Goal: Task Accomplishment & Management: Manage account settings

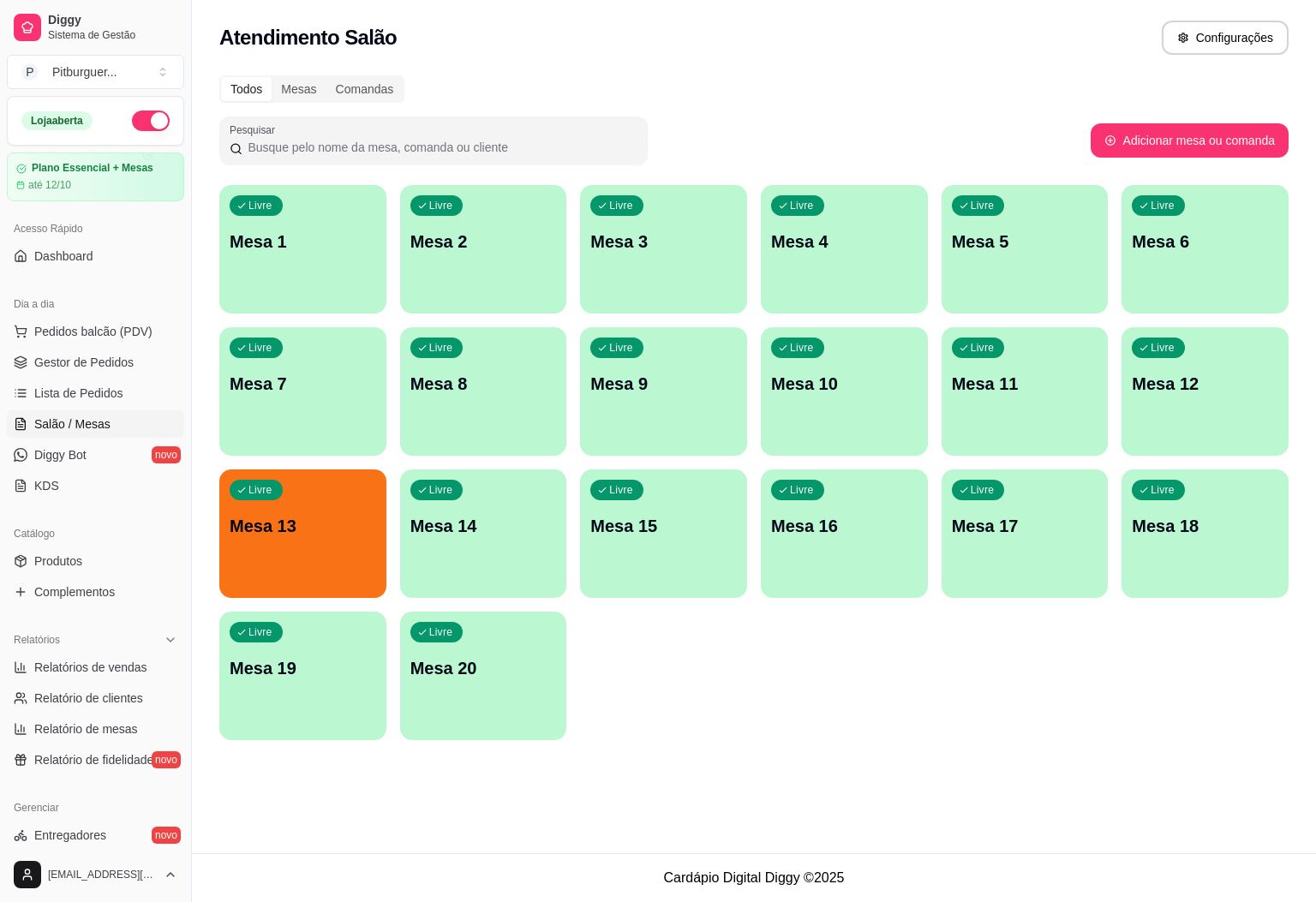
click at [310, 519] on p "Mesa 13" at bounding box center [303, 526] width 146 height 24
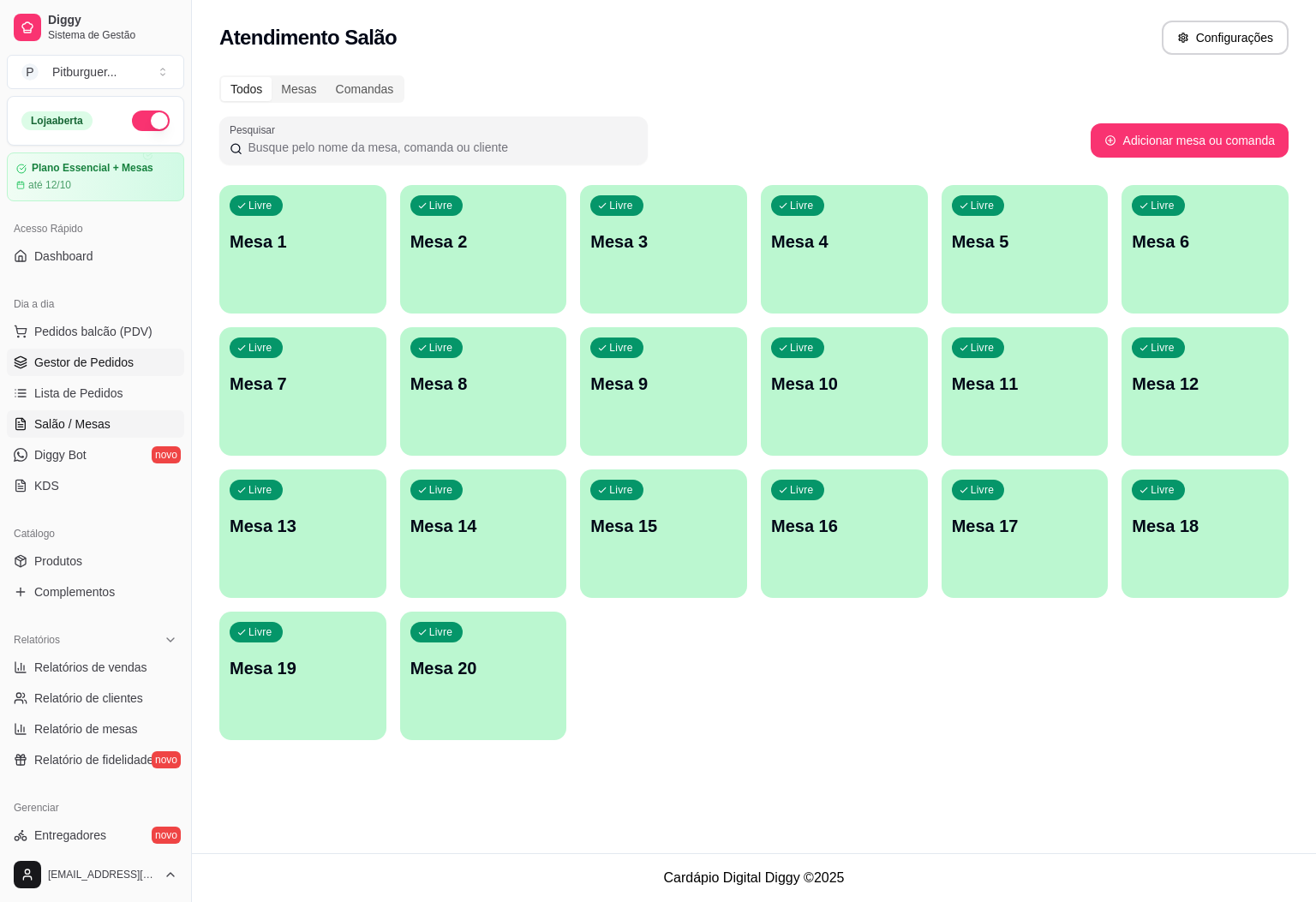
click at [98, 352] on link "Gestor de Pedidos" at bounding box center [95, 363] width 178 height 28
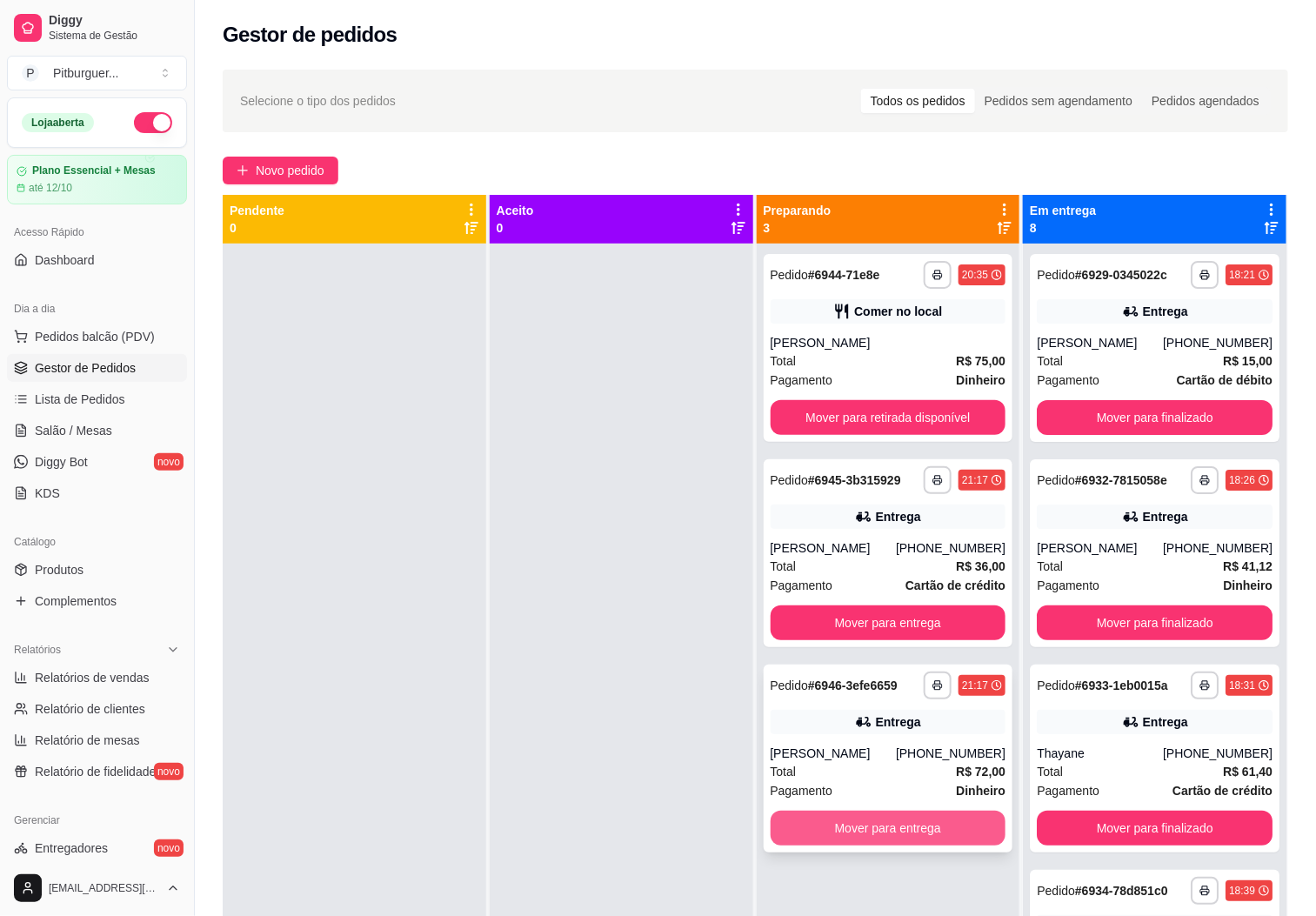
click at [827, 840] on button "Mover para entrega" at bounding box center [889, 828] width 235 height 35
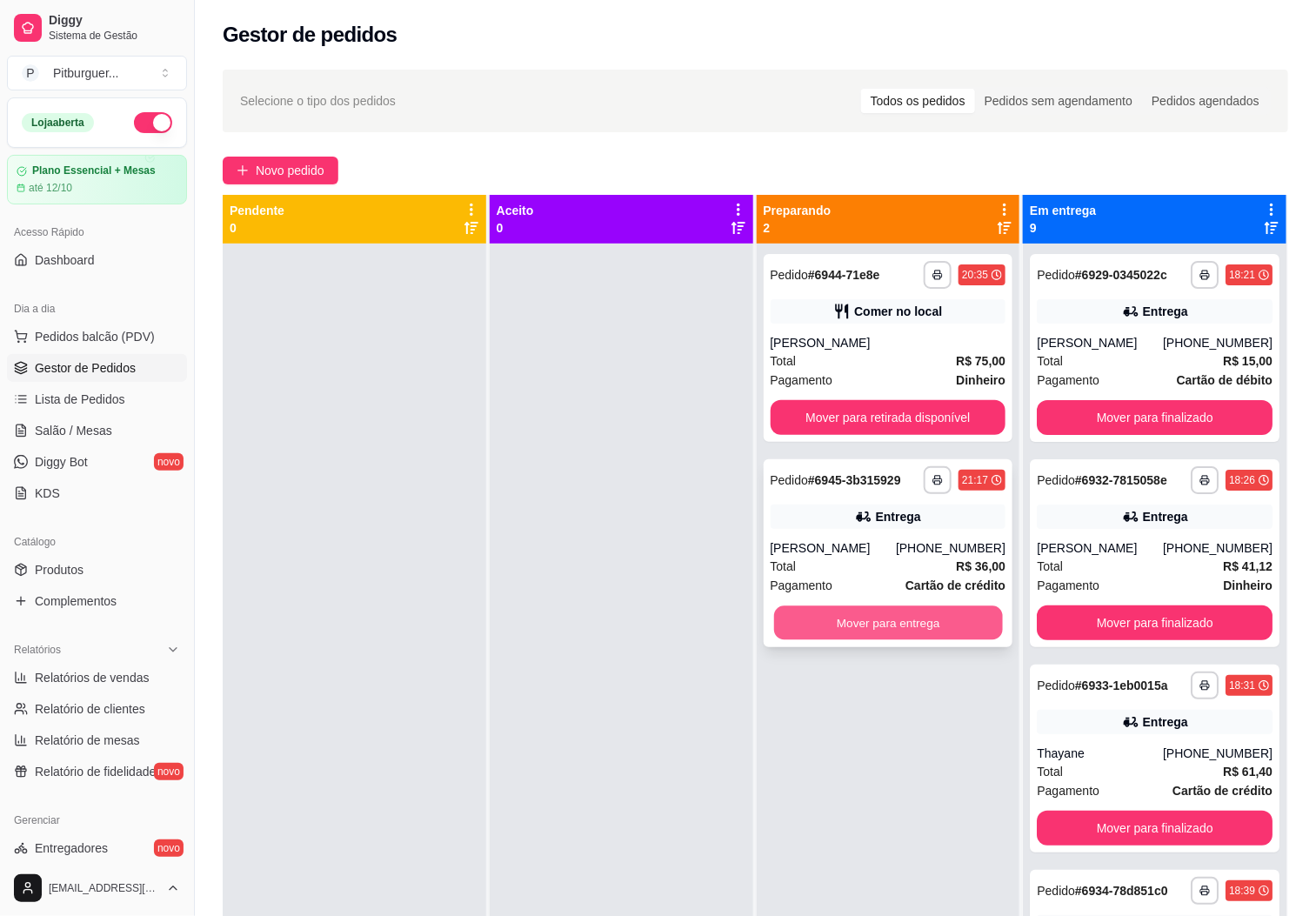
click at [867, 609] on button "Mover para entrega" at bounding box center [888, 624] width 228 height 34
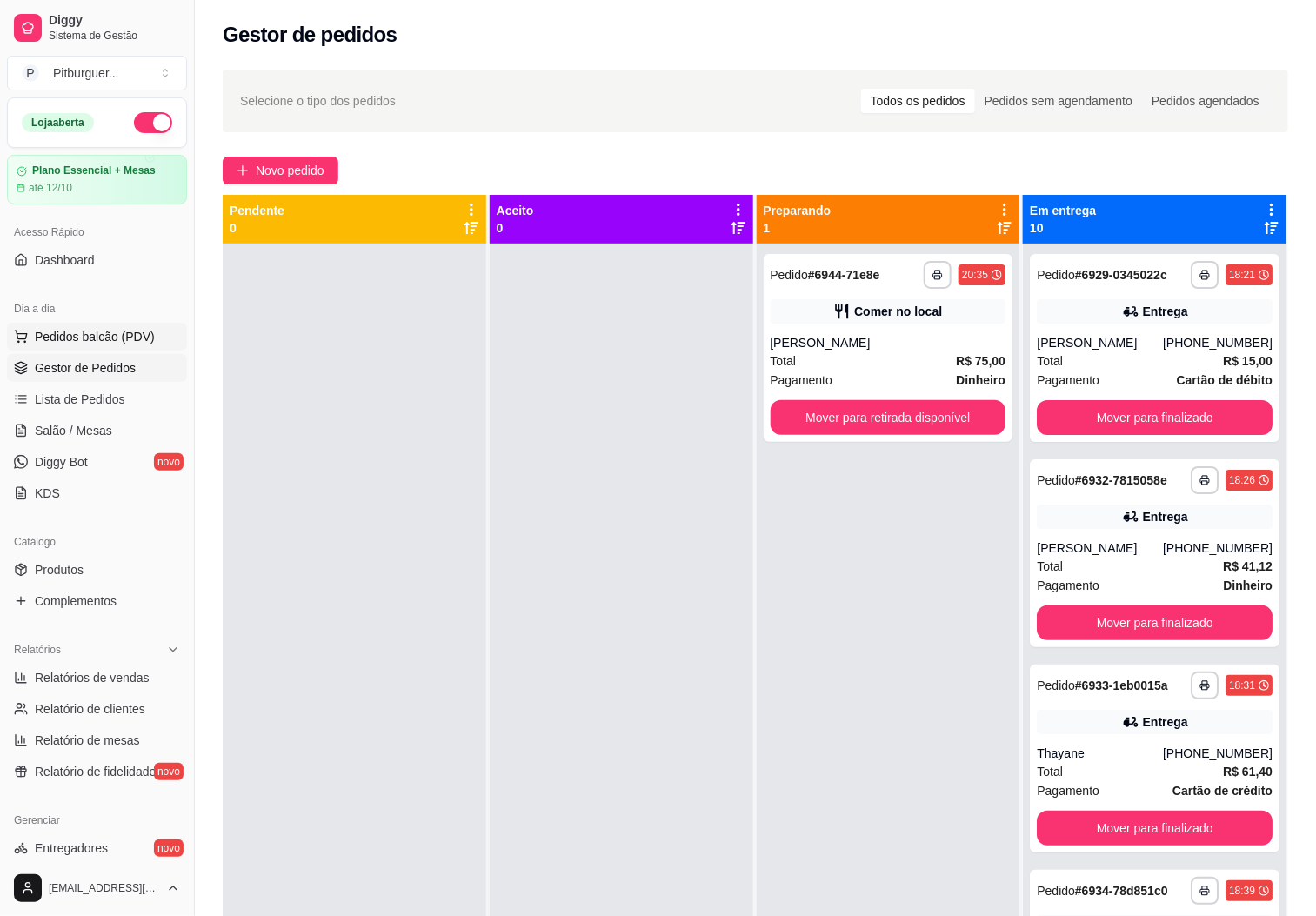
click at [90, 345] on span "Pedidos balcão (PDV)" at bounding box center [95, 336] width 120 height 17
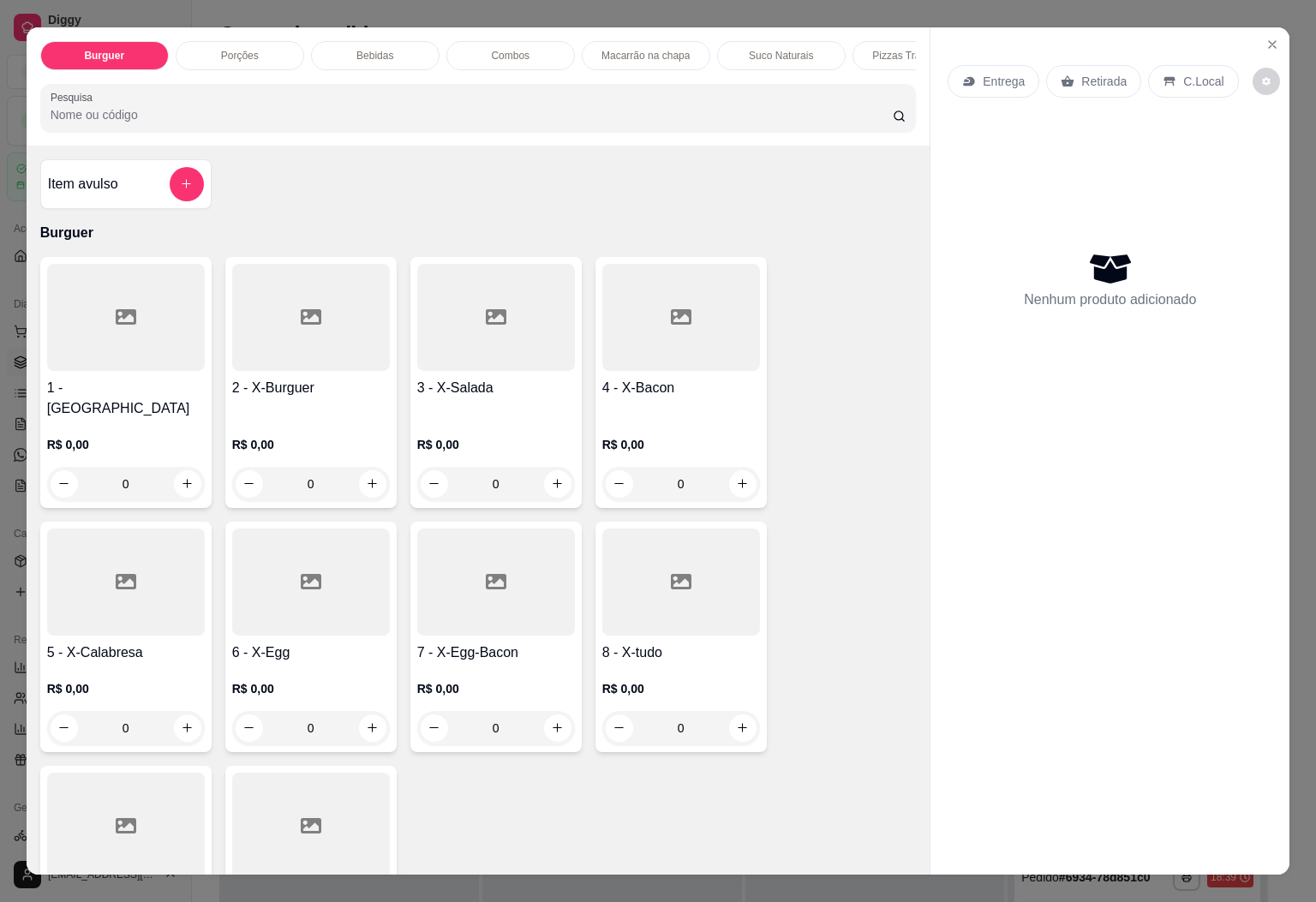
click at [116, 816] on icon at bounding box center [126, 825] width 21 height 21
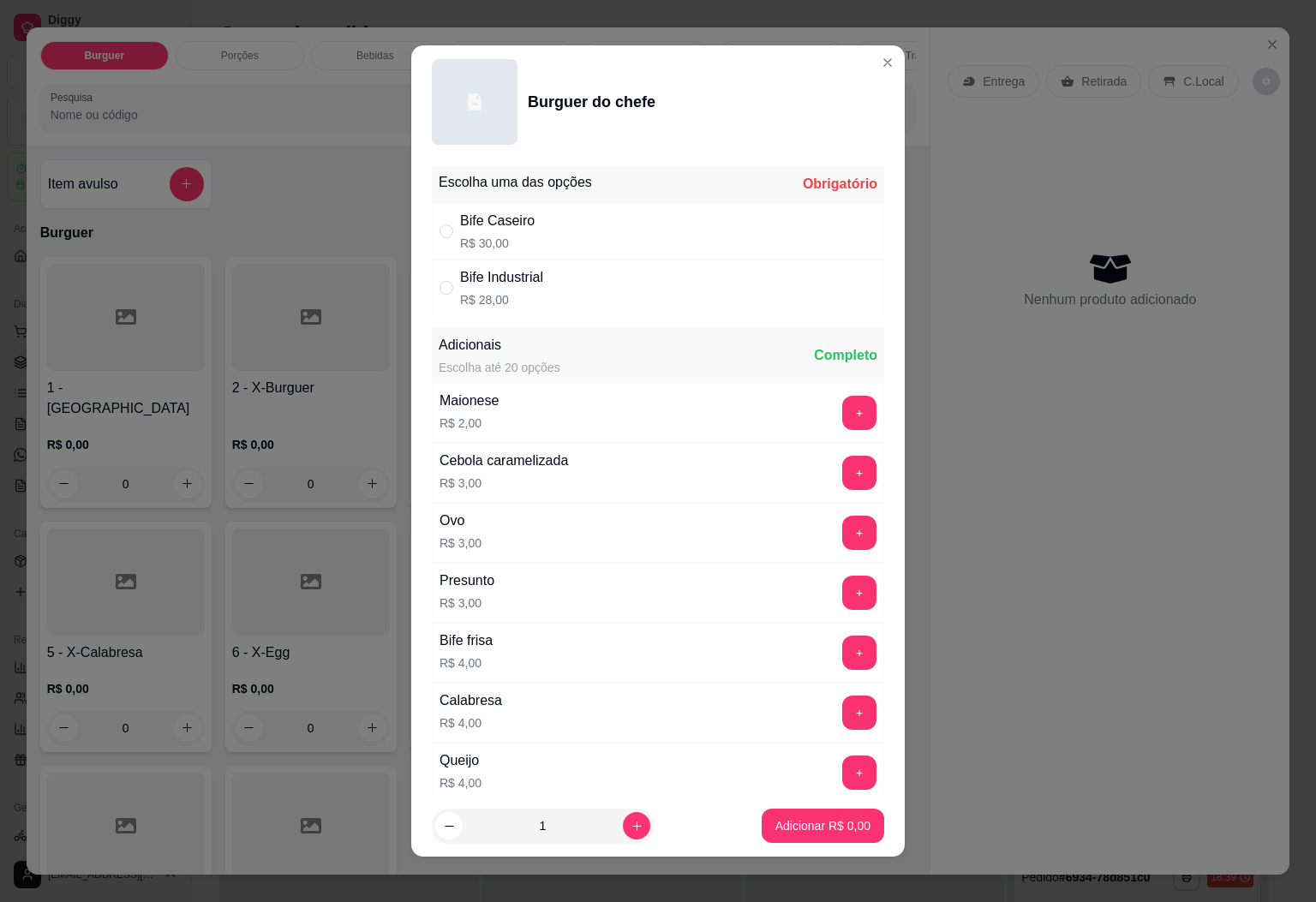
click at [512, 240] on p "R$ 30,00" at bounding box center [497, 243] width 75 height 17
radio input "true"
click at [824, 828] on p "Adicionar R$ 30,00" at bounding box center [820, 825] width 102 height 17
type input "1"
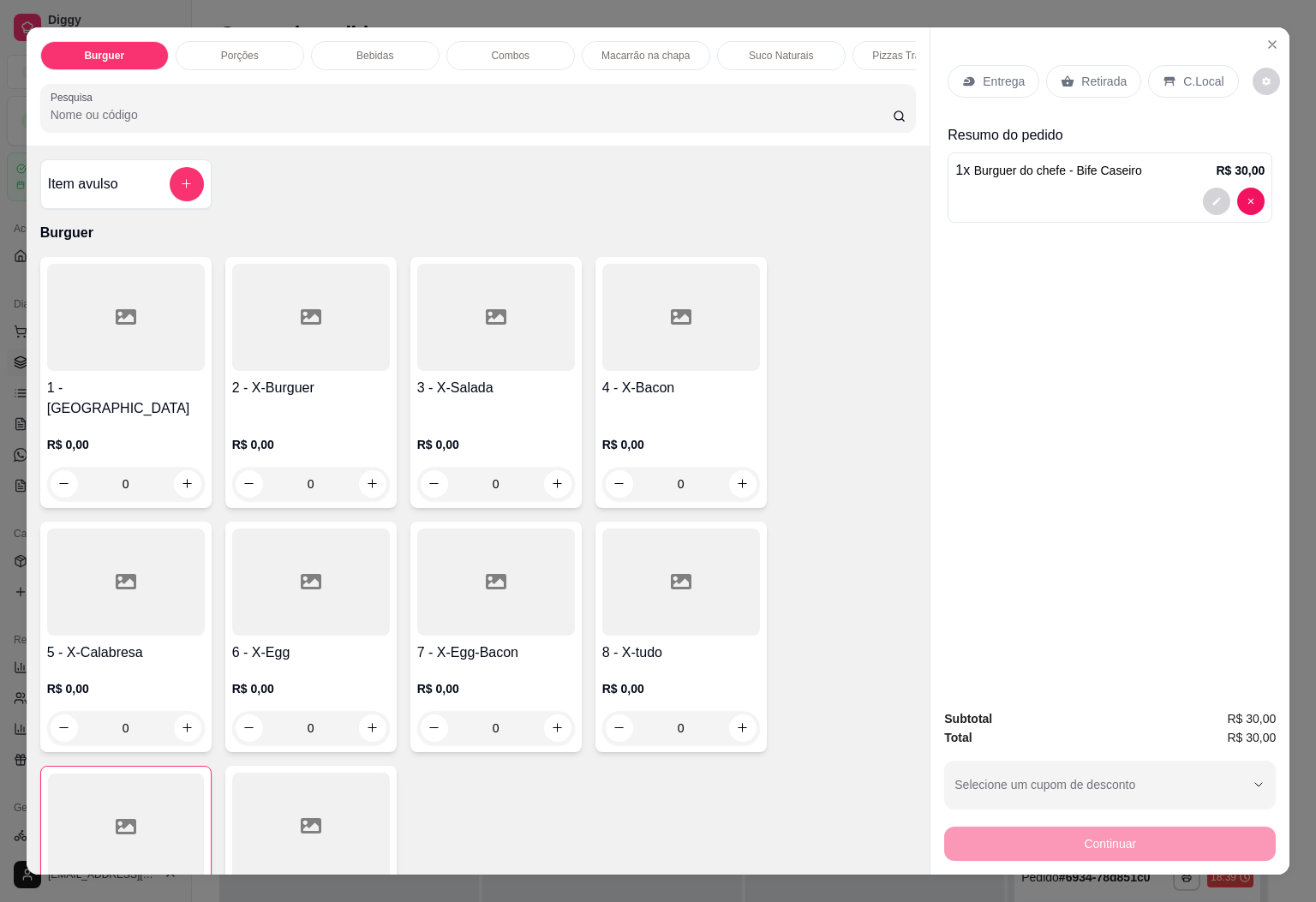
click at [700, 529] on div at bounding box center [681, 582] width 157 height 107
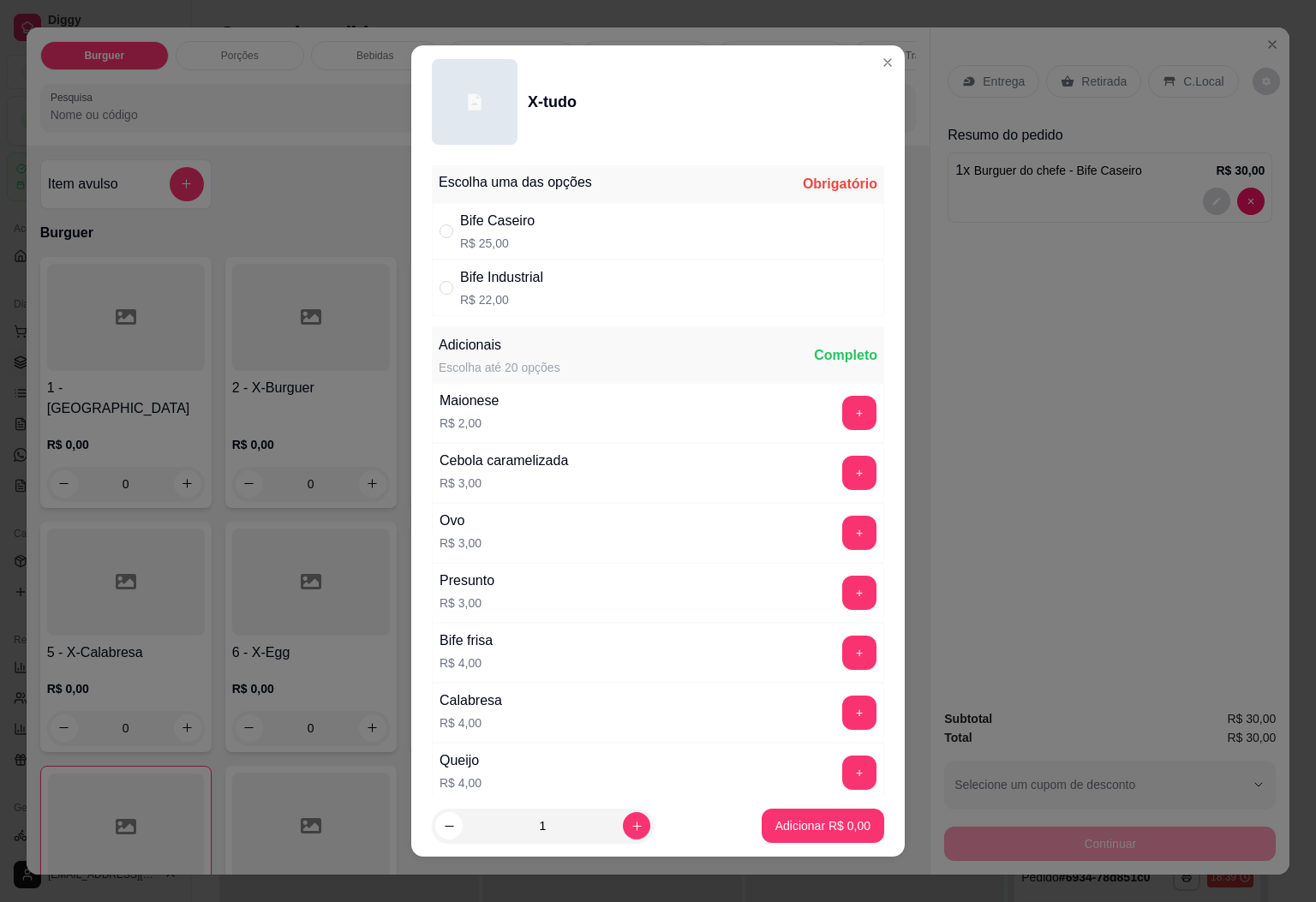
click at [491, 216] on div "Bife Caseiro" at bounding box center [497, 221] width 75 height 21
radio input "true"
click at [831, 826] on p "Adicionar R$ 25,00" at bounding box center [820, 825] width 102 height 17
type input "1"
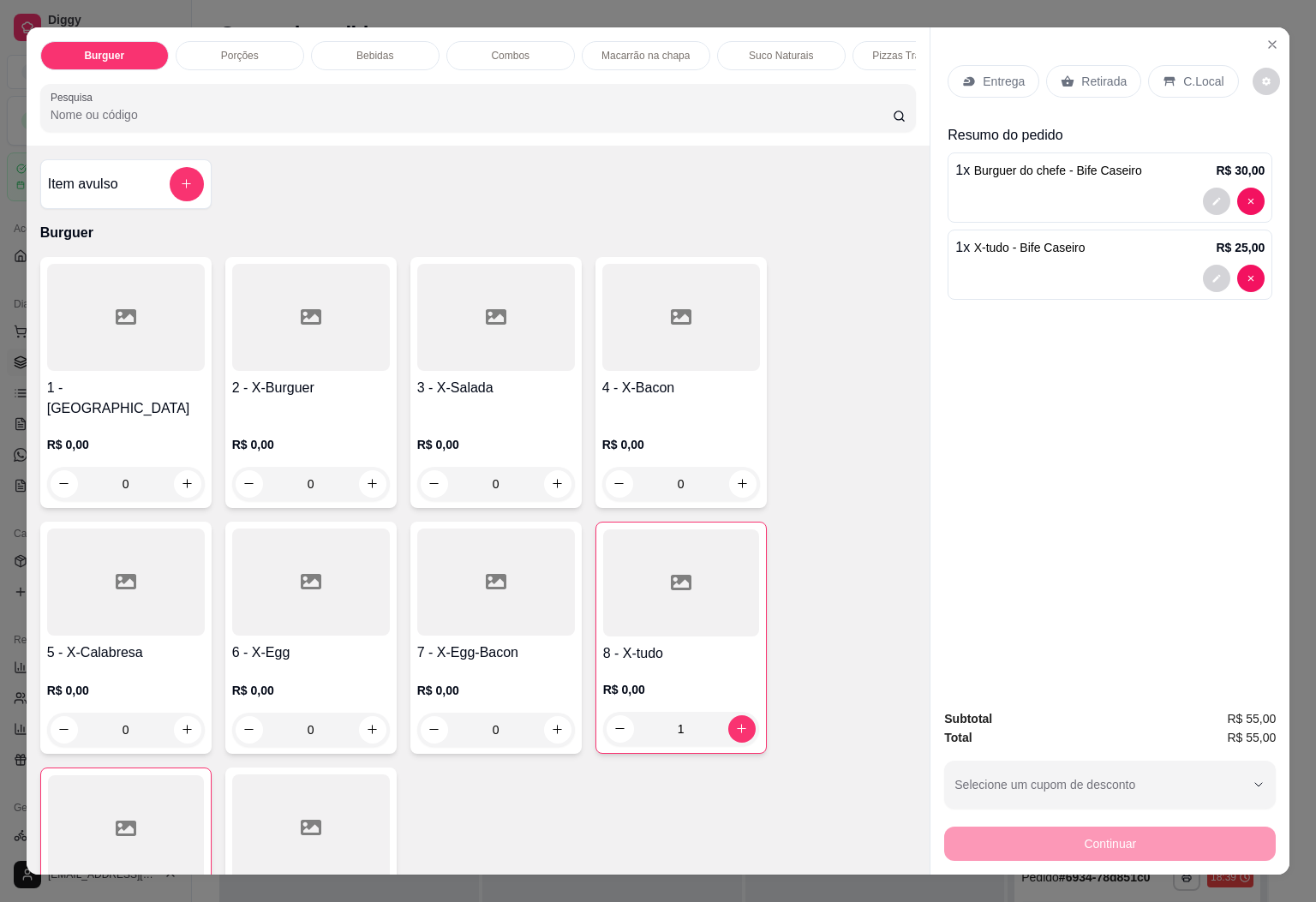
click at [245, 49] on p "Porções" at bounding box center [240, 56] width 37 height 14
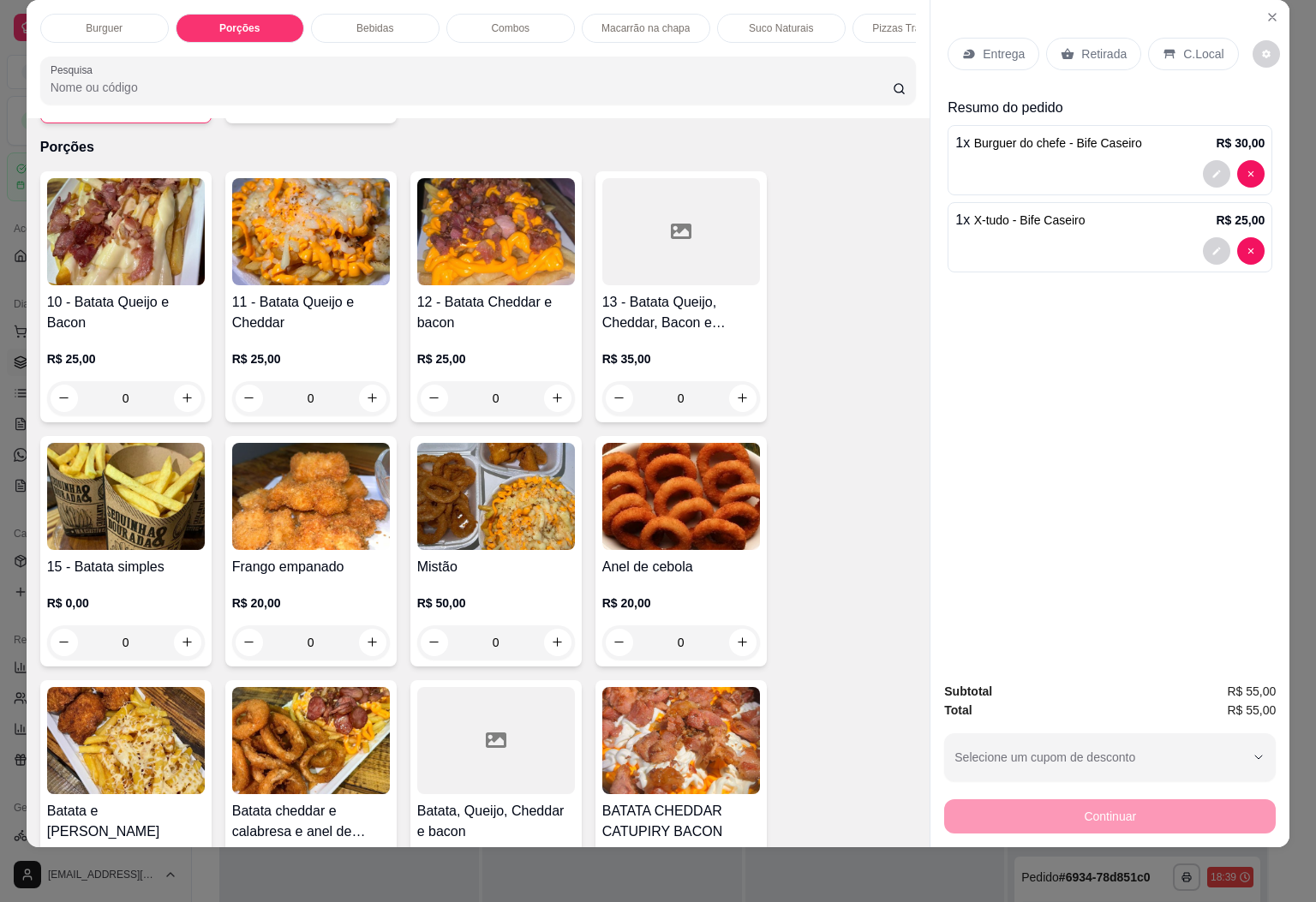
click at [401, 14] on div "Bebidas" at bounding box center [375, 28] width 129 height 29
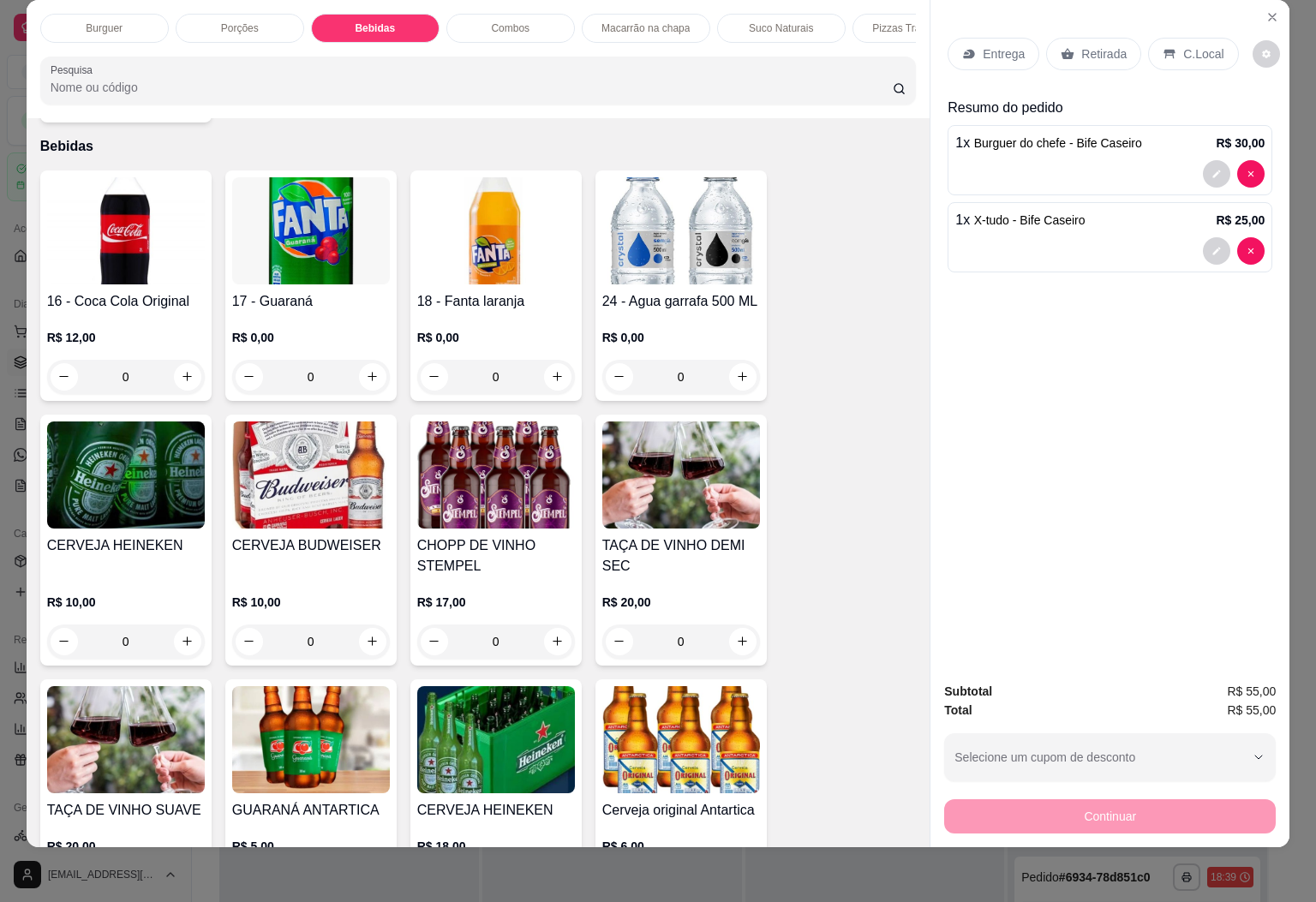
click at [498, 22] on p "Combos" at bounding box center [510, 28] width 38 height 14
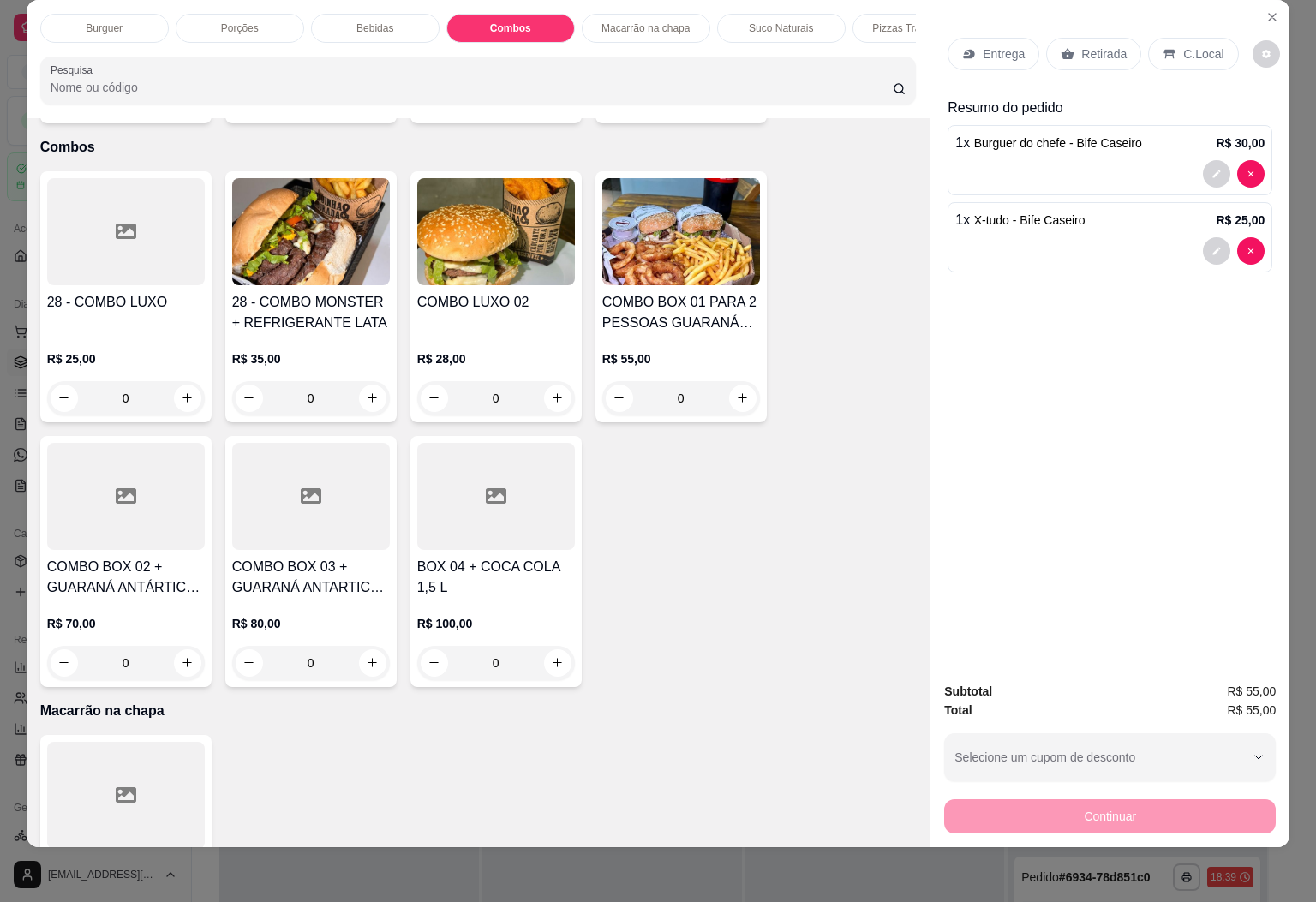
click at [316, 216] on img at bounding box center [311, 231] width 157 height 107
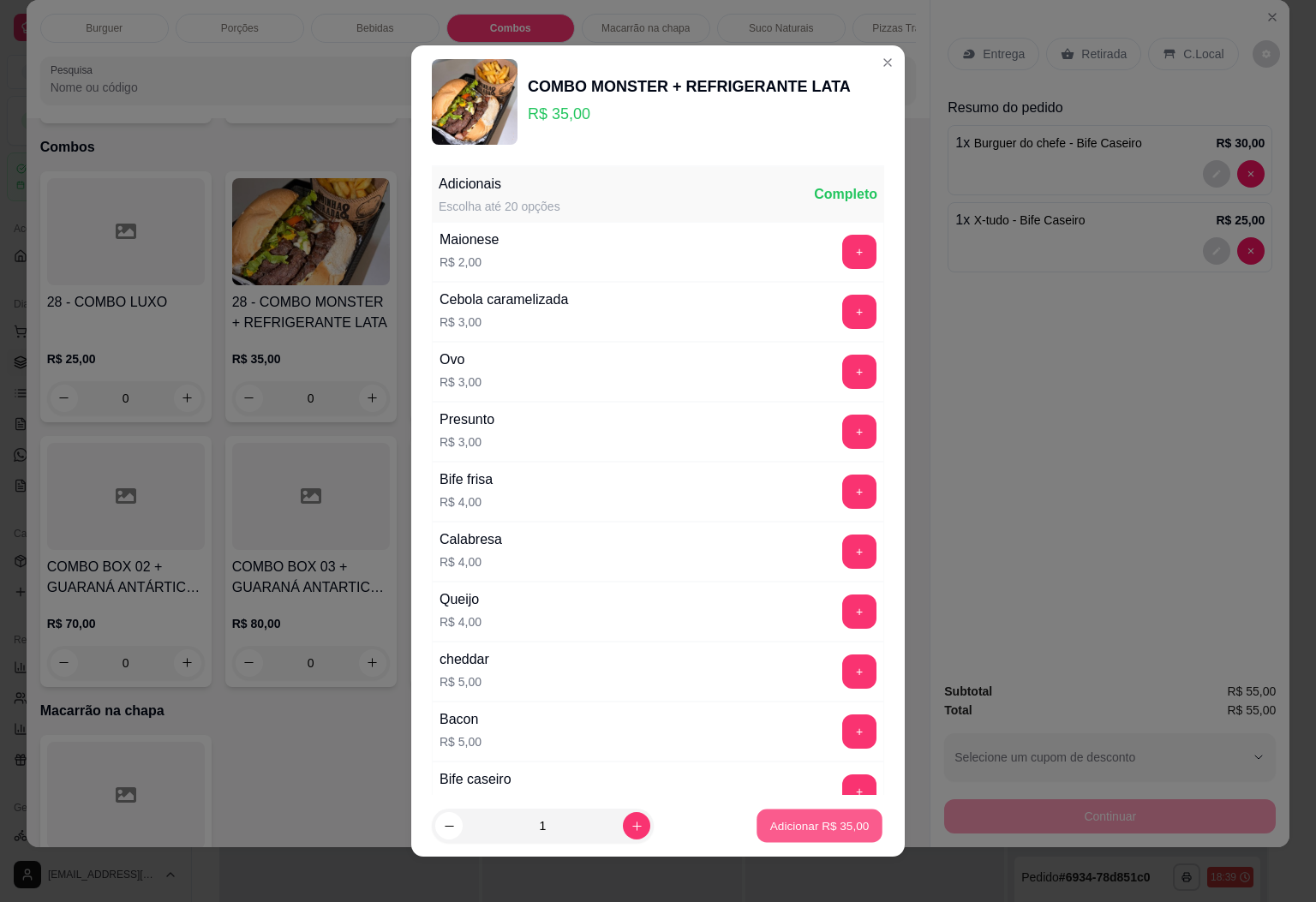
click at [810, 816] on button "Adicionar R$ 35,00" at bounding box center [820, 826] width 126 height 33
type input "1"
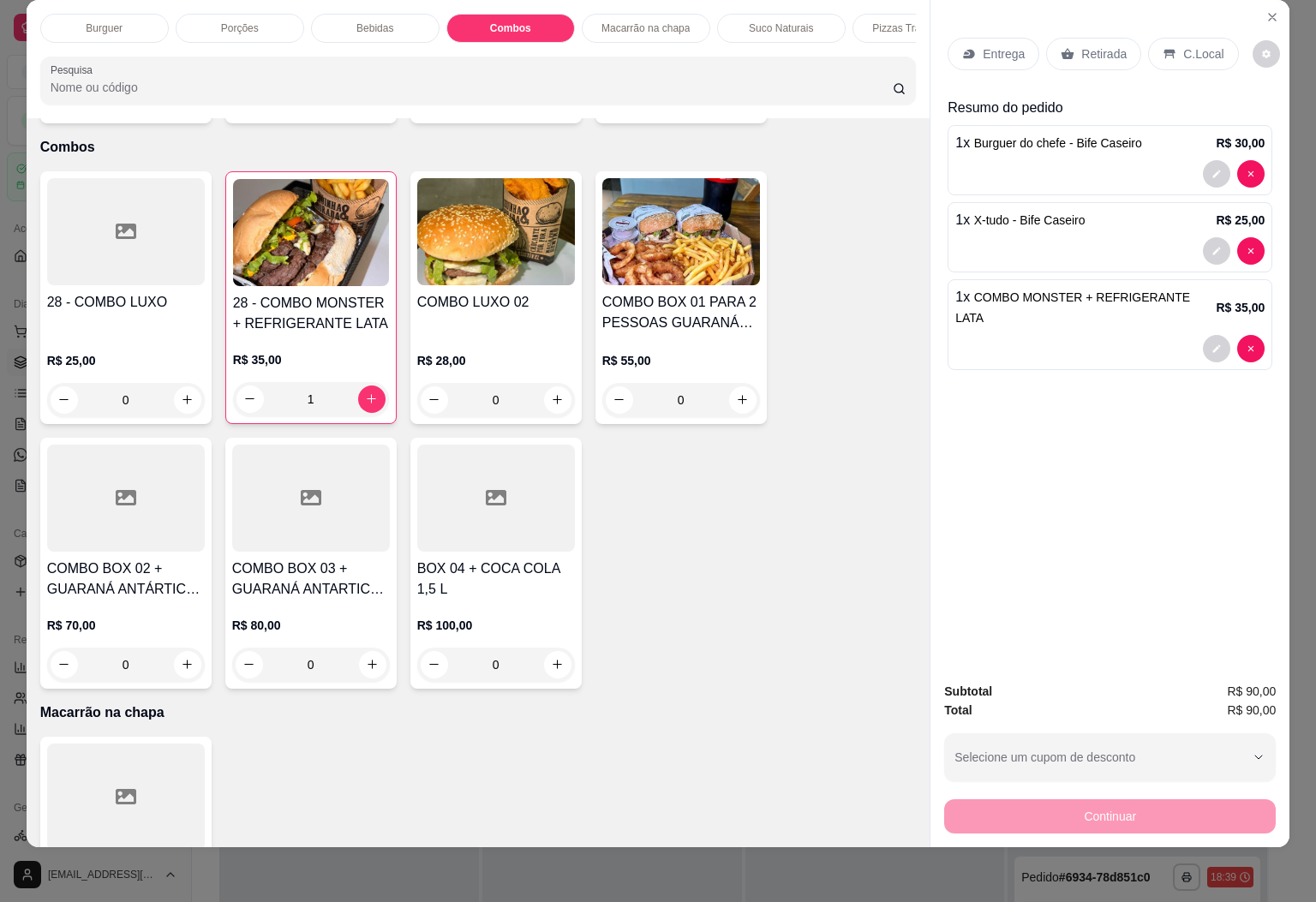
click at [1186, 37] on div "C.Local" at bounding box center [1193, 53] width 90 height 32
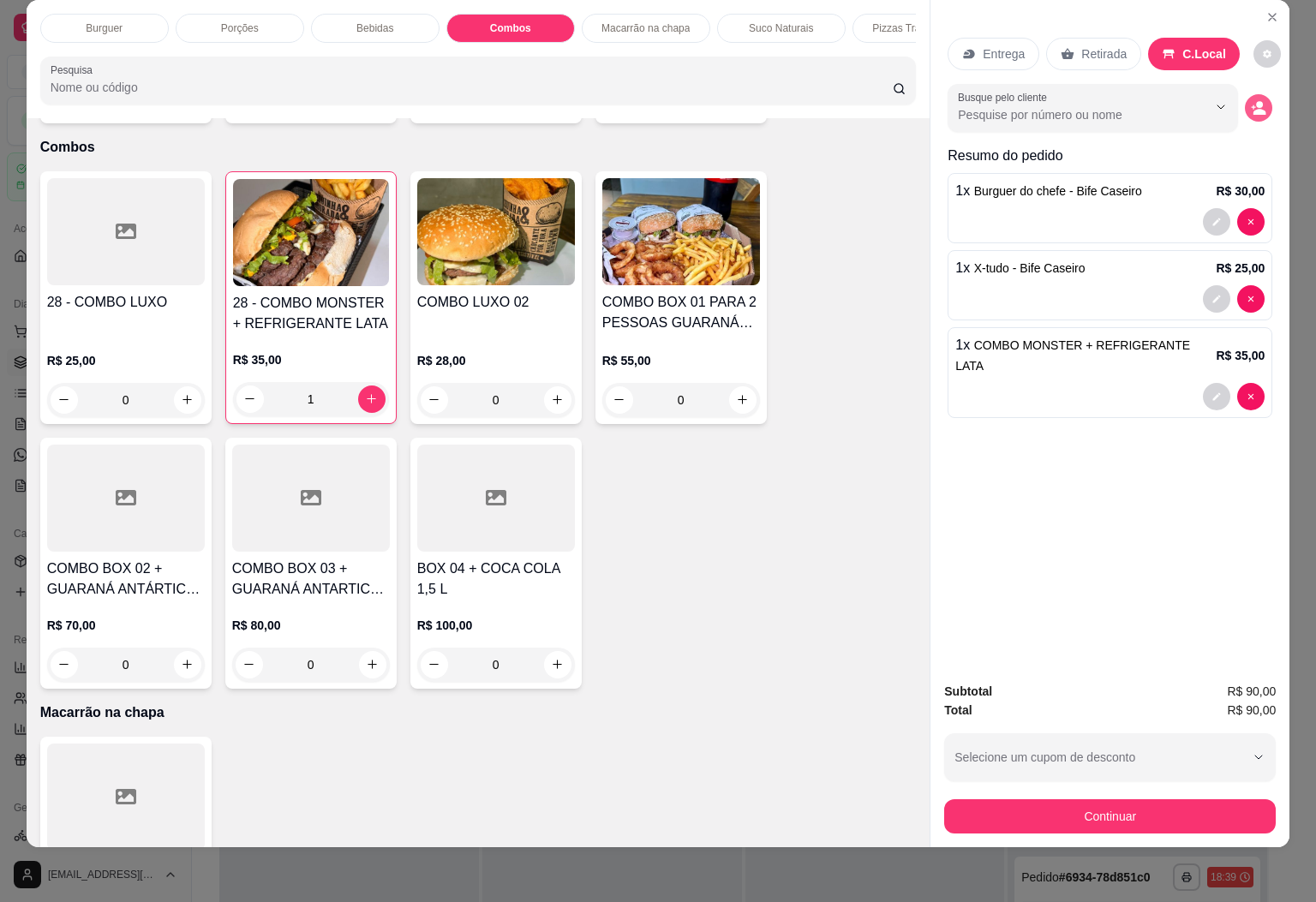
click at [1254, 109] on icon "decrease-product-quantity" at bounding box center [1260, 112] width 13 height 6
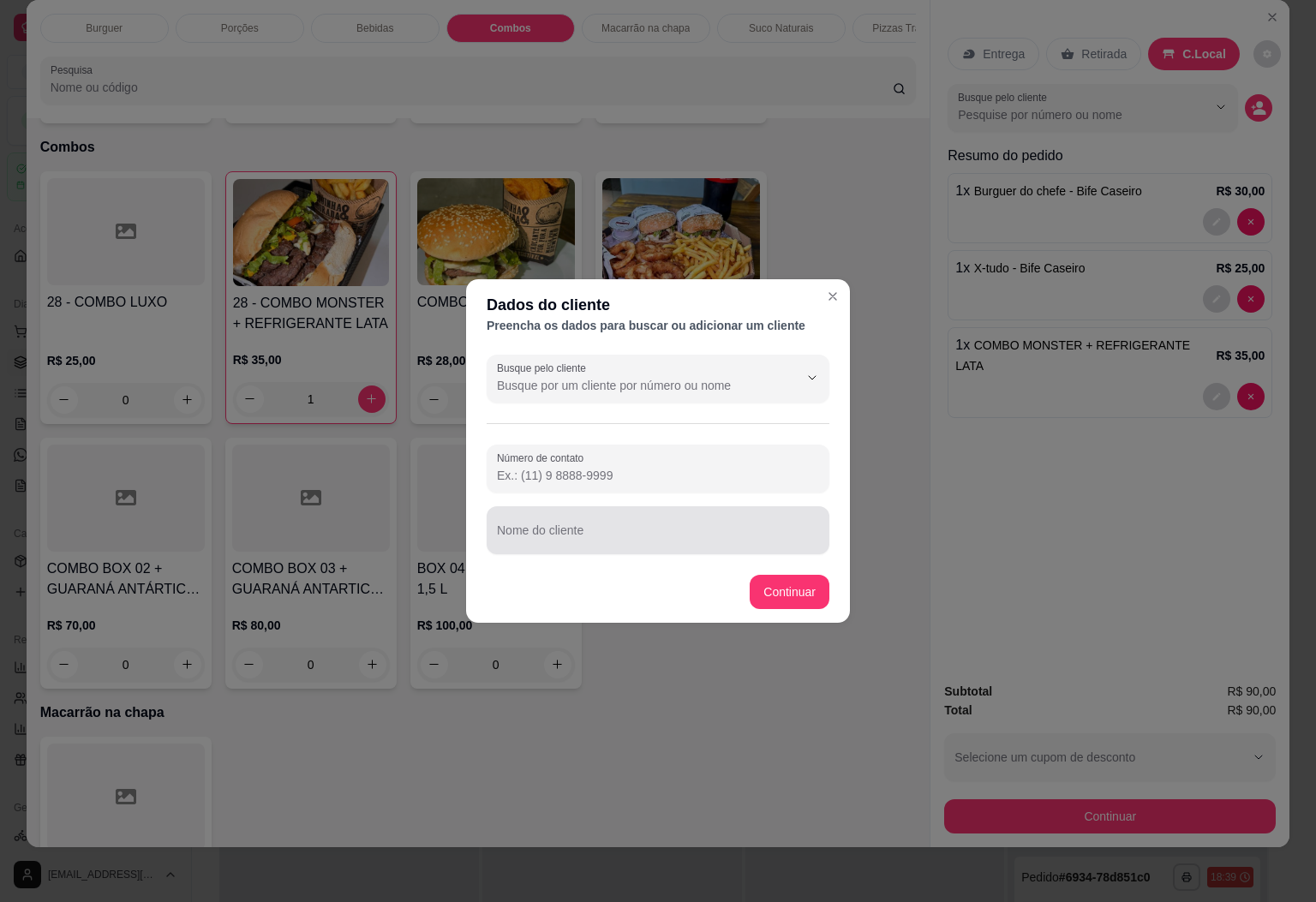
click at [649, 526] on div at bounding box center [658, 530] width 322 height 34
type input "Mesa"
click at [802, 573] on footer "Continuar" at bounding box center [658, 592] width 384 height 62
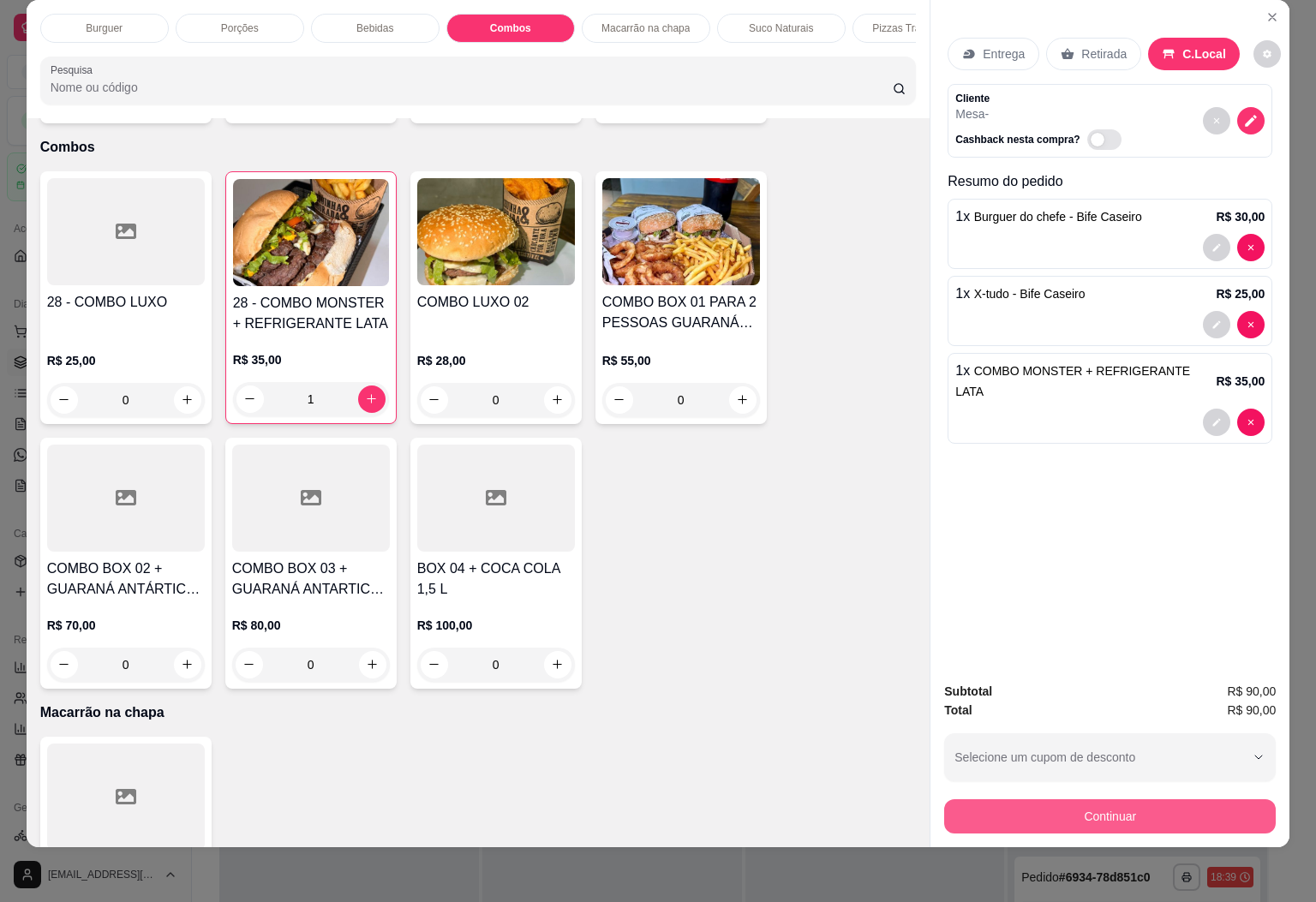
click at [1034, 803] on button "Continuar" at bounding box center [1110, 817] width 331 height 34
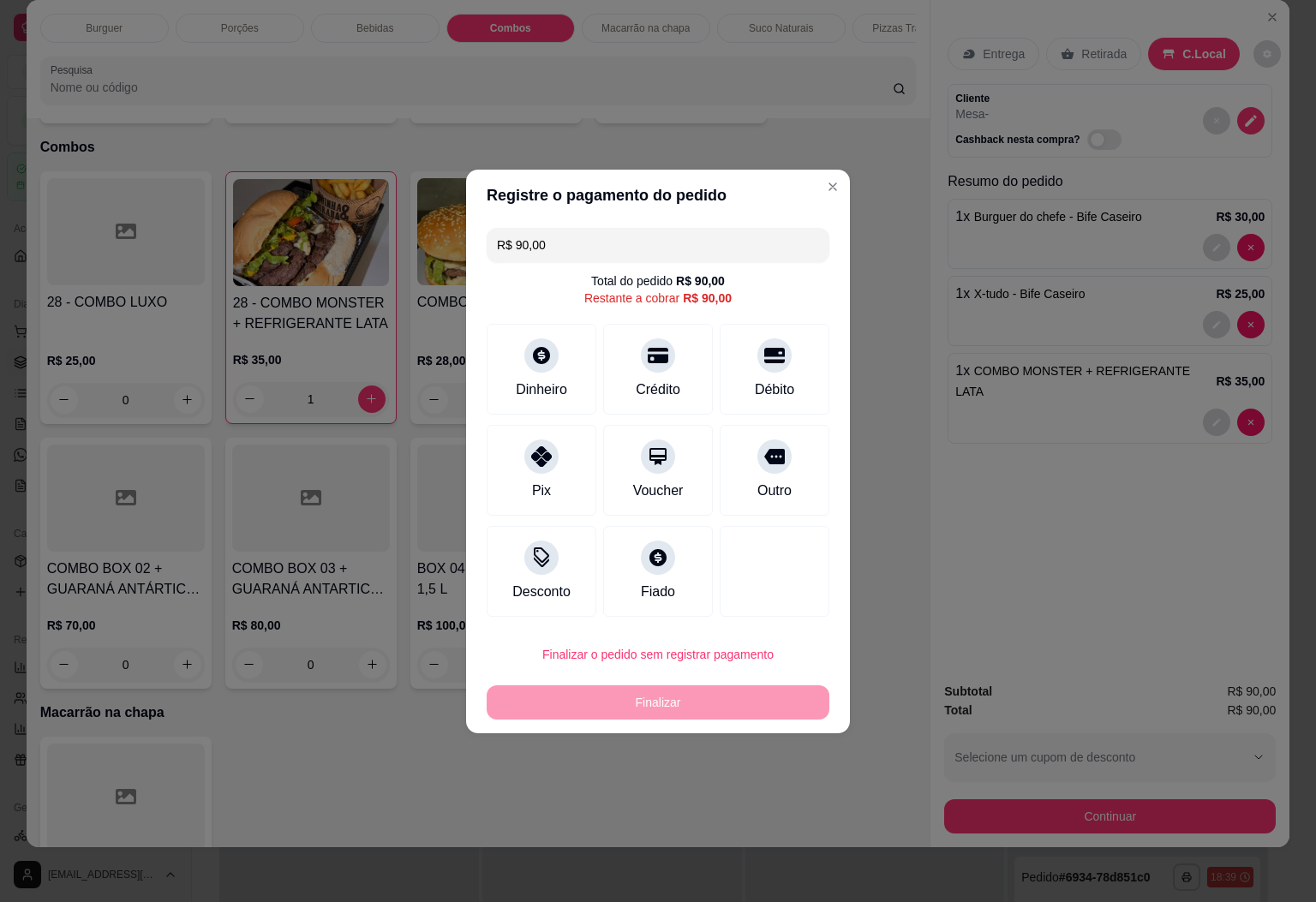
click at [786, 171] on header "Registre o pagamento do pedido" at bounding box center [658, 196] width 384 height 51
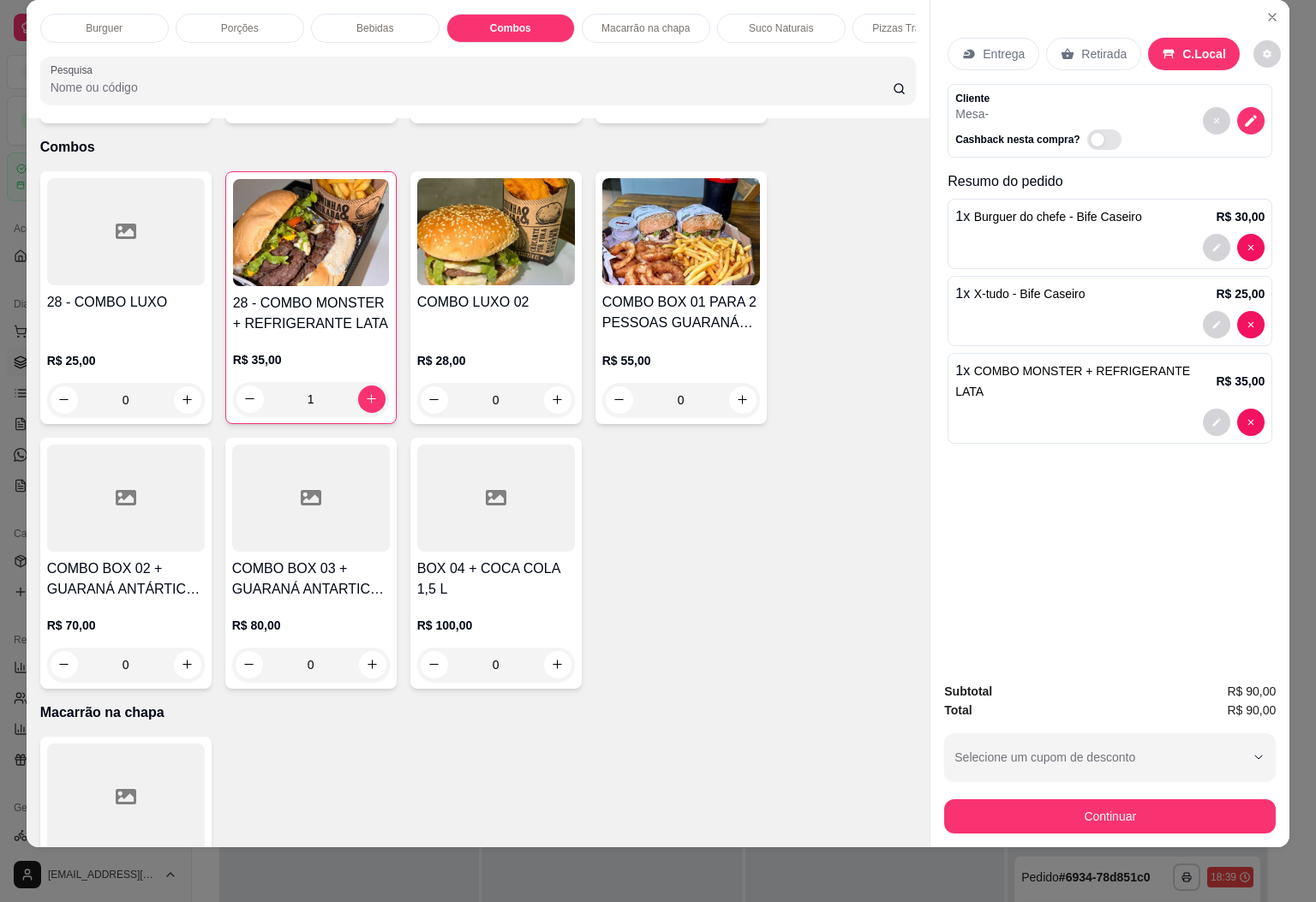
click at [339, 14] on div "Bebidas" at bounding box center [375, 28] width 129 height 29
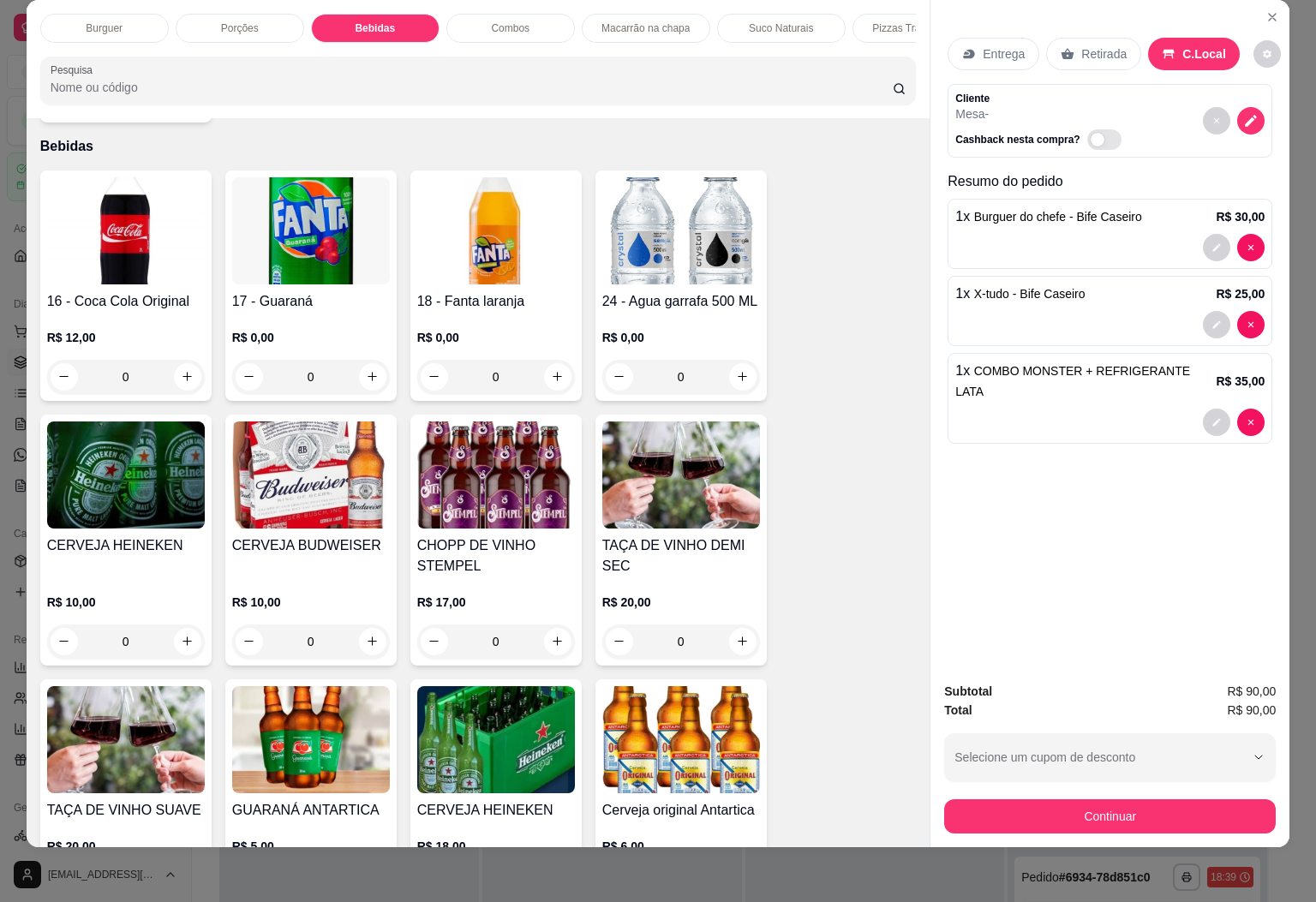
click at [47, 248] on img at bounding box center [126, 231] width 157 height 107
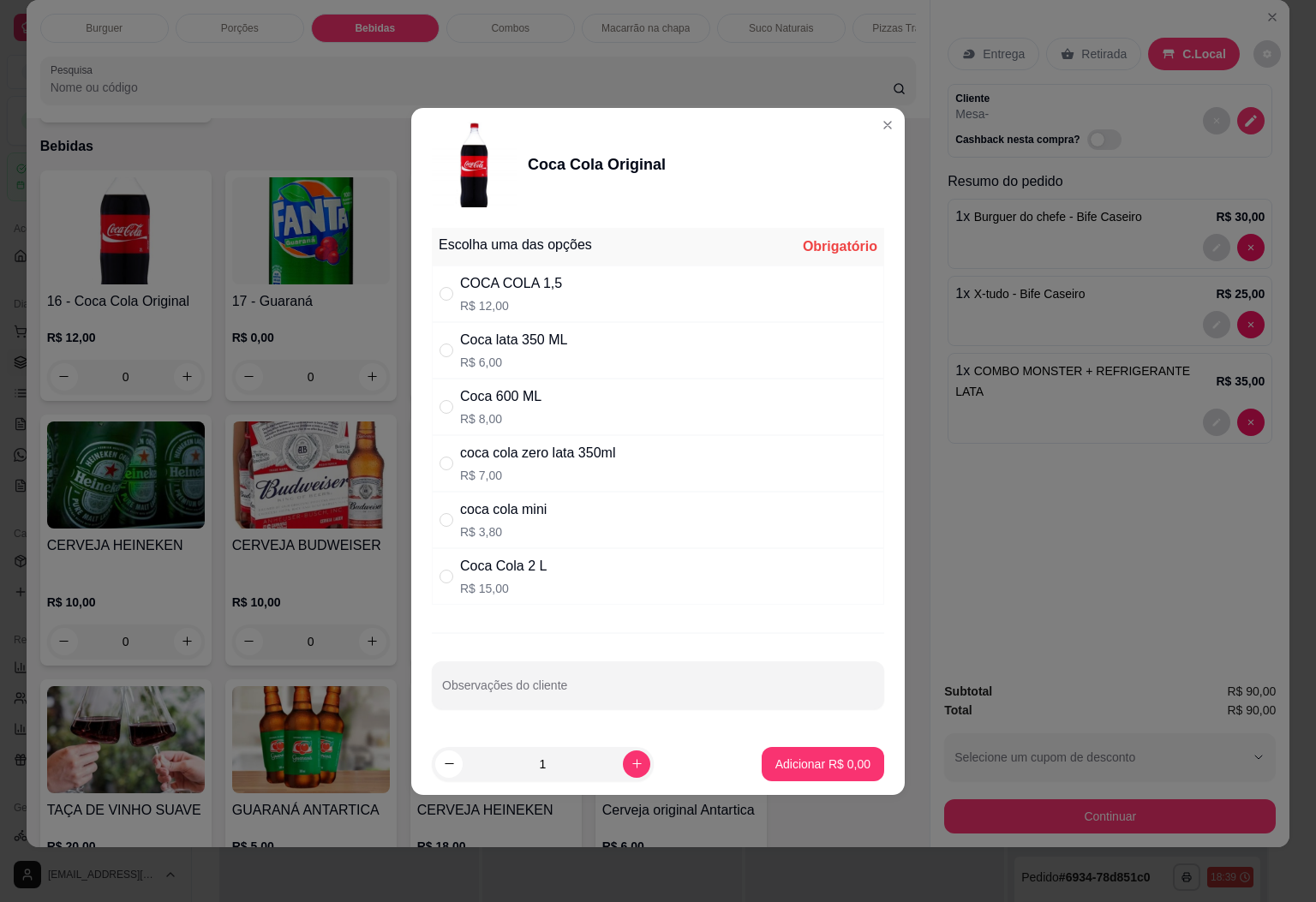
click at [543, 582] on p "R$ 15,00" at bounding box center [503, 588] width 86 height 17
radio input "true"
click at [769, 766] on p "Adicionar R$ 15,00" at bounding box center [820, 763] width 102 height 17
type input "1"
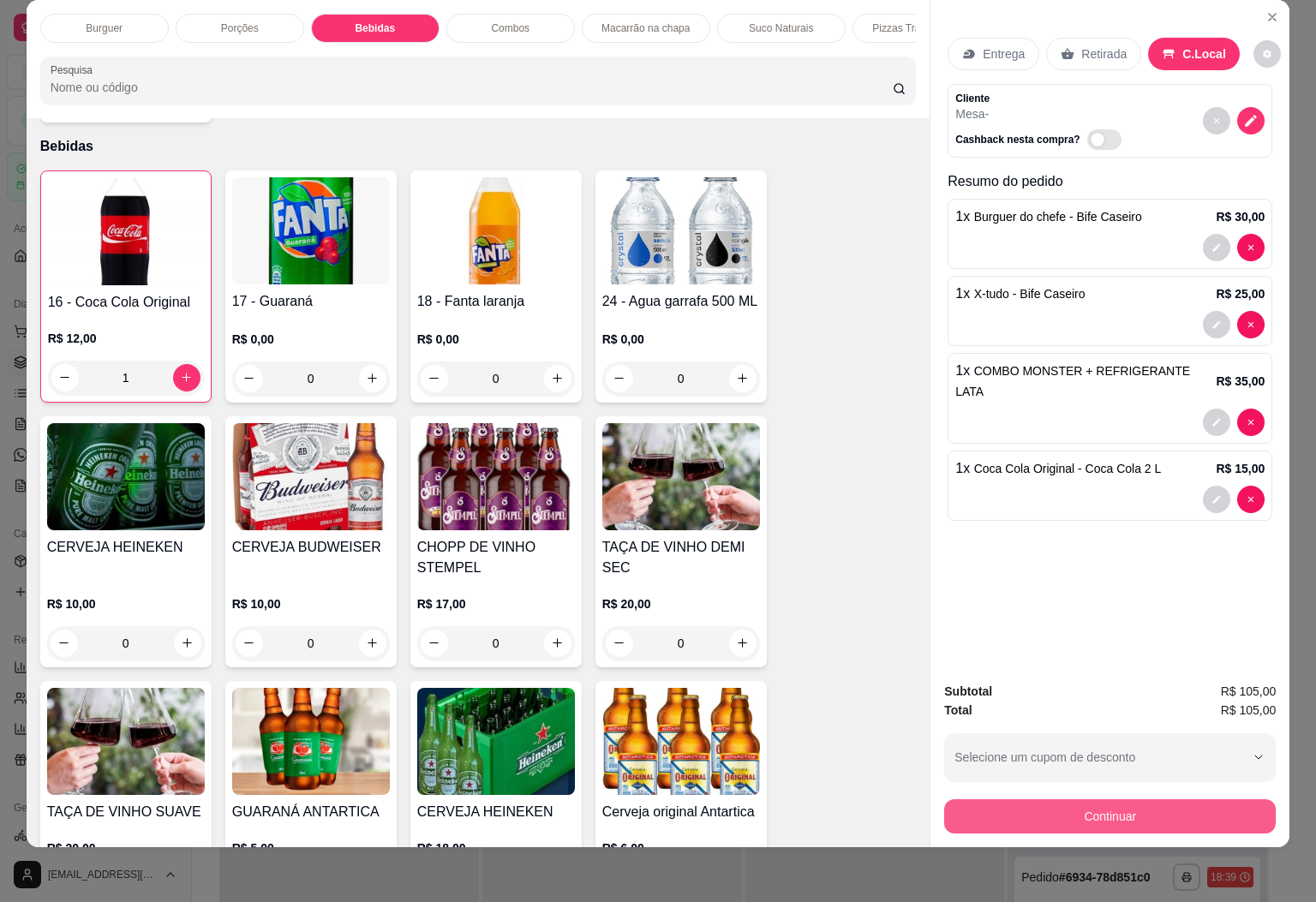
click at [1140, 802] on button "Continuar" at bounding box center [1110, 817] width 331 height 34
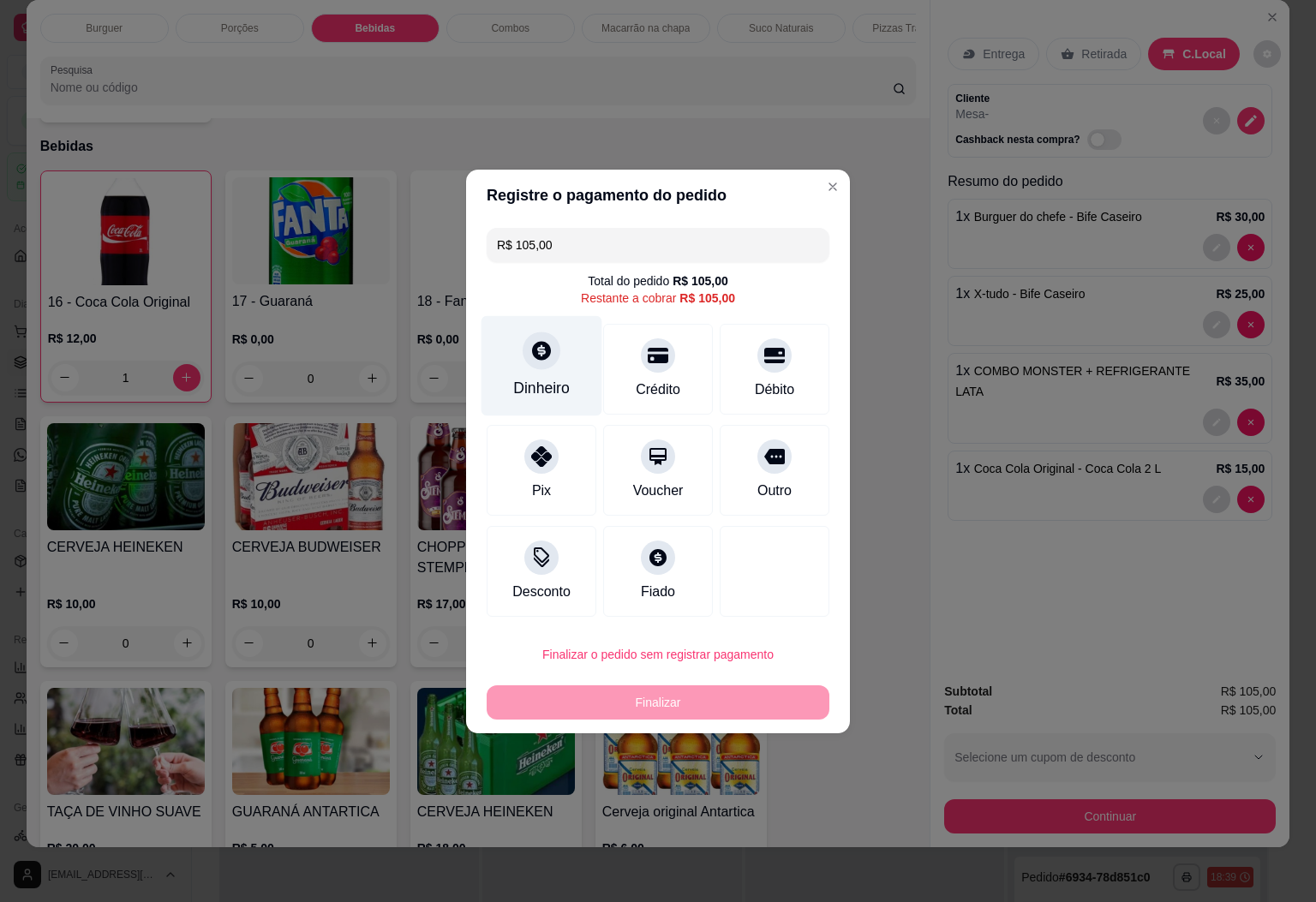
click at [488, 358] on div "Dinheiro" at bounding box center [542, 366] width 121 height 100
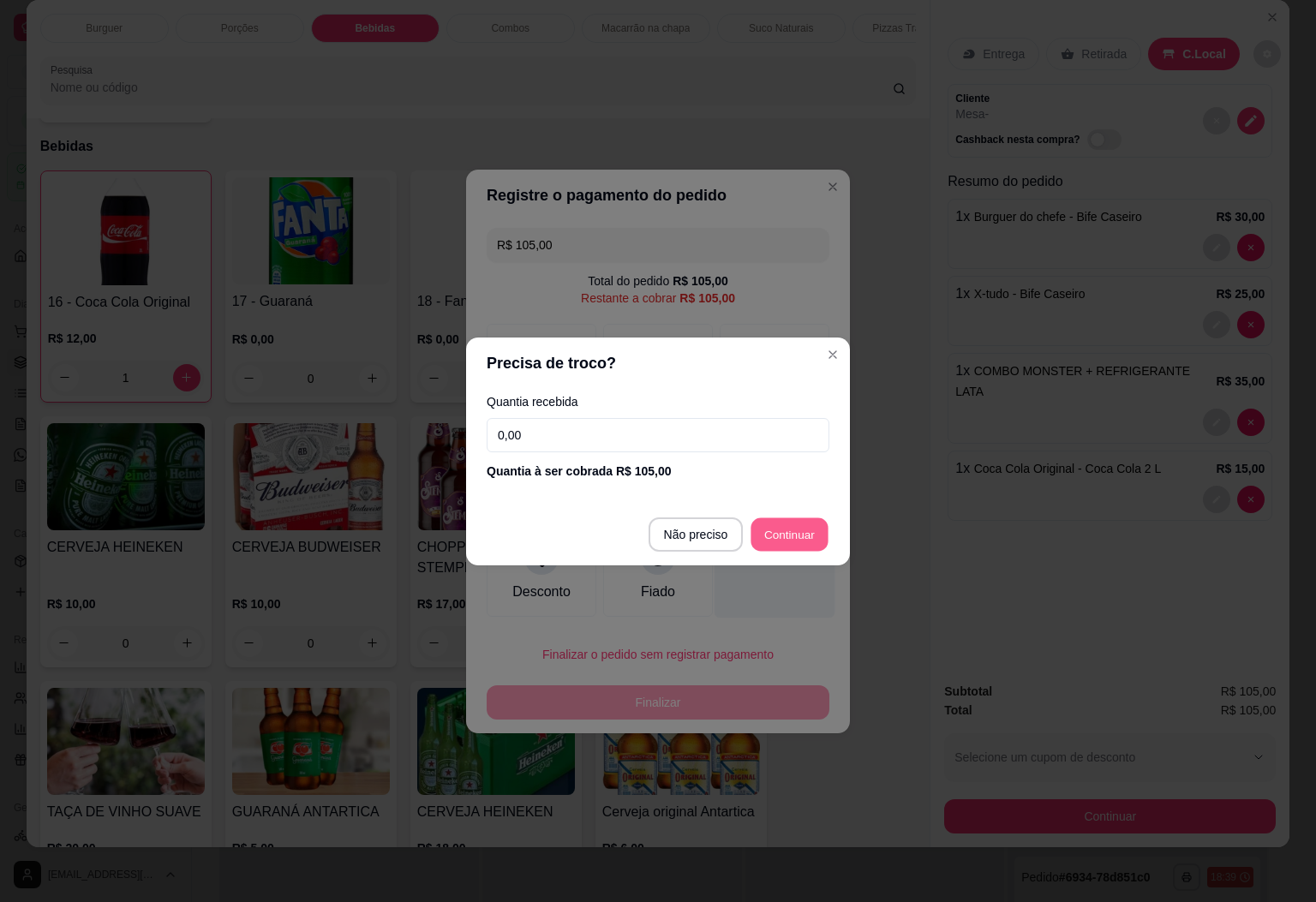
type input "R$ 0,00"
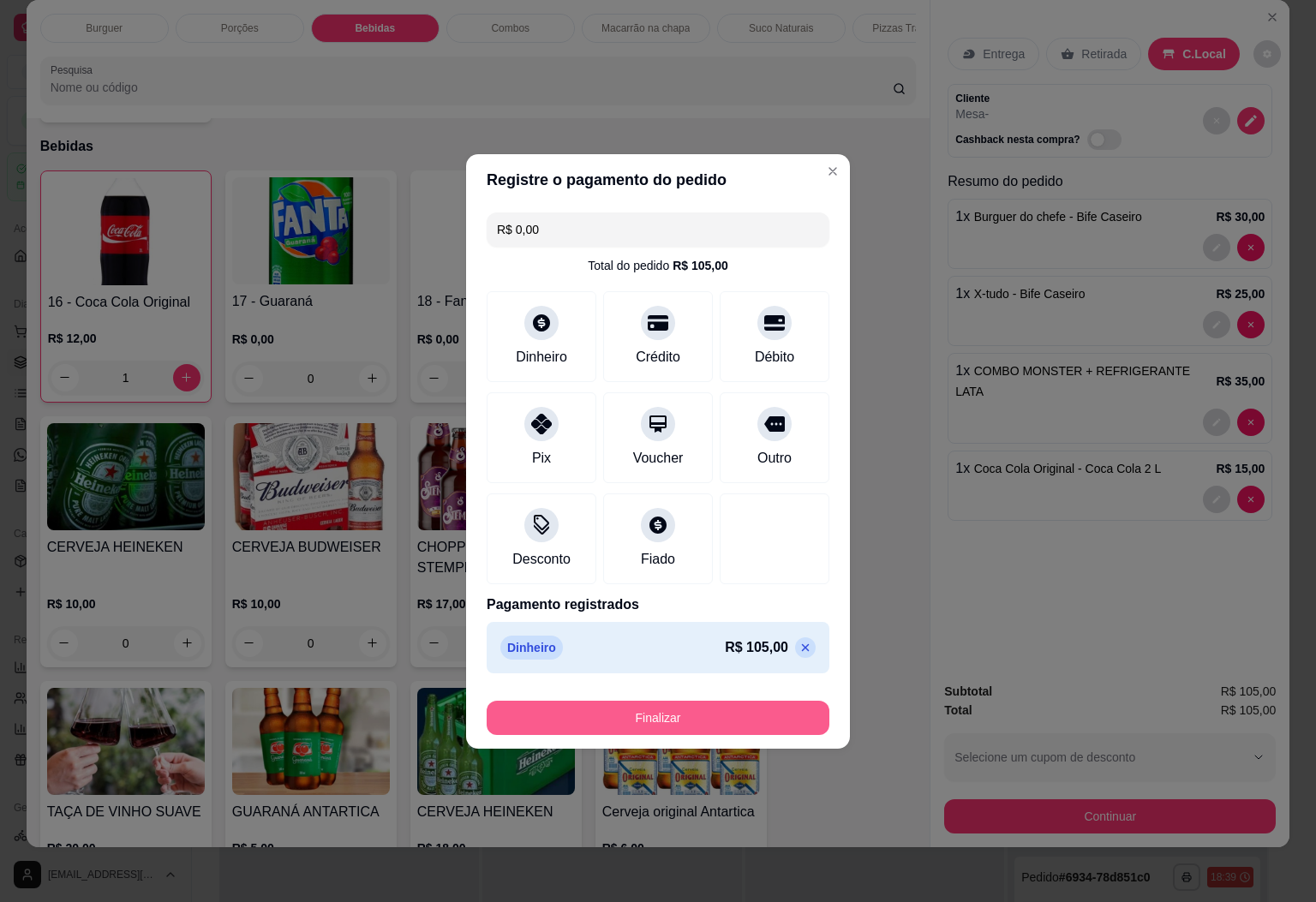
click at [644, 719] on button "Finalizar" at bounding box center [658, 717] width 343 height 34
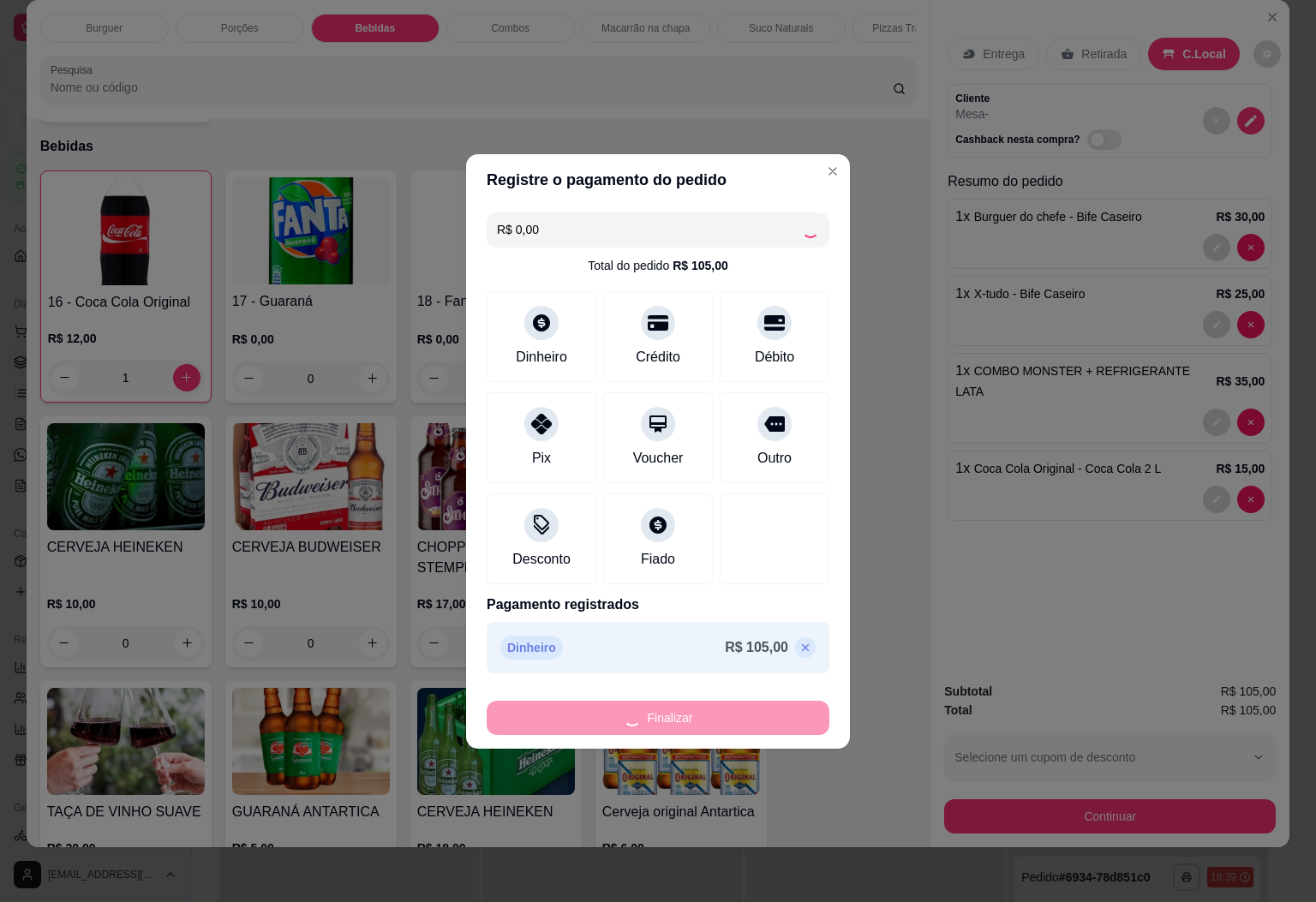
type input "0"
type input "-R$ 105,00"
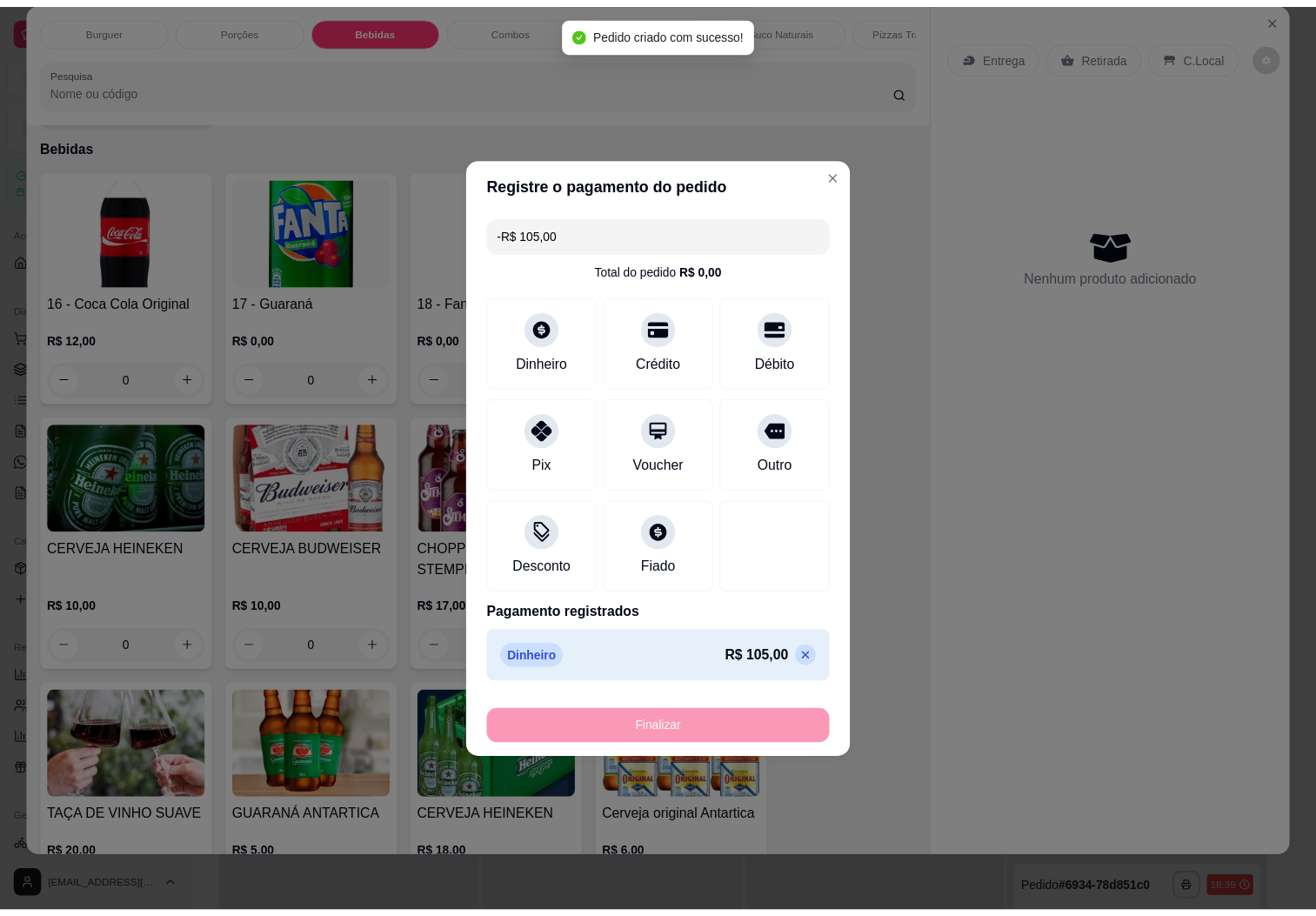
scroll to position [1927, 0]
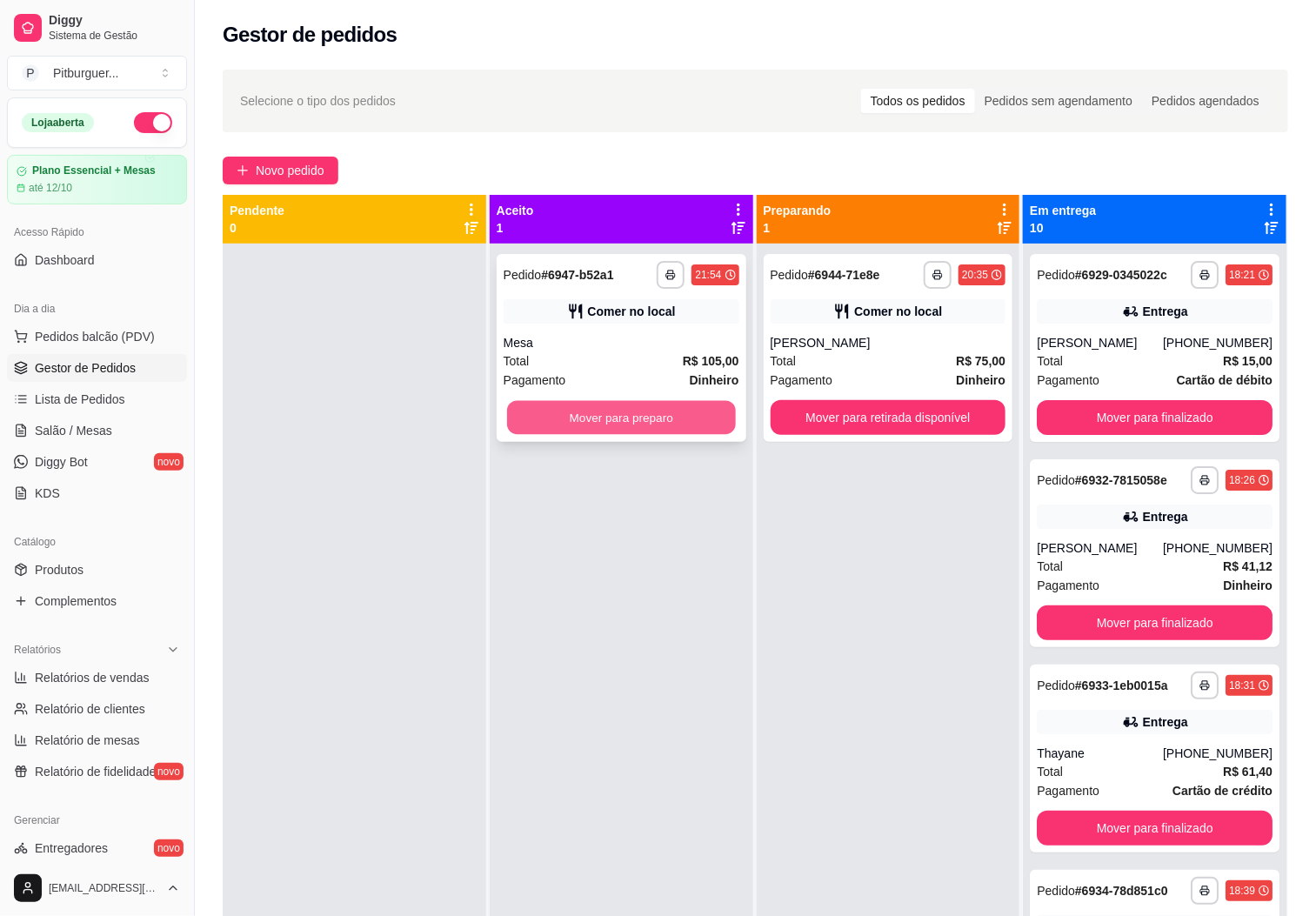
click at [648, 425] on button "Mover para preparo" at bounding box center [621, 418] width 228 height 34
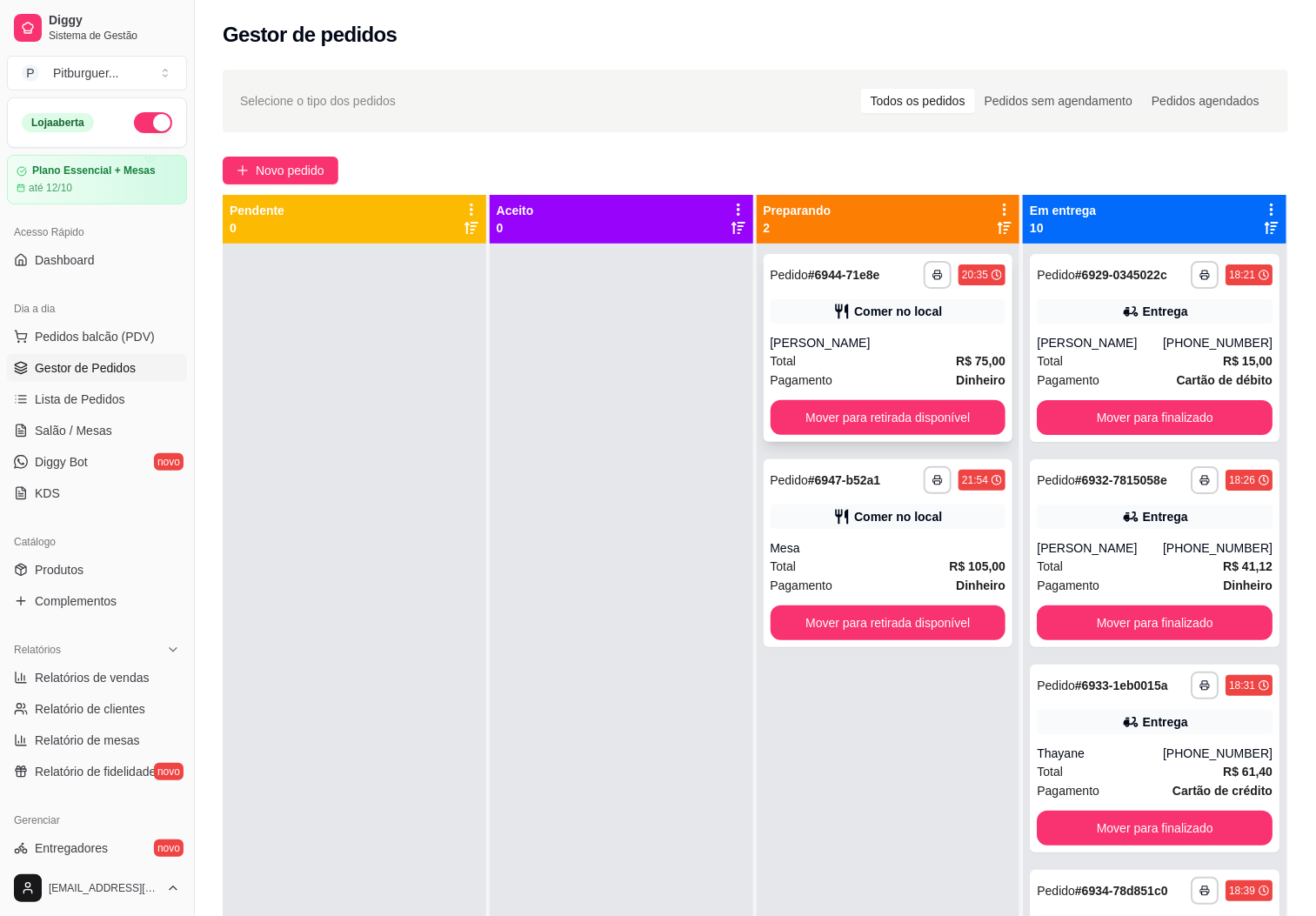
click at [880, 379] on div "Pagamento Dinheiro" at bounding box center [889, 379] width 235 height 19
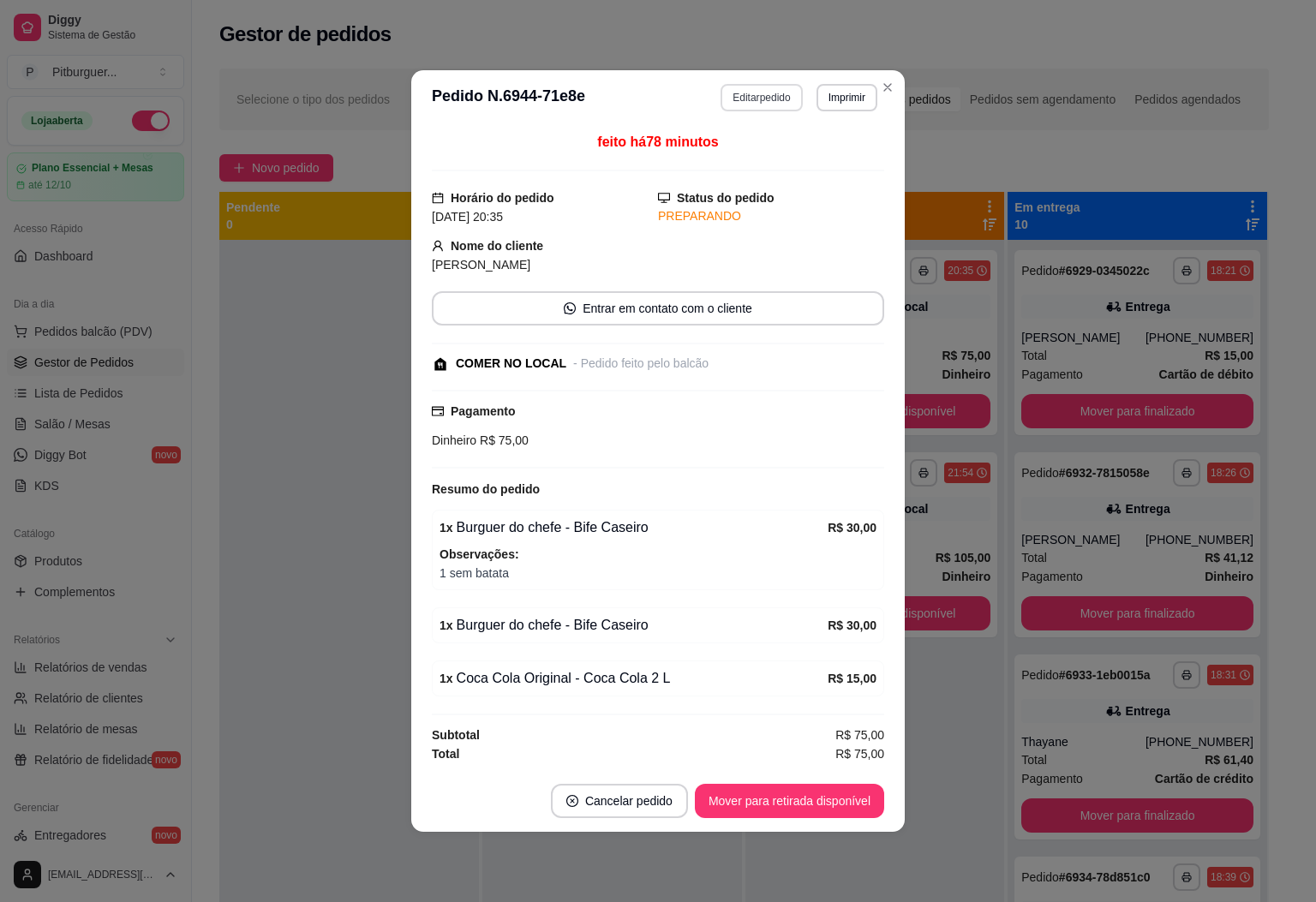
click at [741, 88] on button "Editar pedido" at bounding box center [761, 97] width 82 height 28
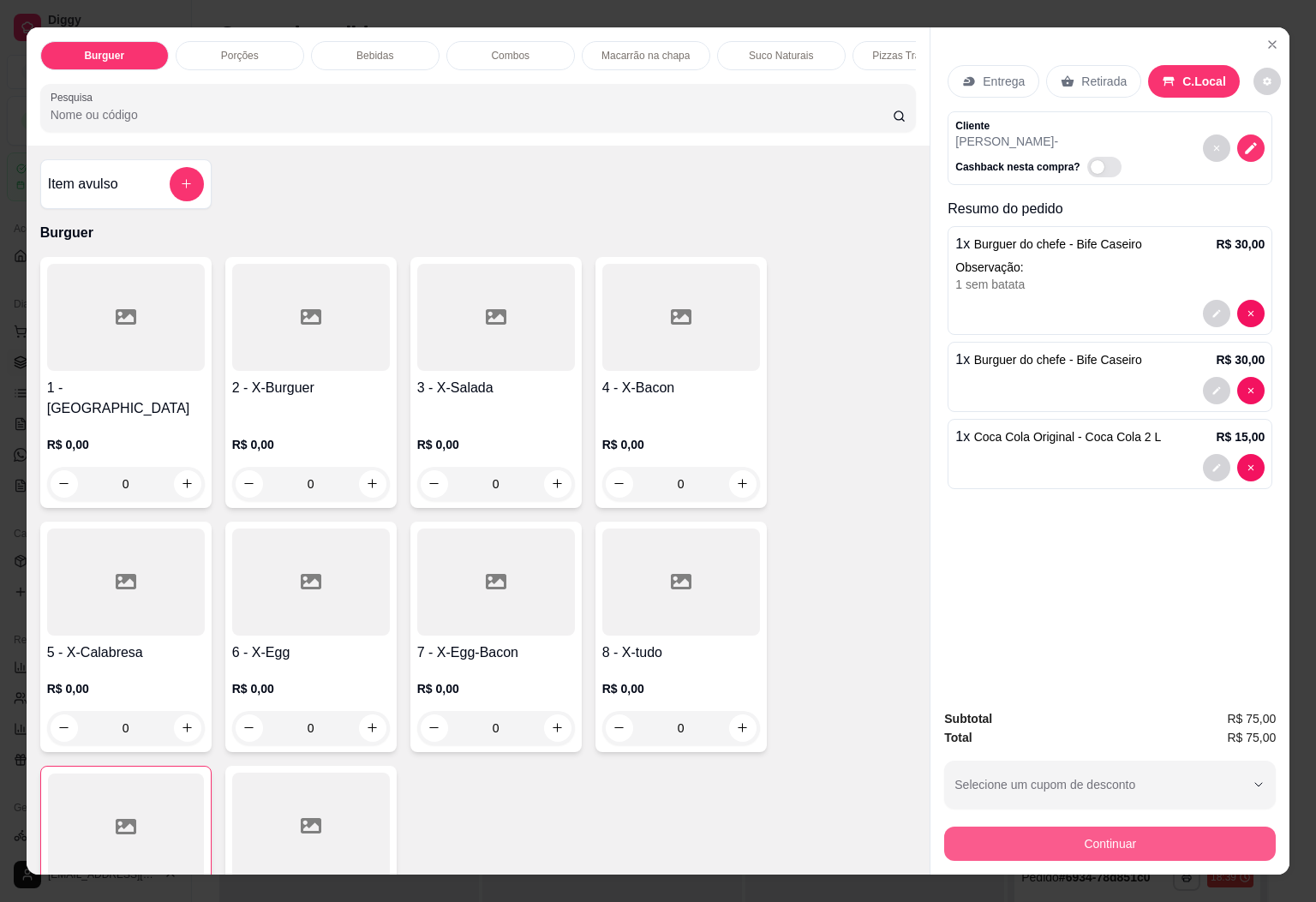
click at [1041, 836] on button "Continuar" at bounding box center [1110, 843] width 331 height 34
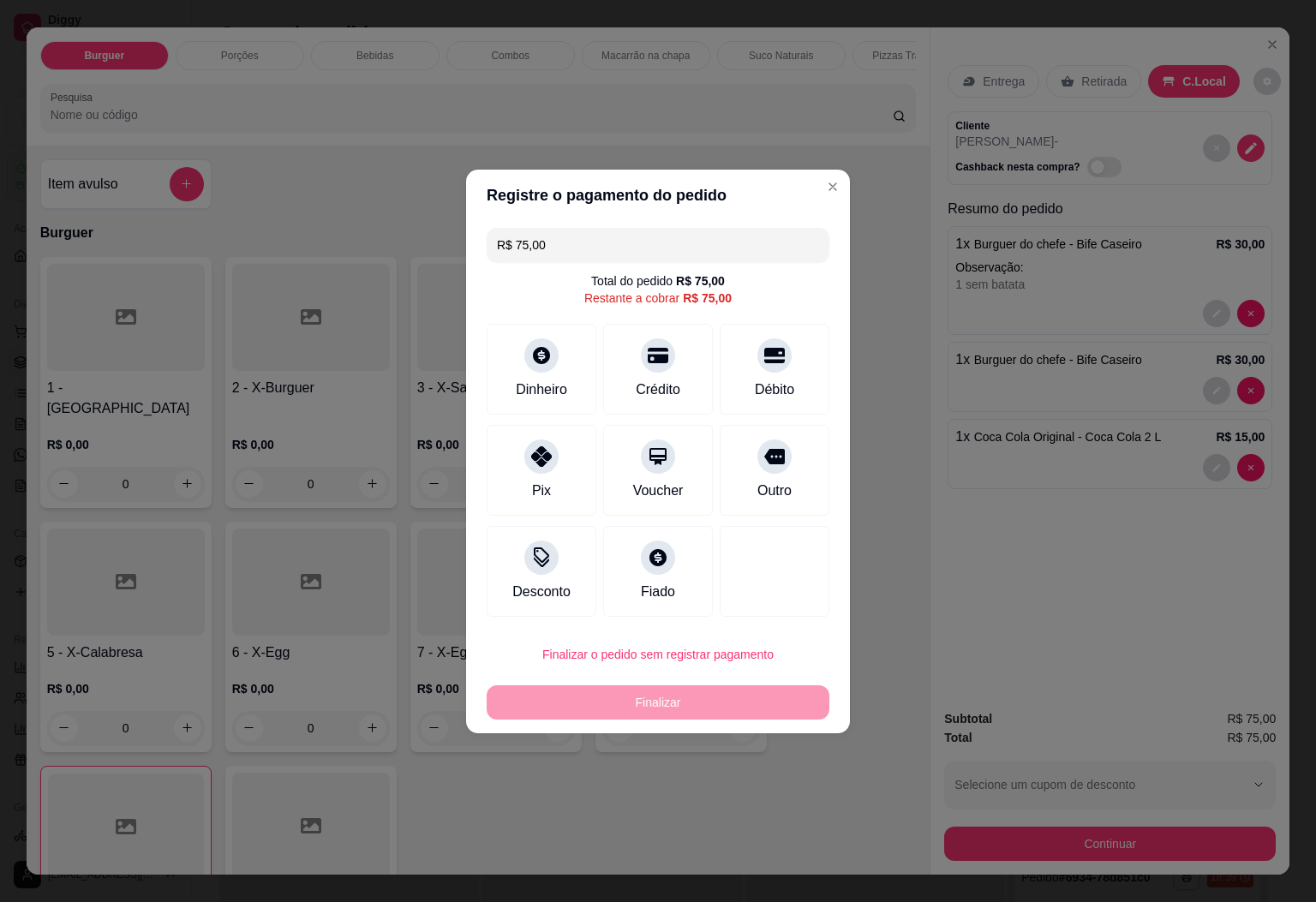
drag, startPoint x: 563, startPoint y: 247, endPoint x: 345, endPoint y: 247, distance: 218.0
click at [345, 247] on div "Registre o pagamento do pedido R$ 75,00 Total do pedido R$ 75,00 Restante a cob…" at bounding box center [658, 451] width 1316 height 902
drag, startPoint x: 753, startPoint y: 364, endPoint x: 746, endPoint y: 371, distance: 9.9
click at [756, 364] on div at bounding box center [774, 350] width 37 height 37
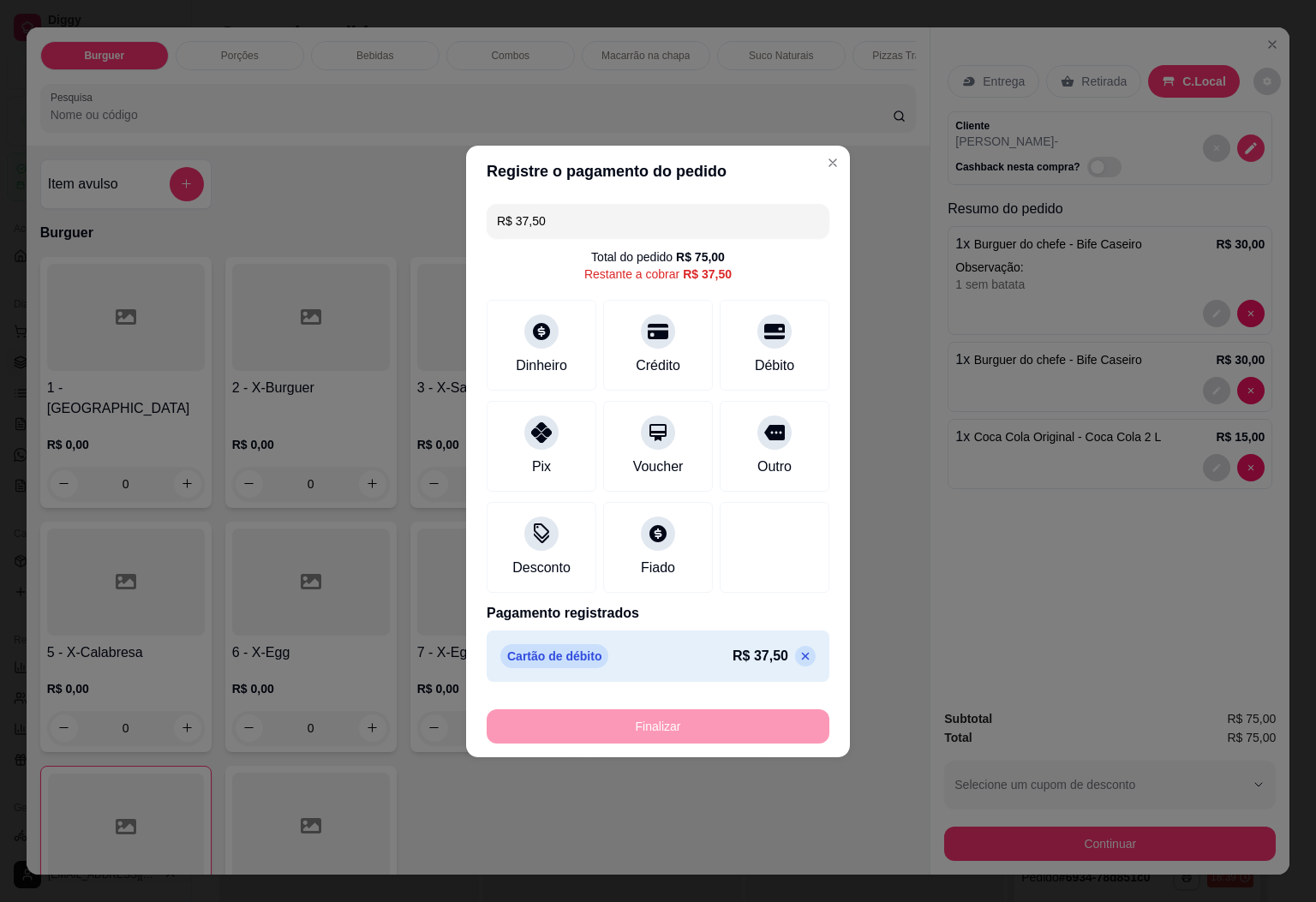
drag, startPoint x: 713, startPoint y: 722, endPoint x: 720, endPoint y: 669, distance: 53.5
click at [715, 698] on footer "Finalizar" at bounding box center [658, 723] width 384 height 69
click at [609, 200] on div "R$ 37,50 Total do pedido R$ 75,00 Restante a cobrar R$ 37,50 Dinheiro Crédito D…" at bounding box center [658, 443] width 384 height 492
click at [612, 217] on input "R$ 37,50" at bounding box center [658, 221] width 322 height 34
click at [553, 442] on div "Pix" at bounding box center [542, 442] width 121 height 100
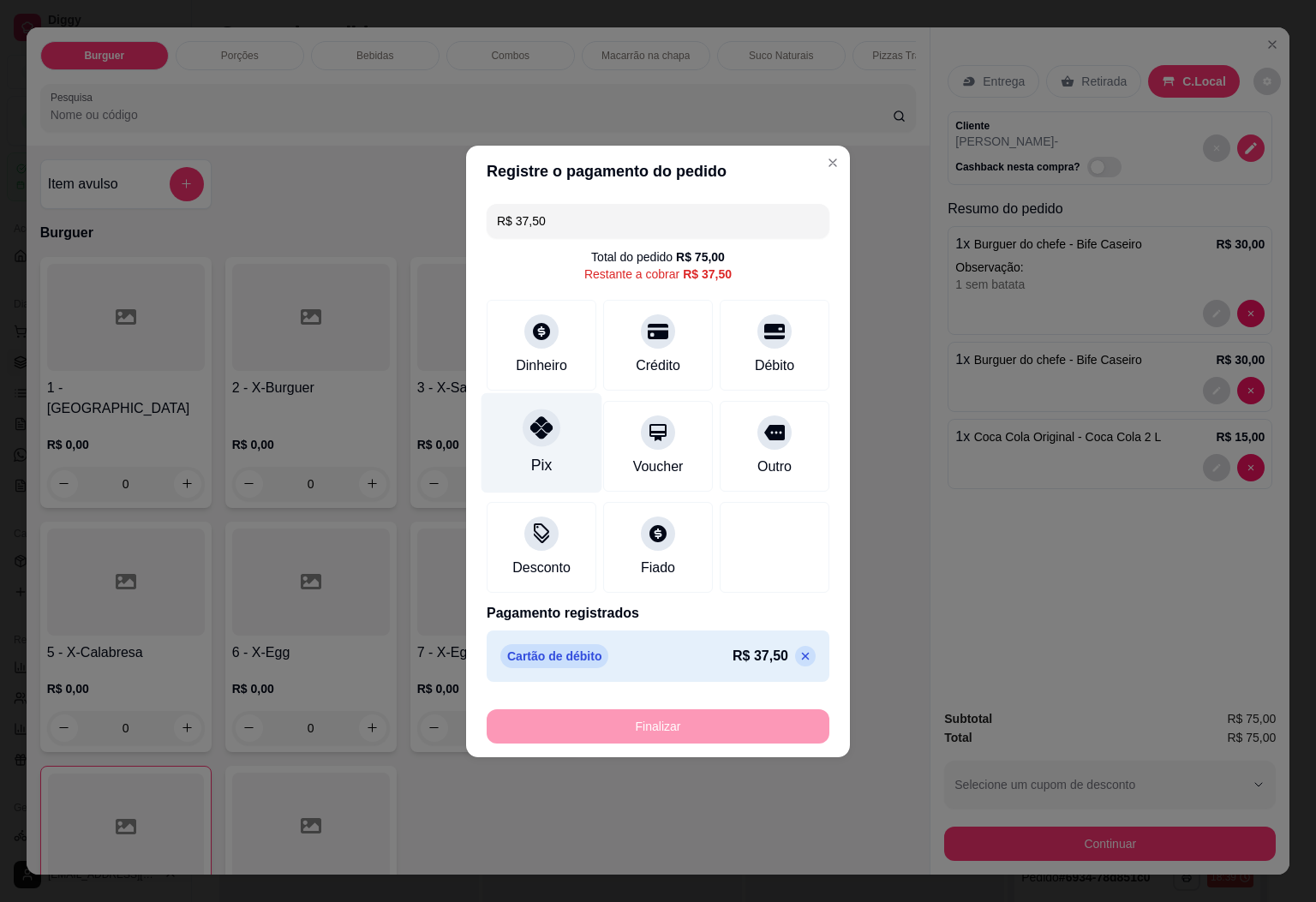
type input "R$ 0,00"
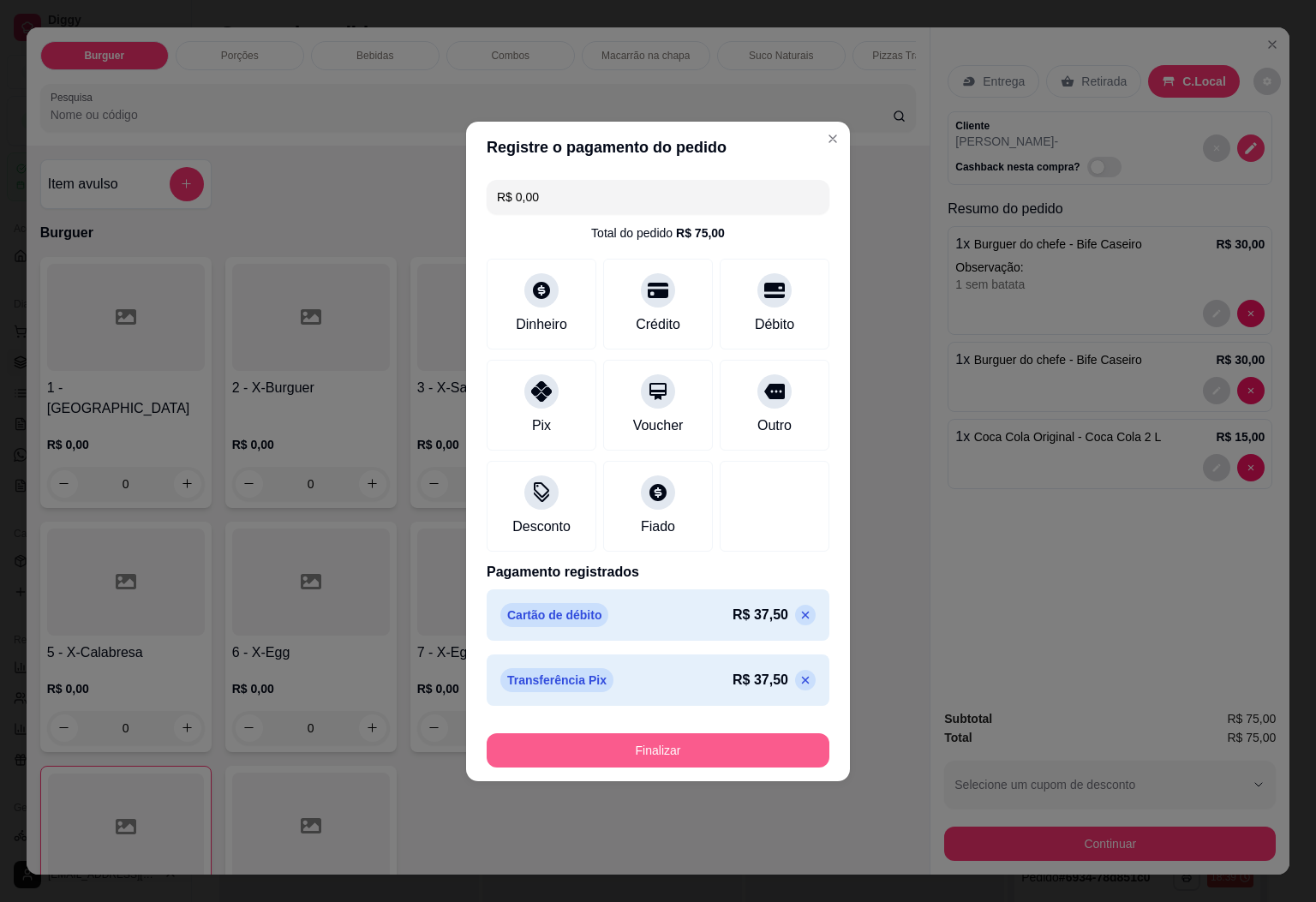
click at [754, 759] on button "Finalizar" at bounding box center [658, 750] width 343 height 34
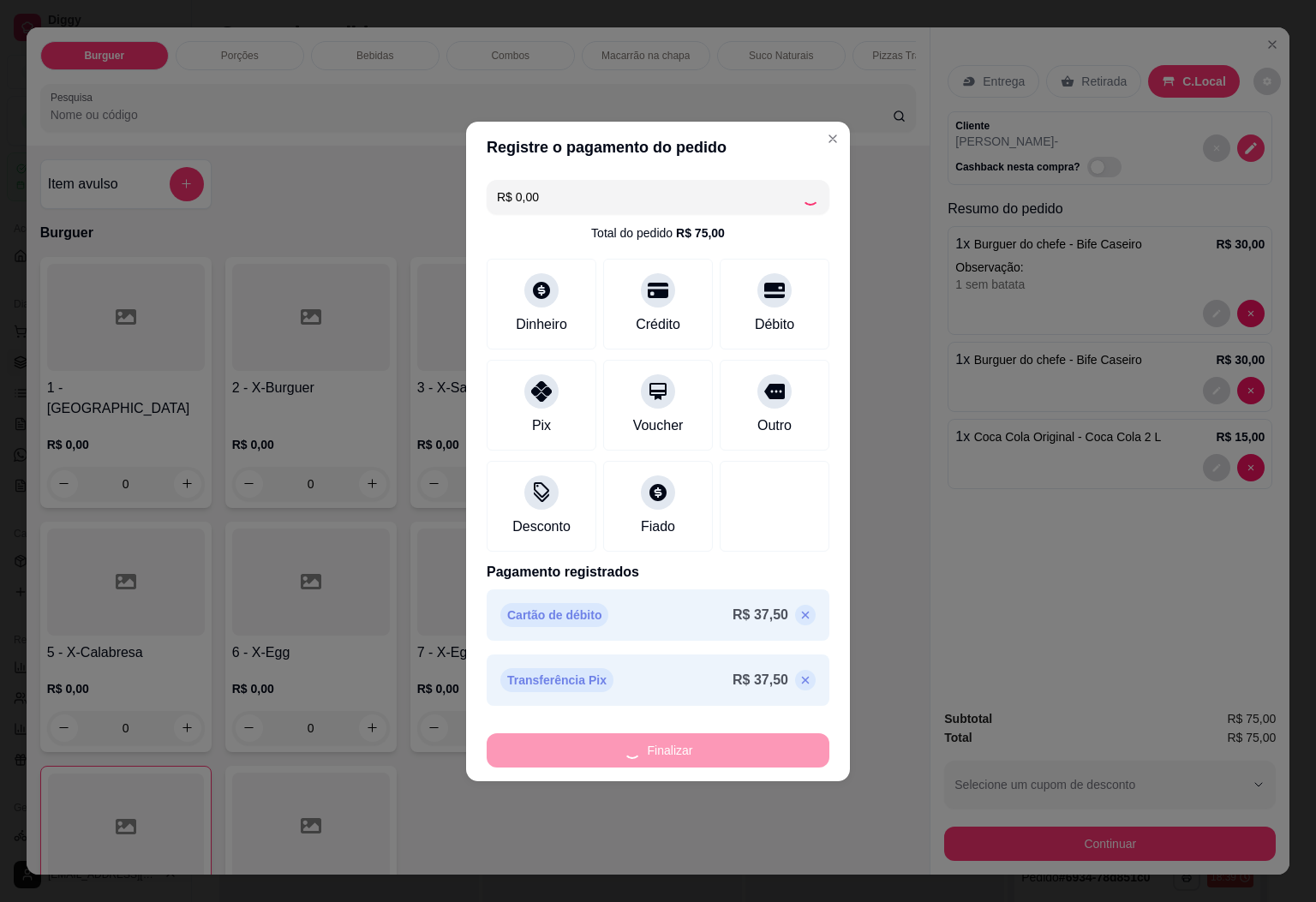
type input "0"
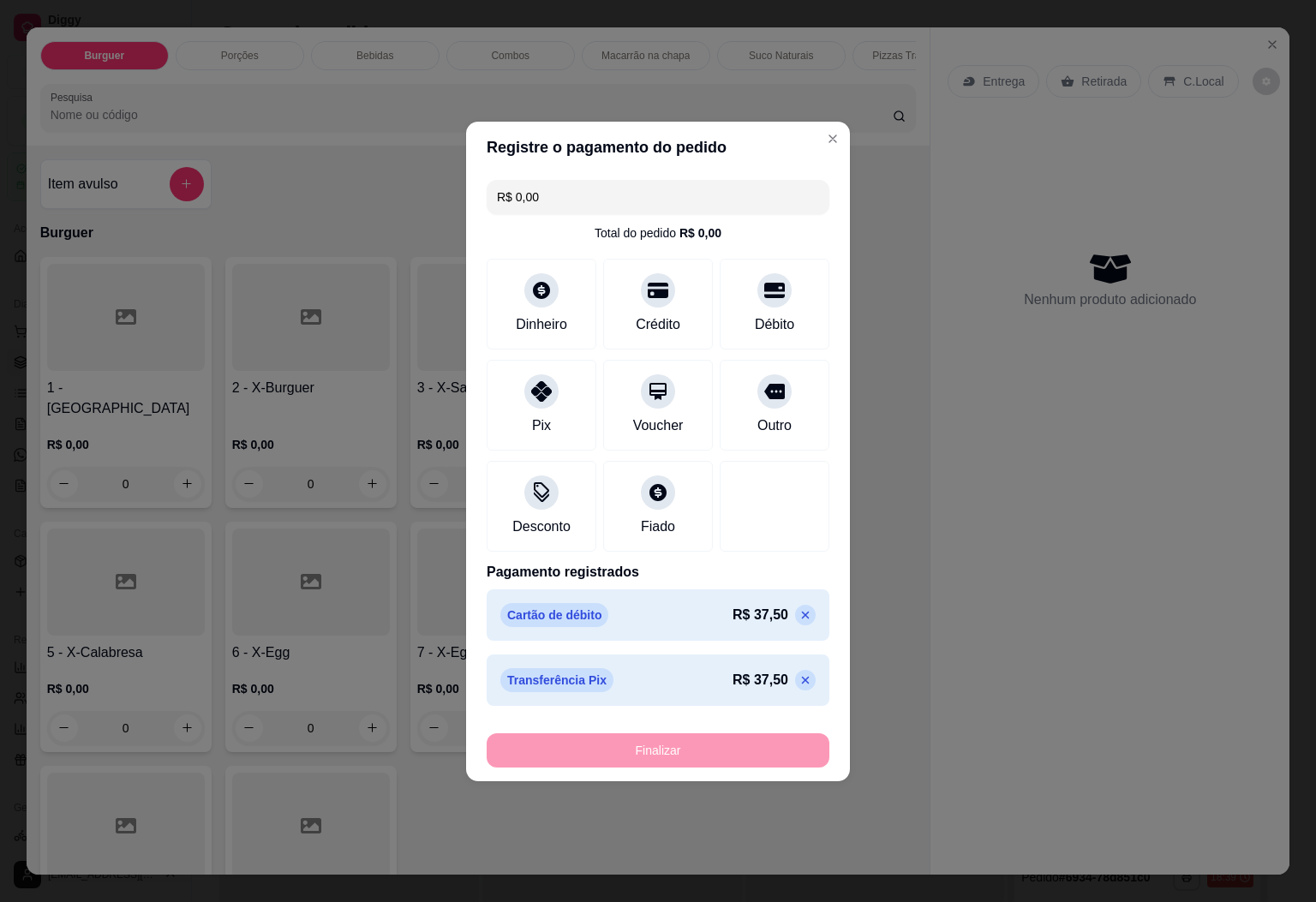
type input "-R$ 75,00"
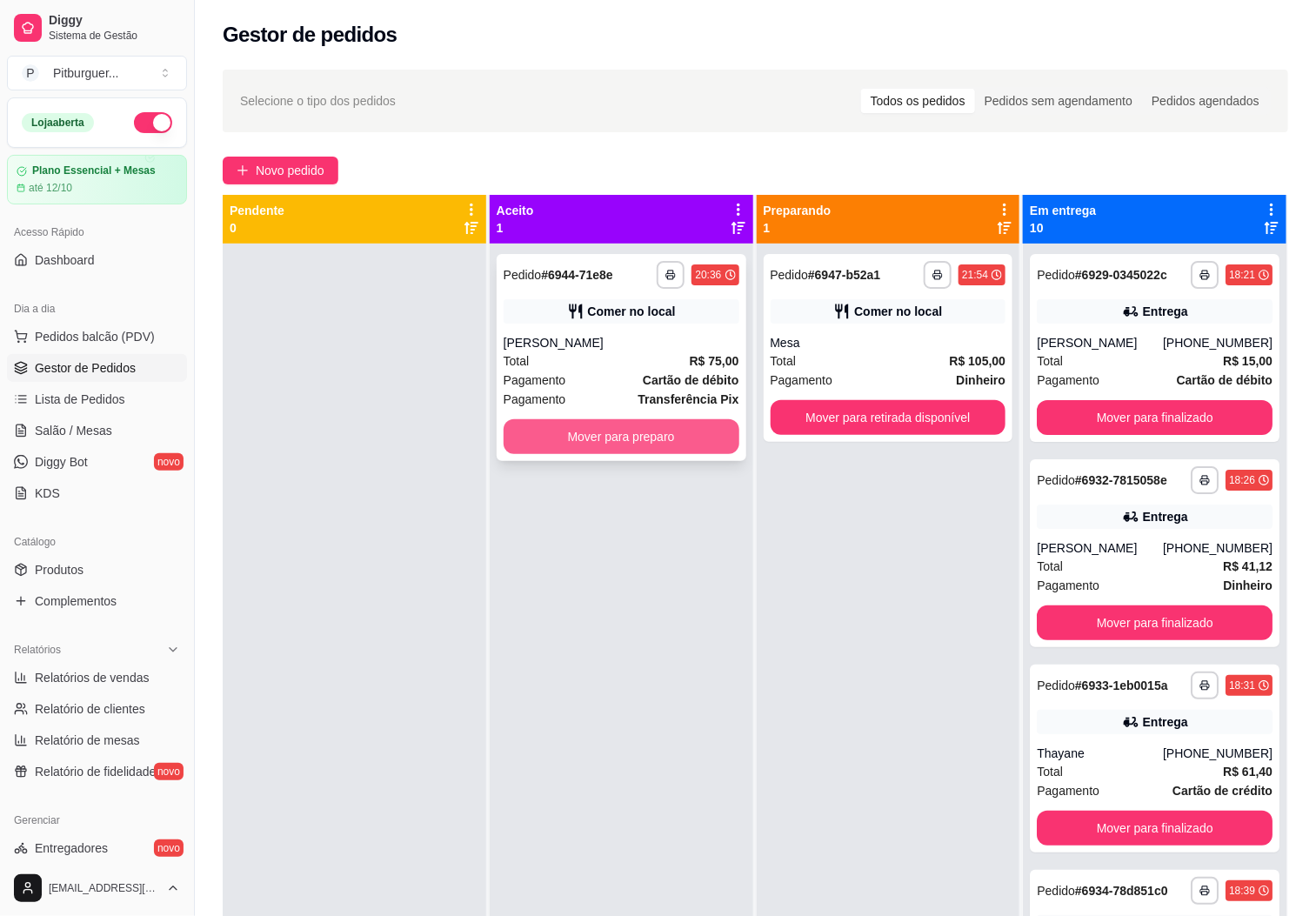
click at [678, 452] on button "Mover para preparo" at bounding box center [622, 436] width 235 height 35
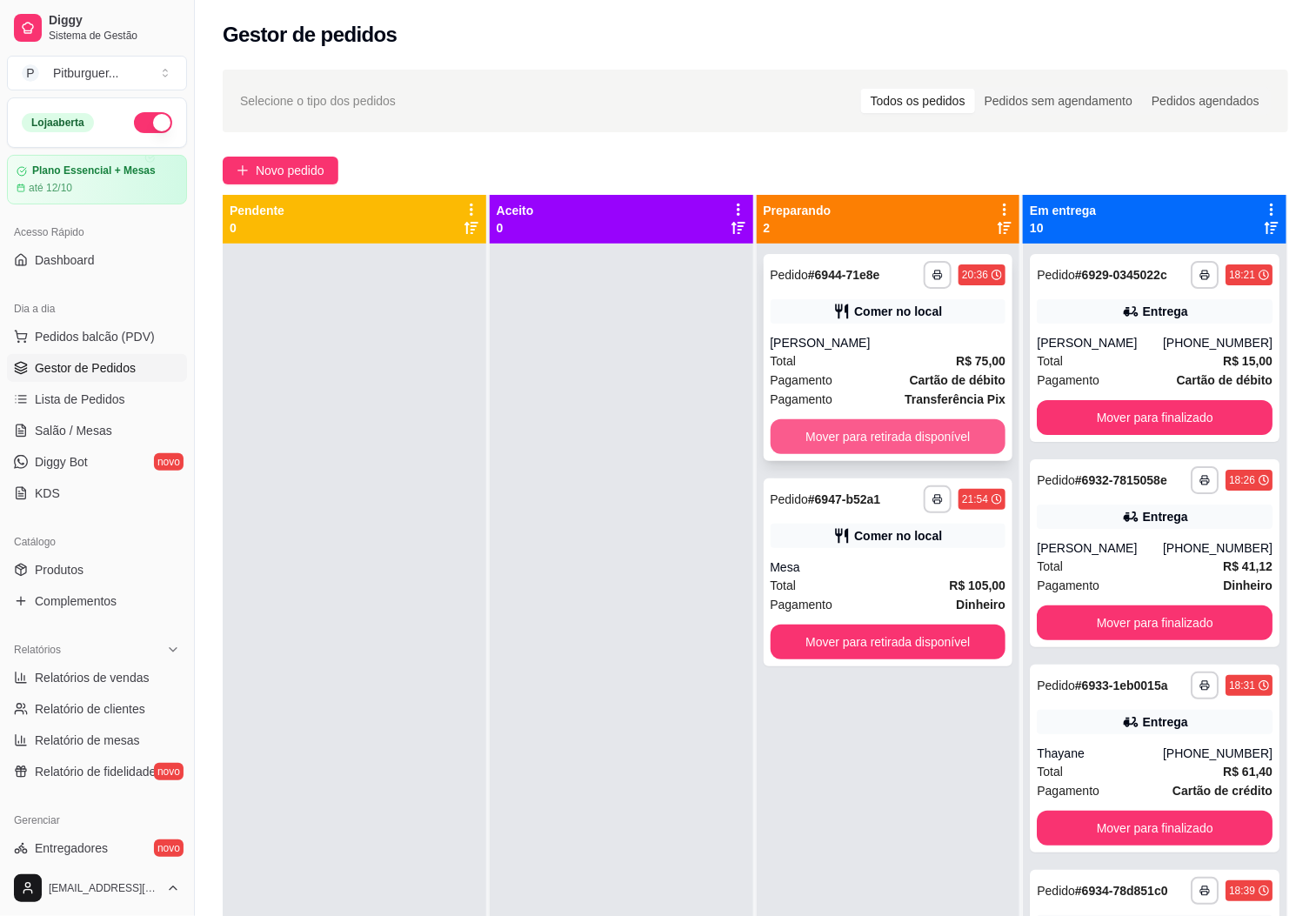
click at [904, 424] on button "Mover para retirada disponível" at bounding box center [889, 436] width 235 height 35
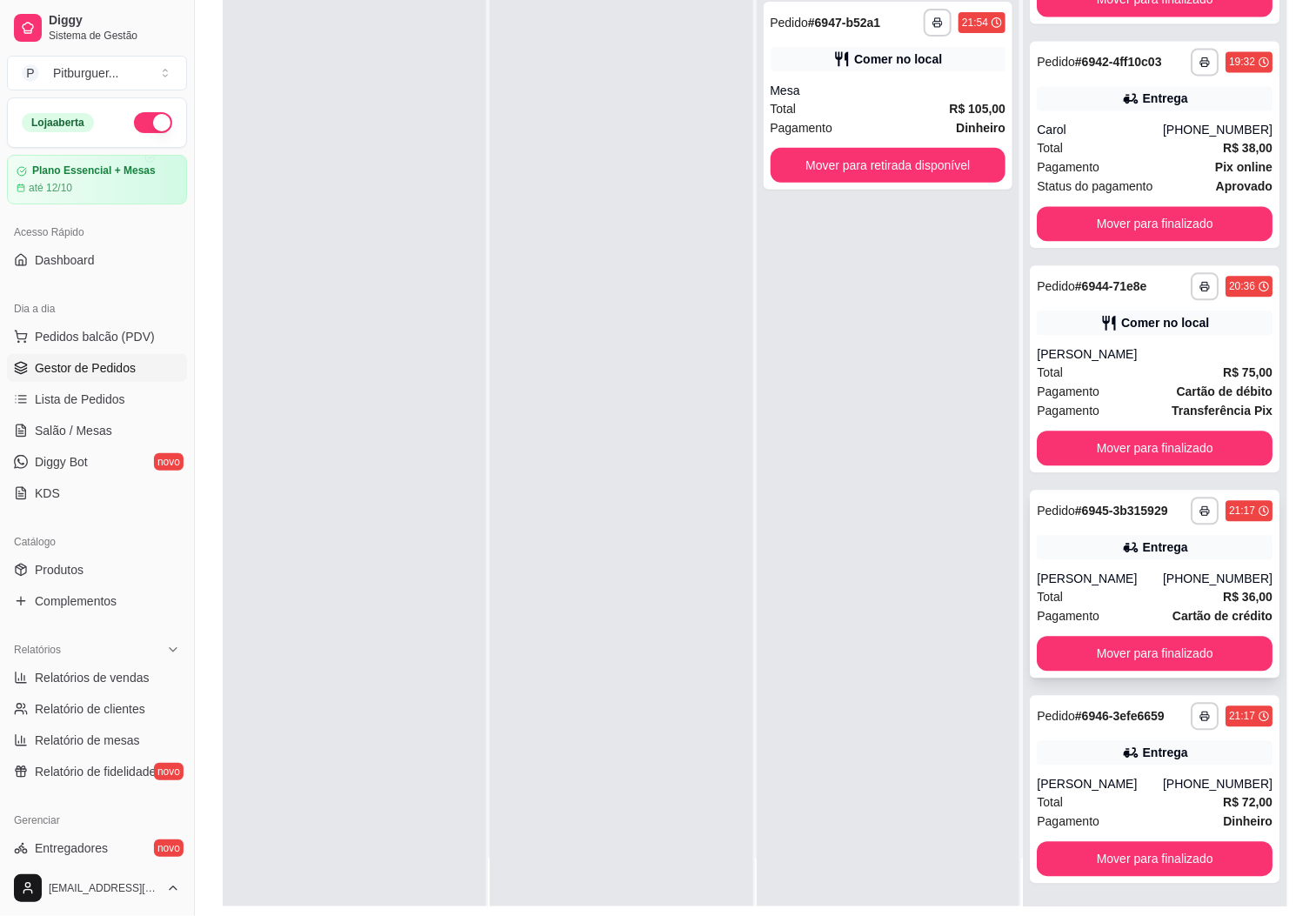
scroll to position [266, 0]
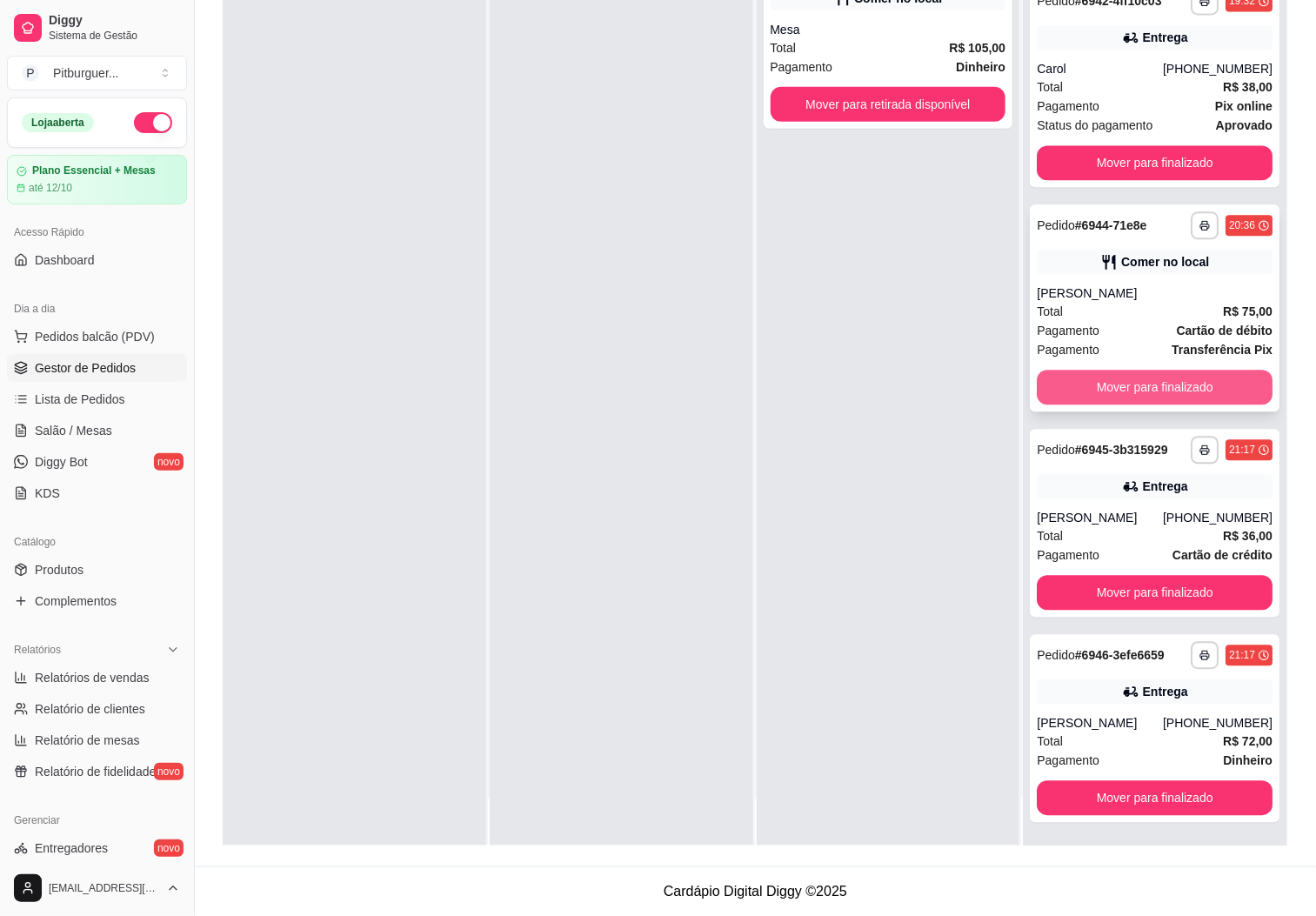
click at [1135, 376] on button "Mover para finalizado" at bounding box center [1154, 387] width 235 height 35
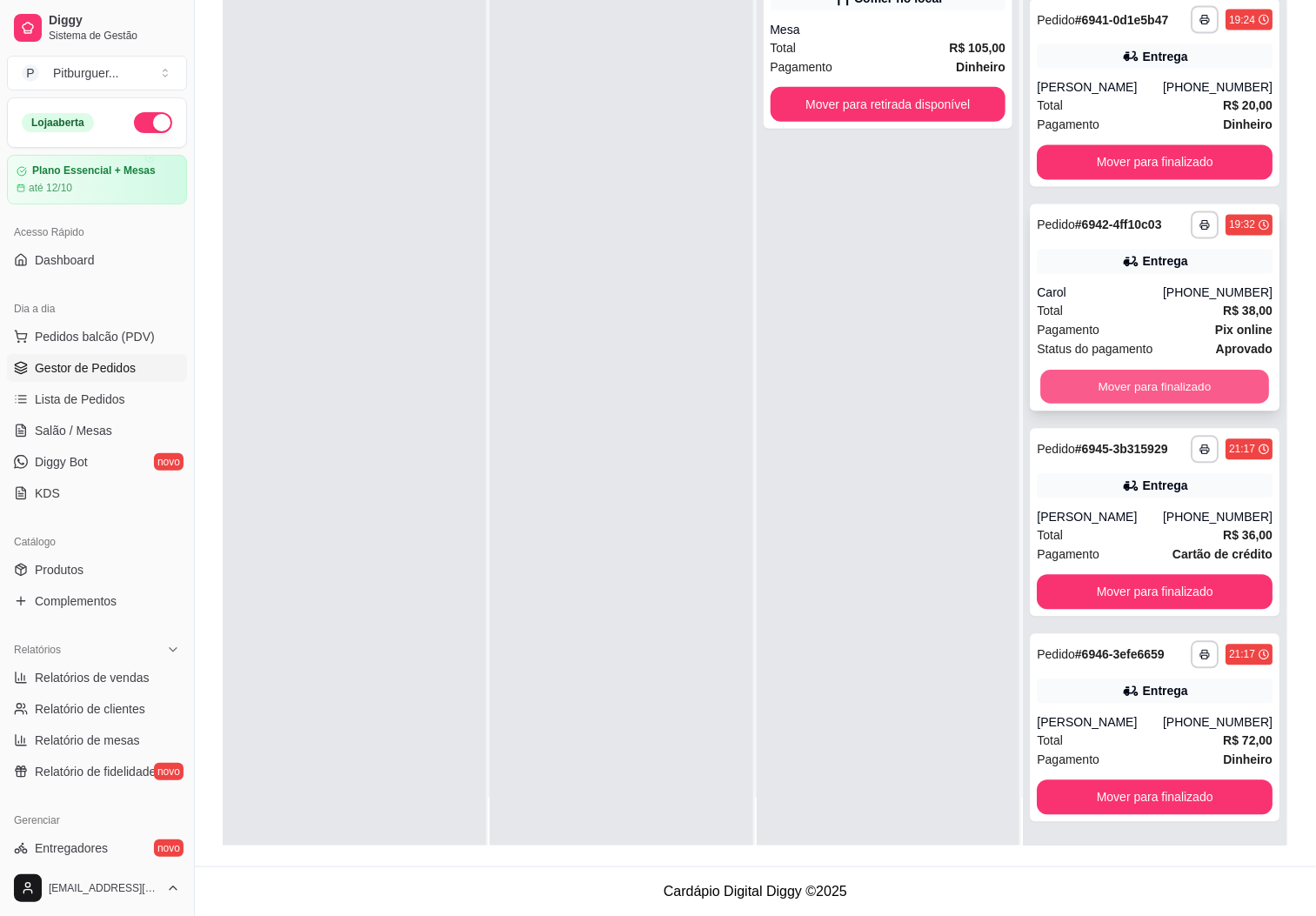
click at [1153, 370] on button "Mover para finalizado" at bounding box center [1154, 387] width 228 height 34
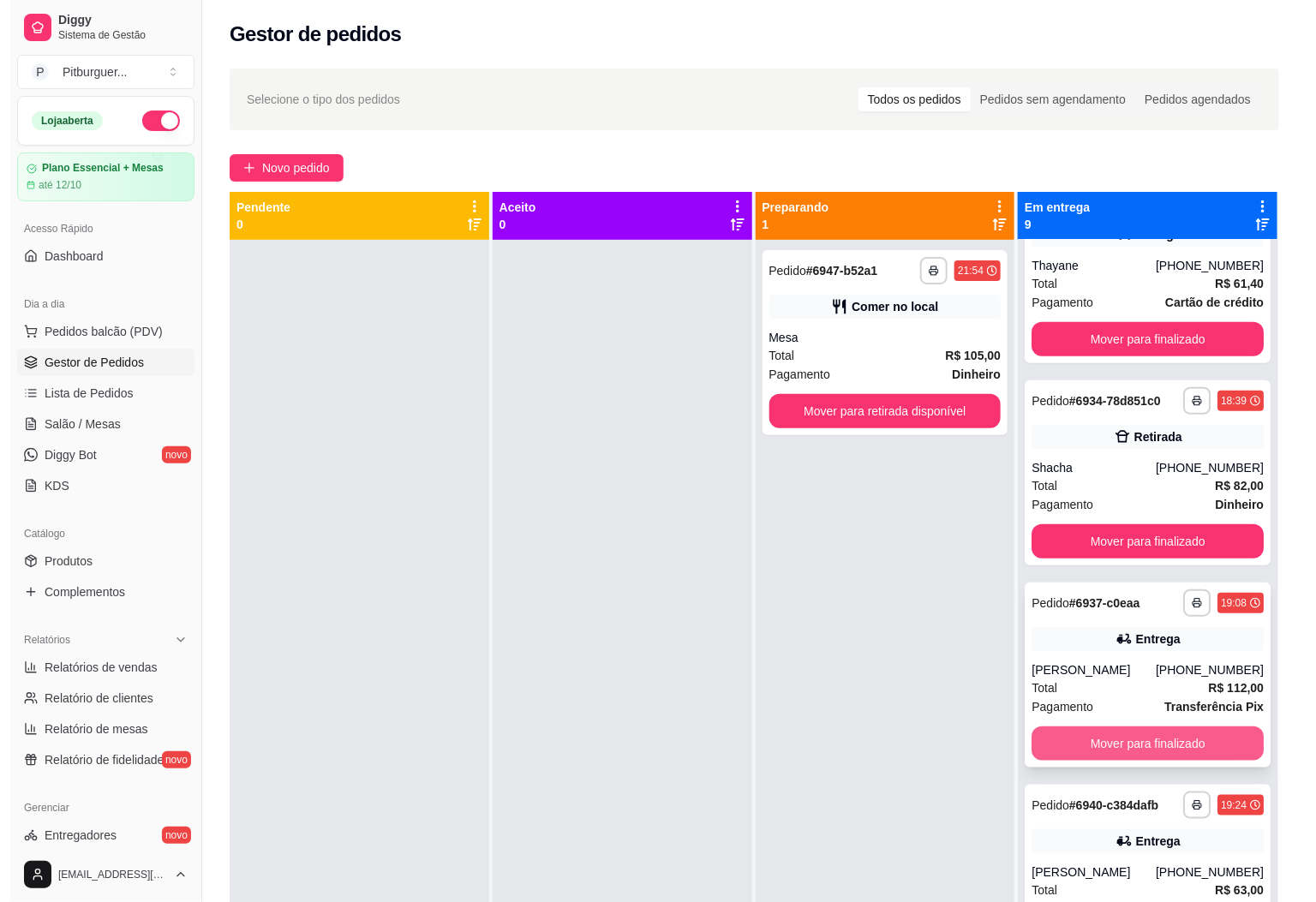
scroll to position [0, 0]
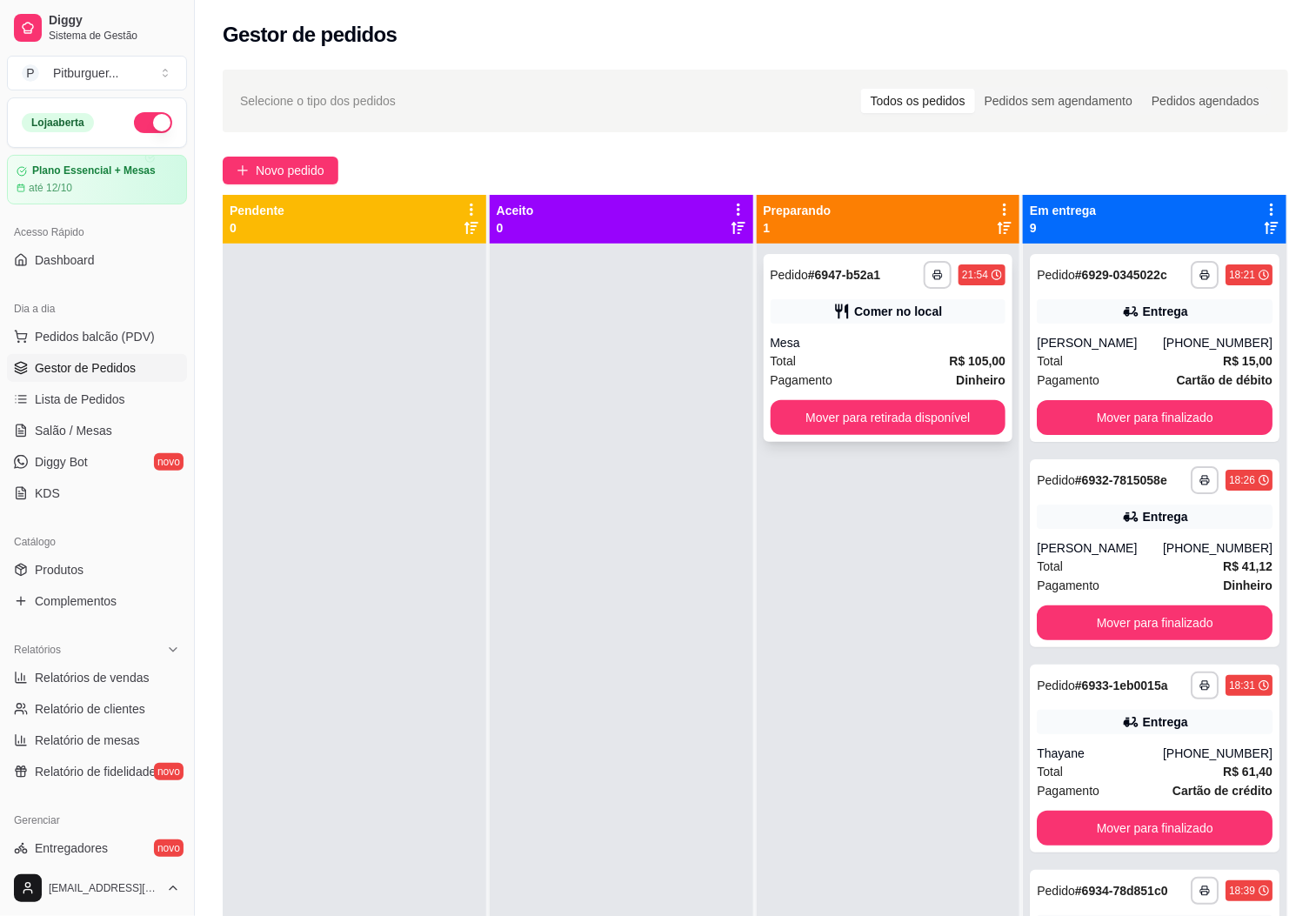
click at [880, 343] on div "Mesa" at bounding box center [889, 342] width 235 height 17
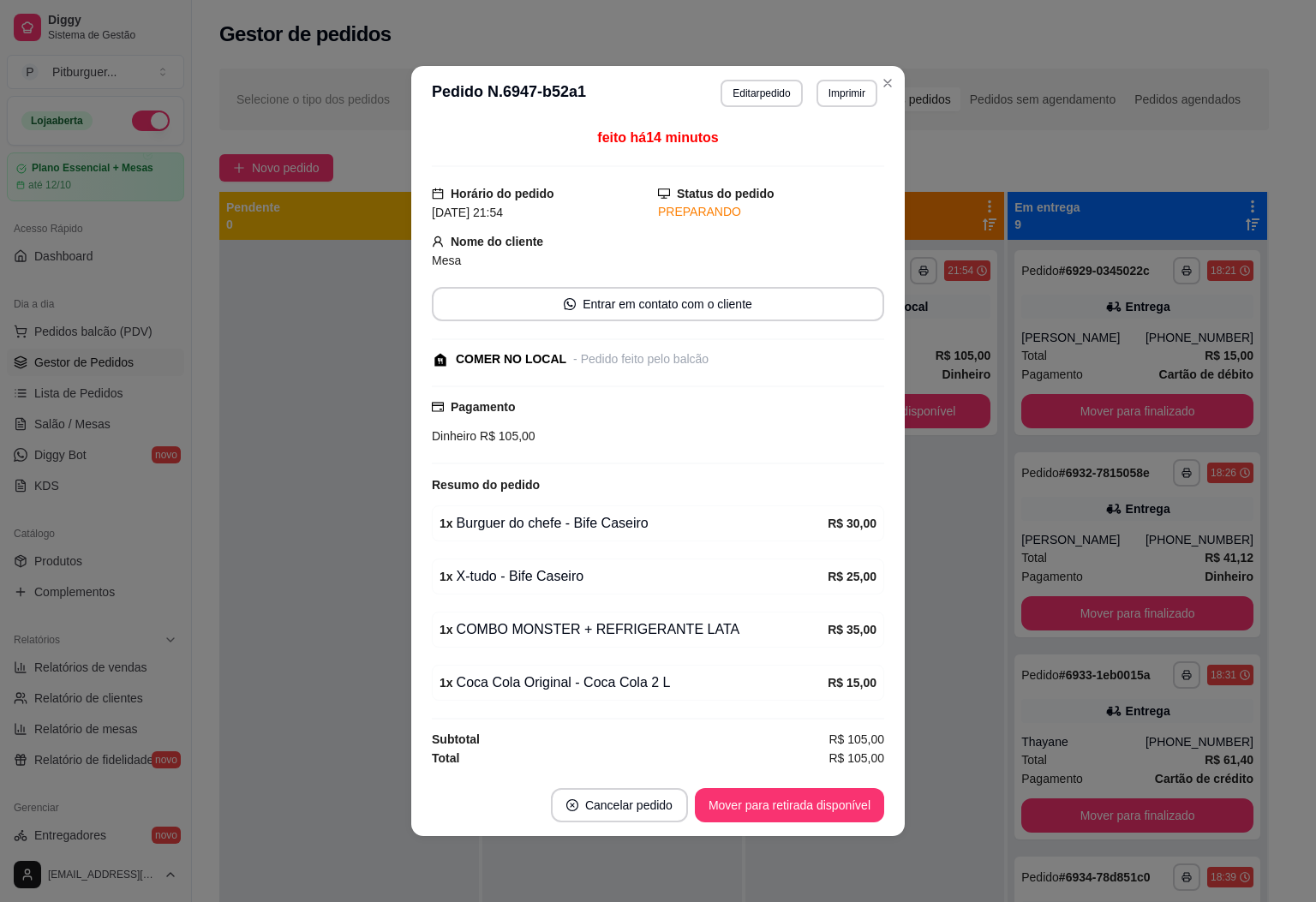
click at [770, 84] on button "Editar pedido" at bounding box center [761, 93] width 82 height 28
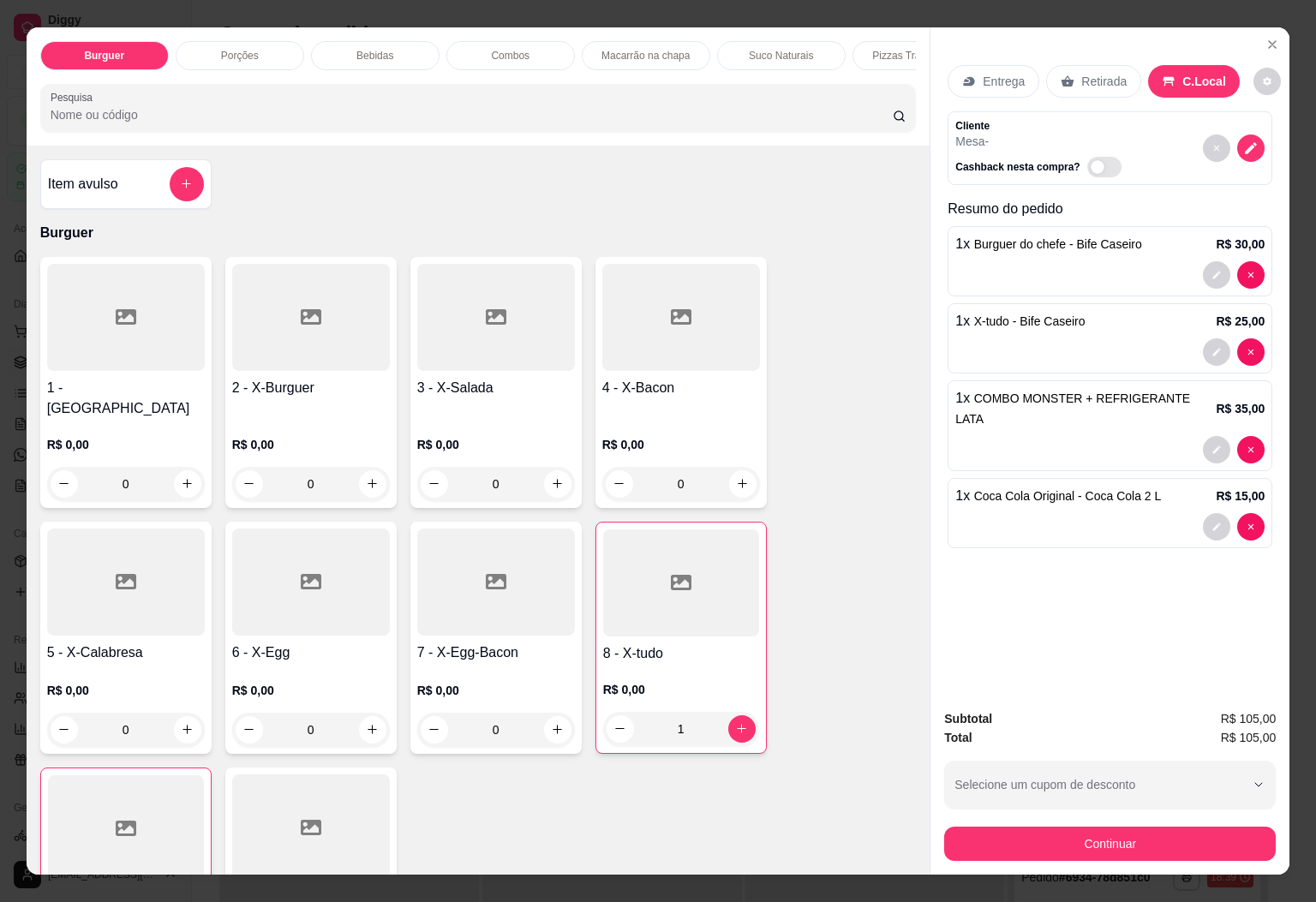
click at [509, 596] on div at bounding box center [496, 582] width 157 height 107
click at [399, 41] on div "Bebidas" at bounding box center [375, 56] width 129 height 29
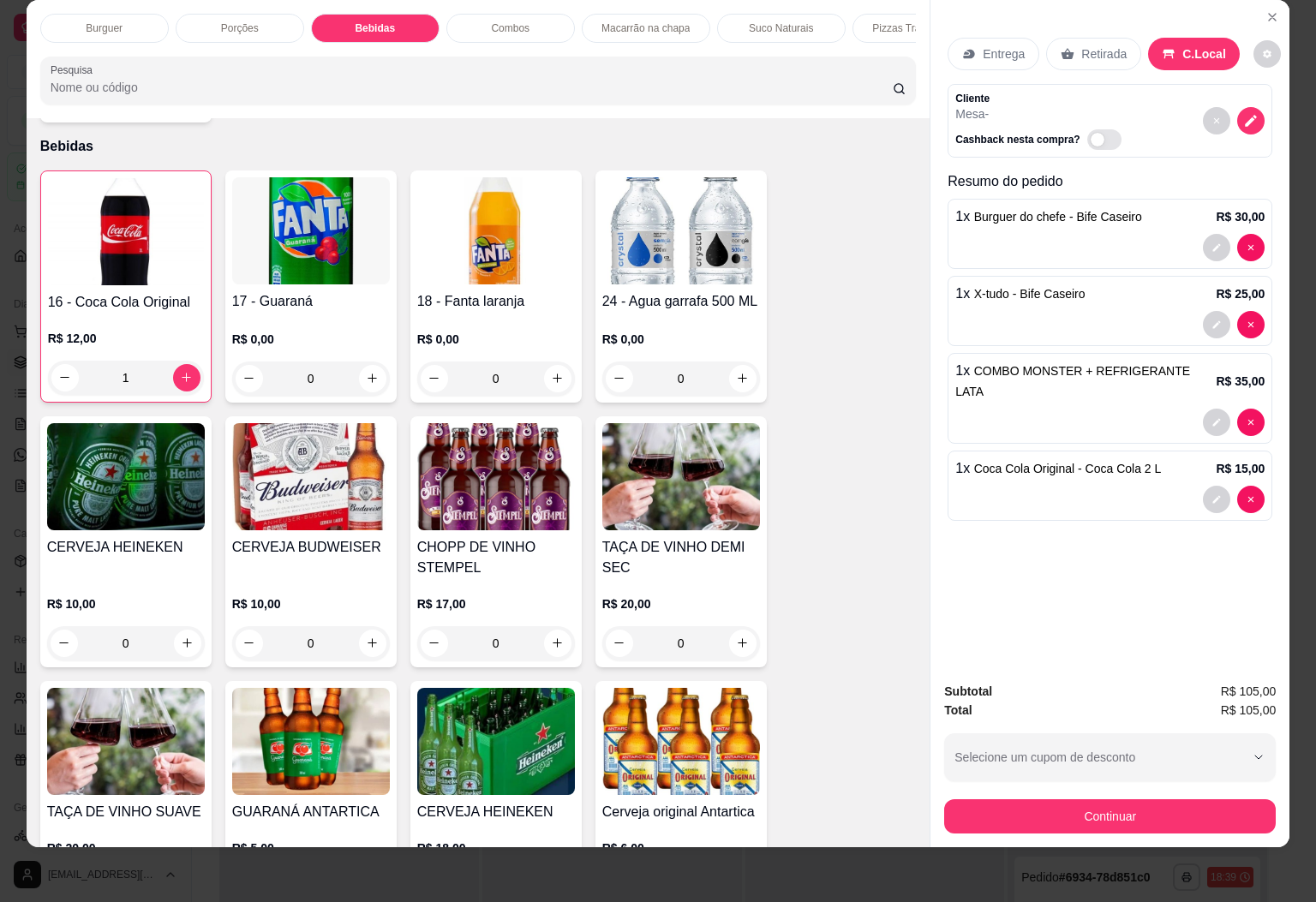
click at [209, 464] on div "16 - Coca Cola Original R$ 12,00 1 17 - Guaraná R$ 0,00 0 18 - Fanta laranja R$…" at bounding box center [479, 541] width 877 height 741
click at [243, 460] on img at bounding box center [311, 477] width 157 height 107
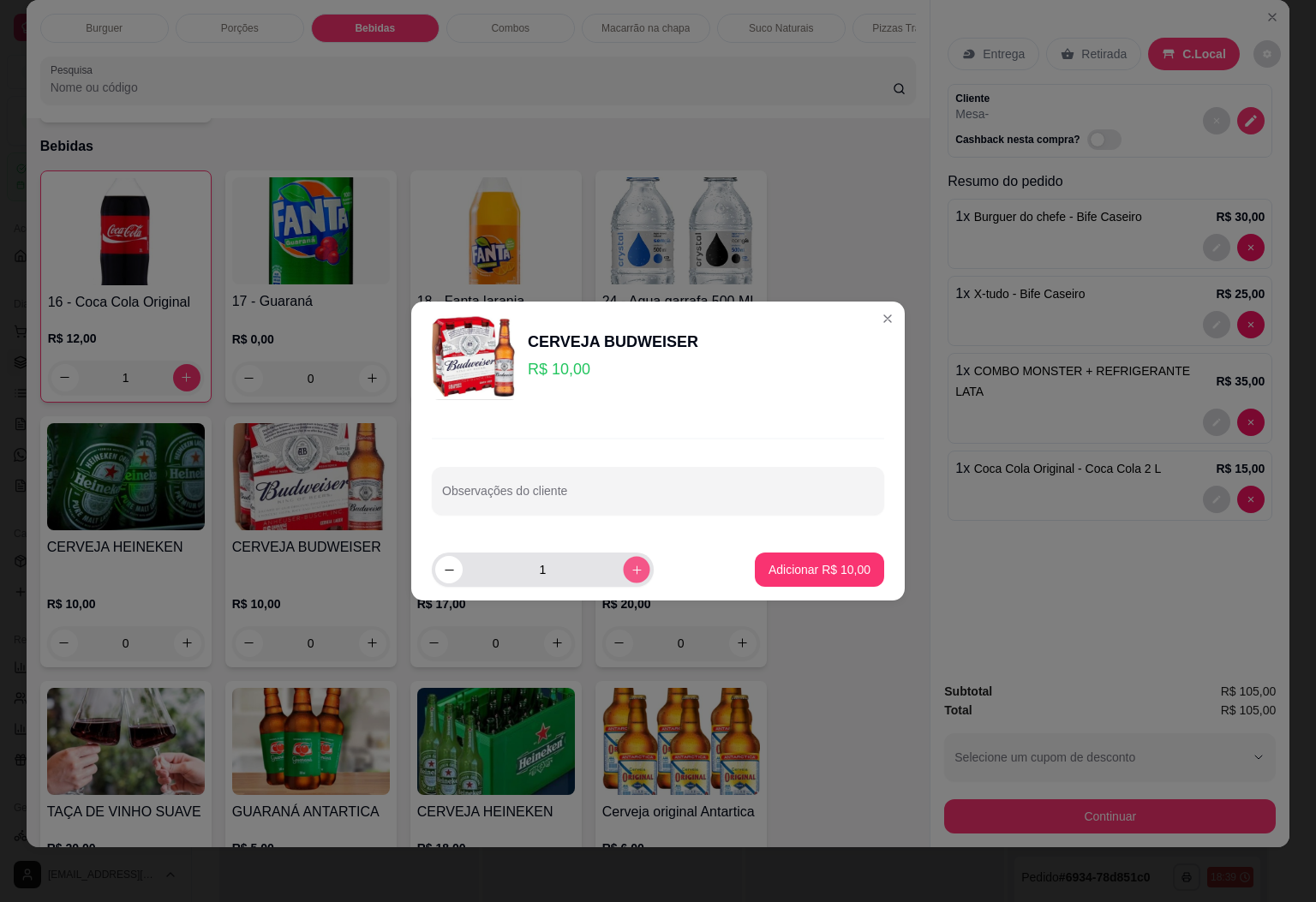
click at [631, 566] on icon "increase-product-quantity" at bounding box center [637, 570] width 13 height 13
type input "2"
click at [828, 577] on p "Adicionar R$ 20,00" at bounding box center [820, 570] width 99 height 17
type input "2"
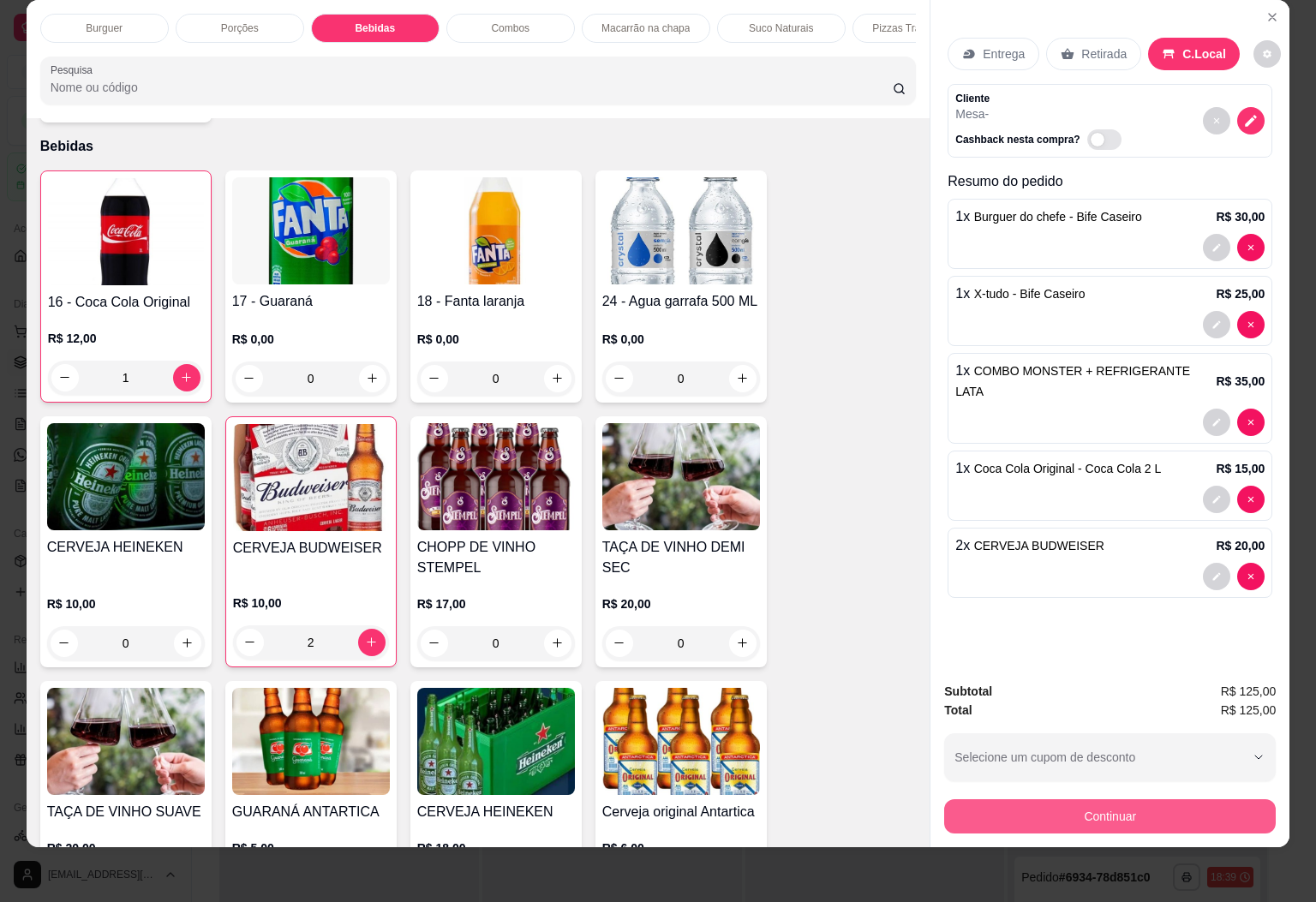
click at [1115, 800] on button "Continuar" at bounding box center [1110, 817] width 331 height 34
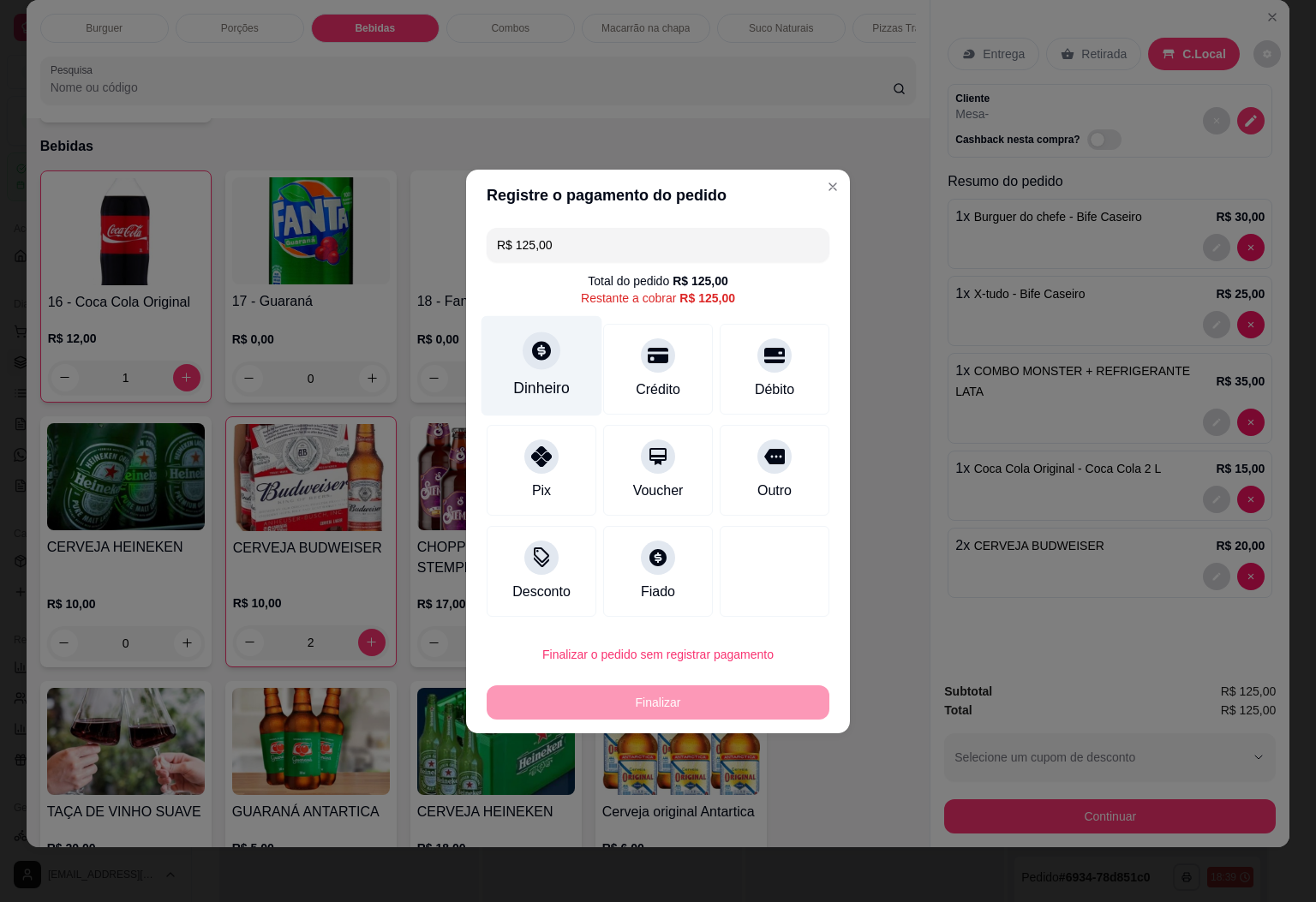
click at [505, 384] on div "Dinheiro" at bounding box center [542, 366] width 121 height 100
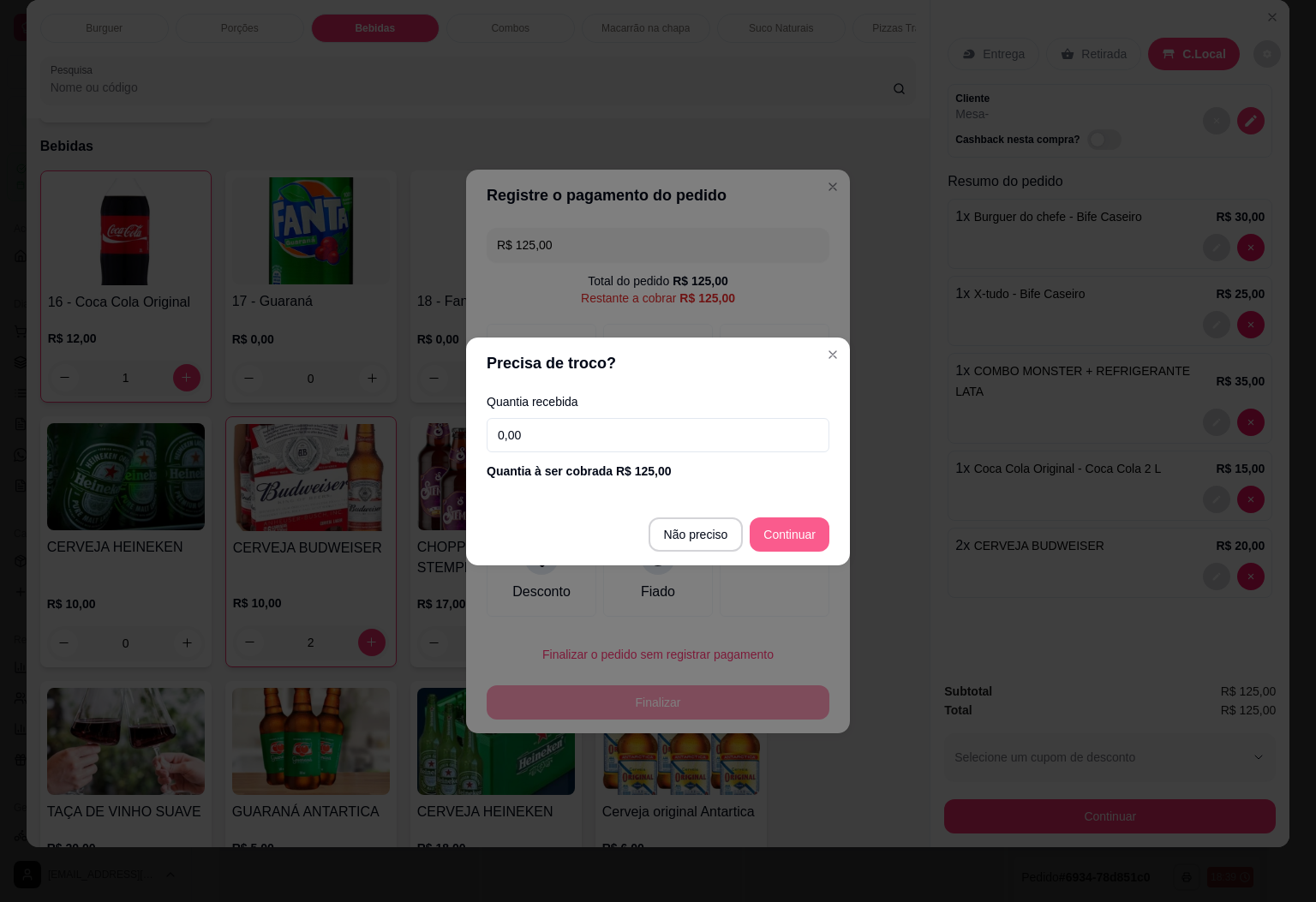
type input "R$ 0,00"
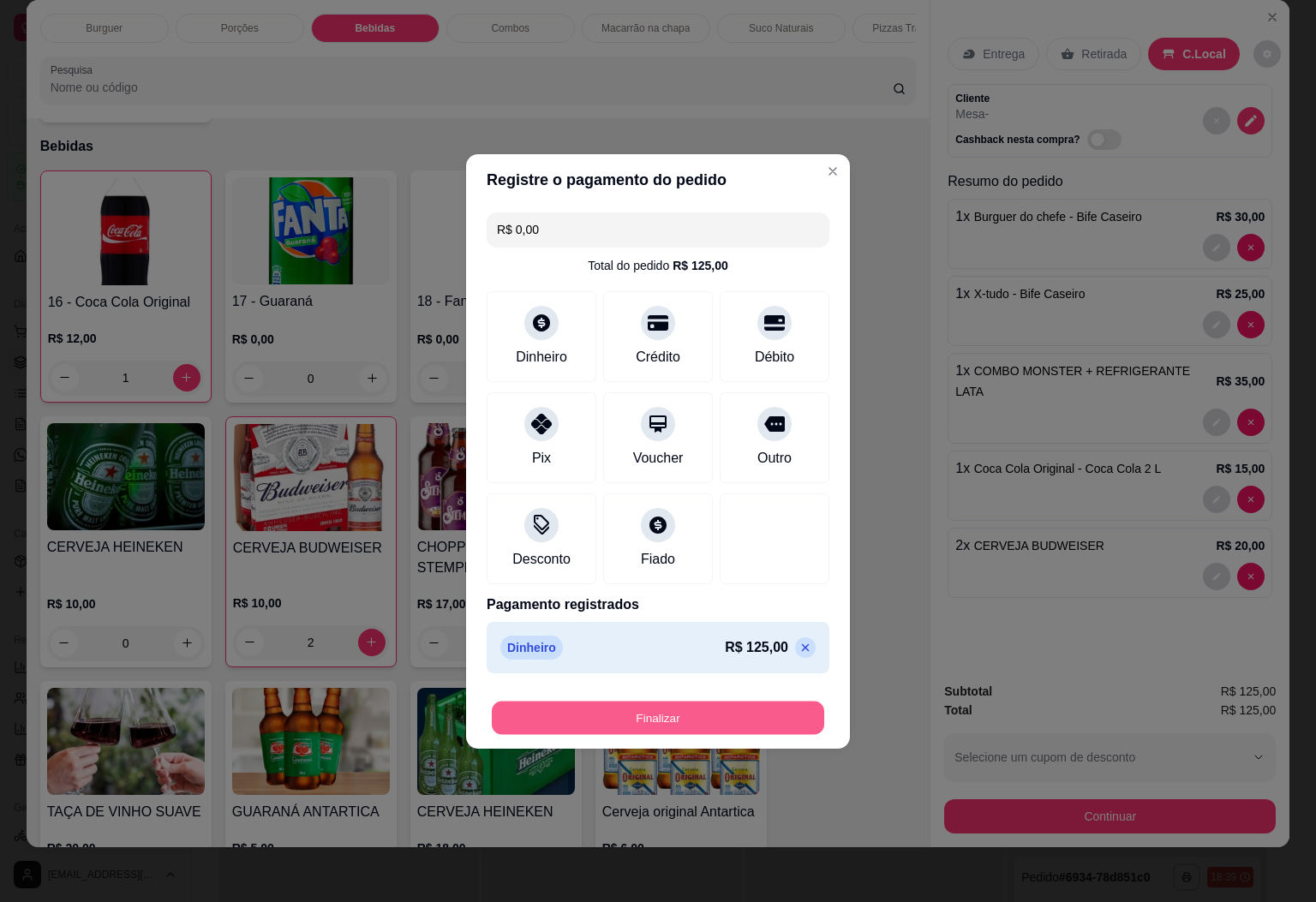
click at [663, 722] on button "Finalizar" at bounding box center [658, 717] width 332 height 33
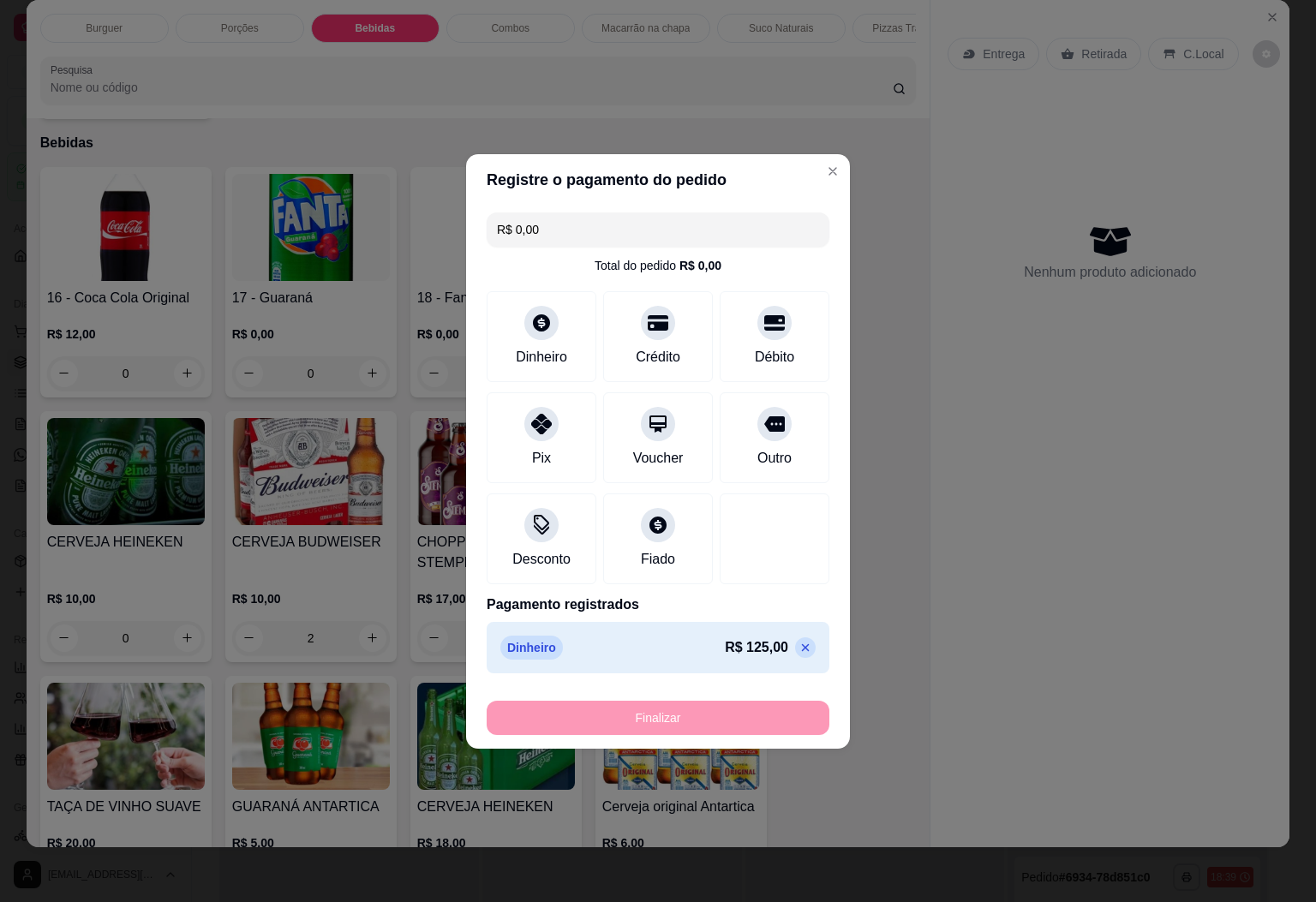
type input "0"
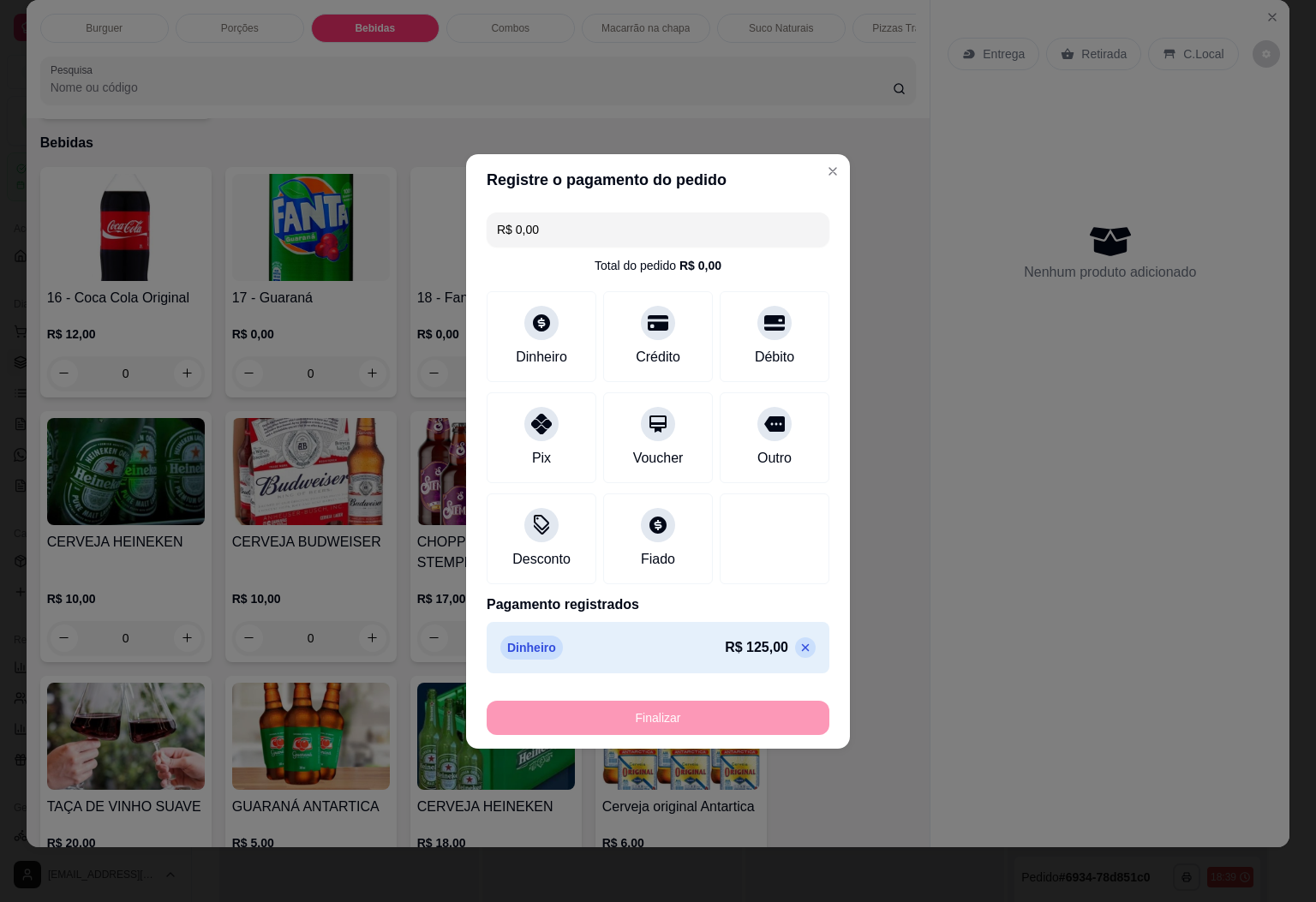
type input "-R$ 125,00"
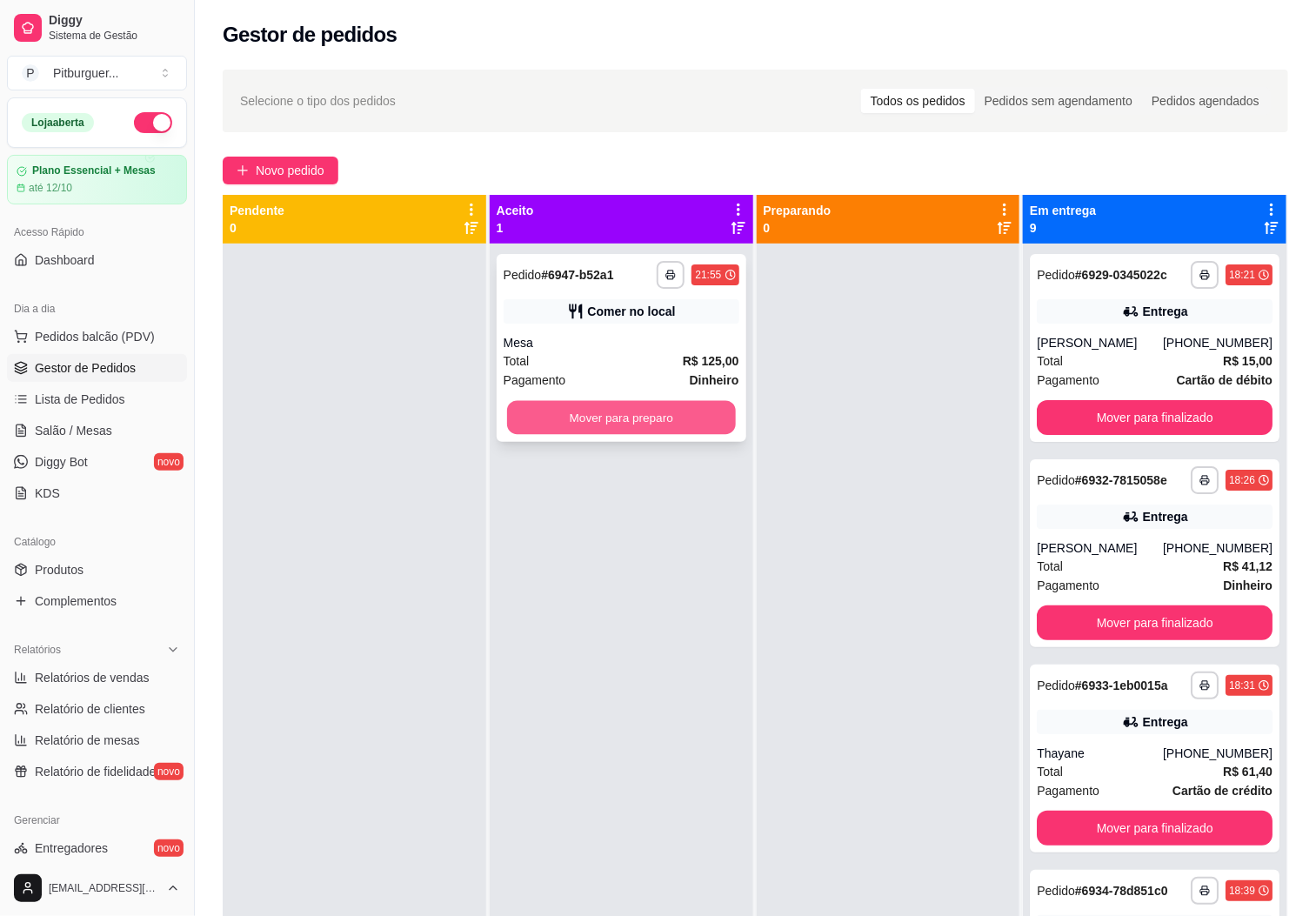
click at [678, 421] on button "Mover para preparo" at bounding box center [621, 418] width 228 height 34
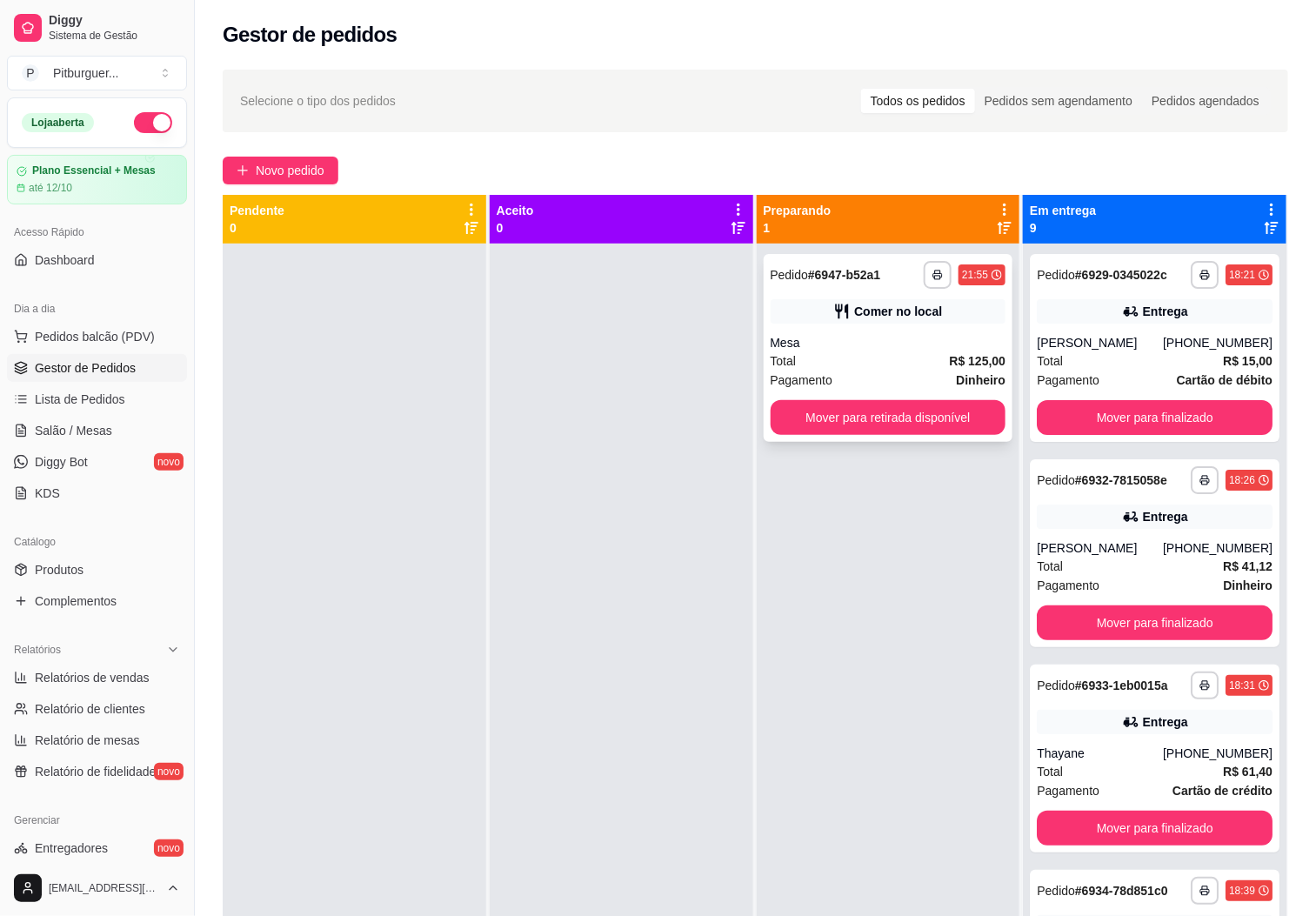
click at [893, 376] on div "Pagamento Dinheiro" at bounding box center [889, 379] width 235 height 19
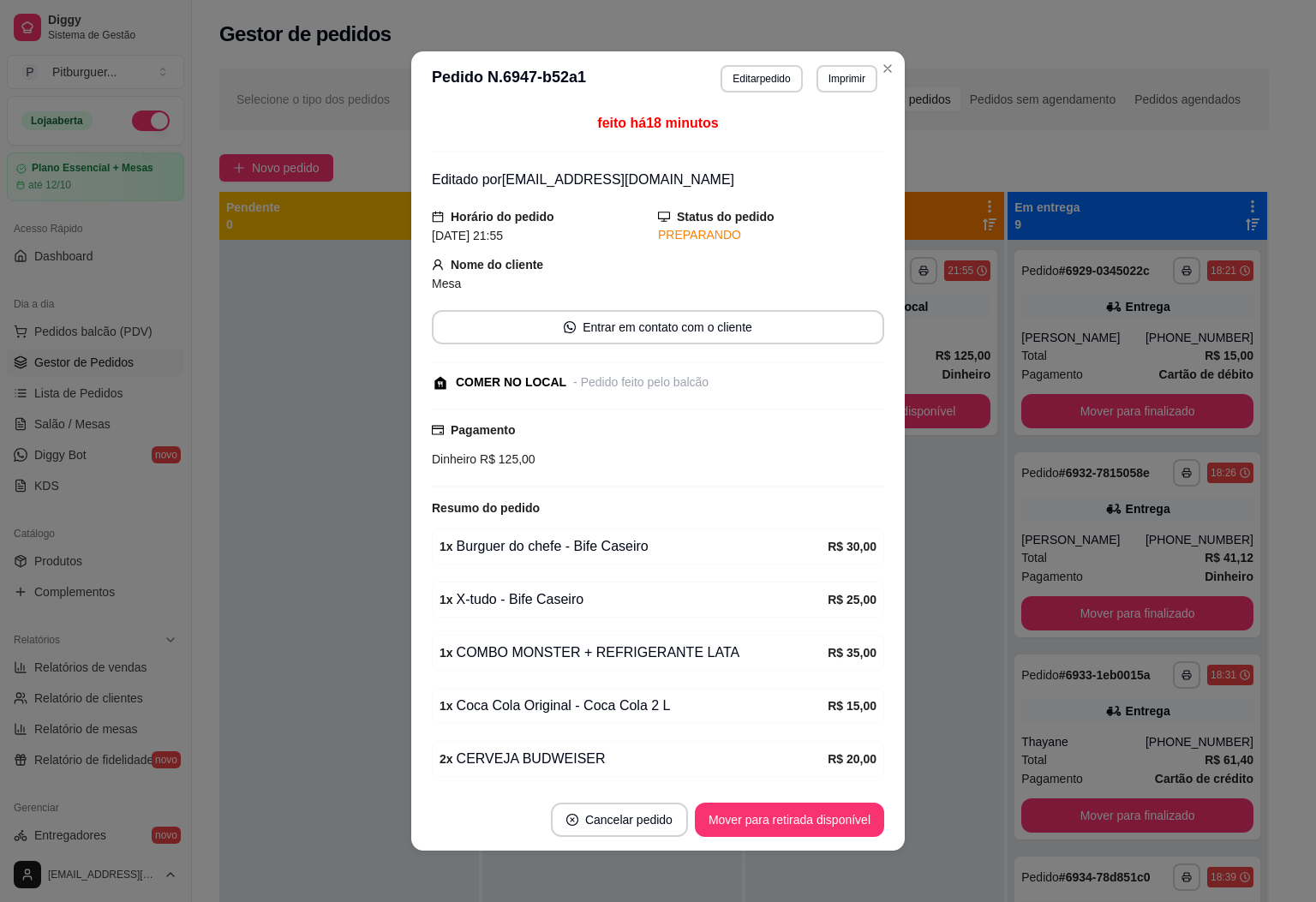
click at [759, 76] on button "Editar pedido" at bounding box center [761, 79] width 82 height 28
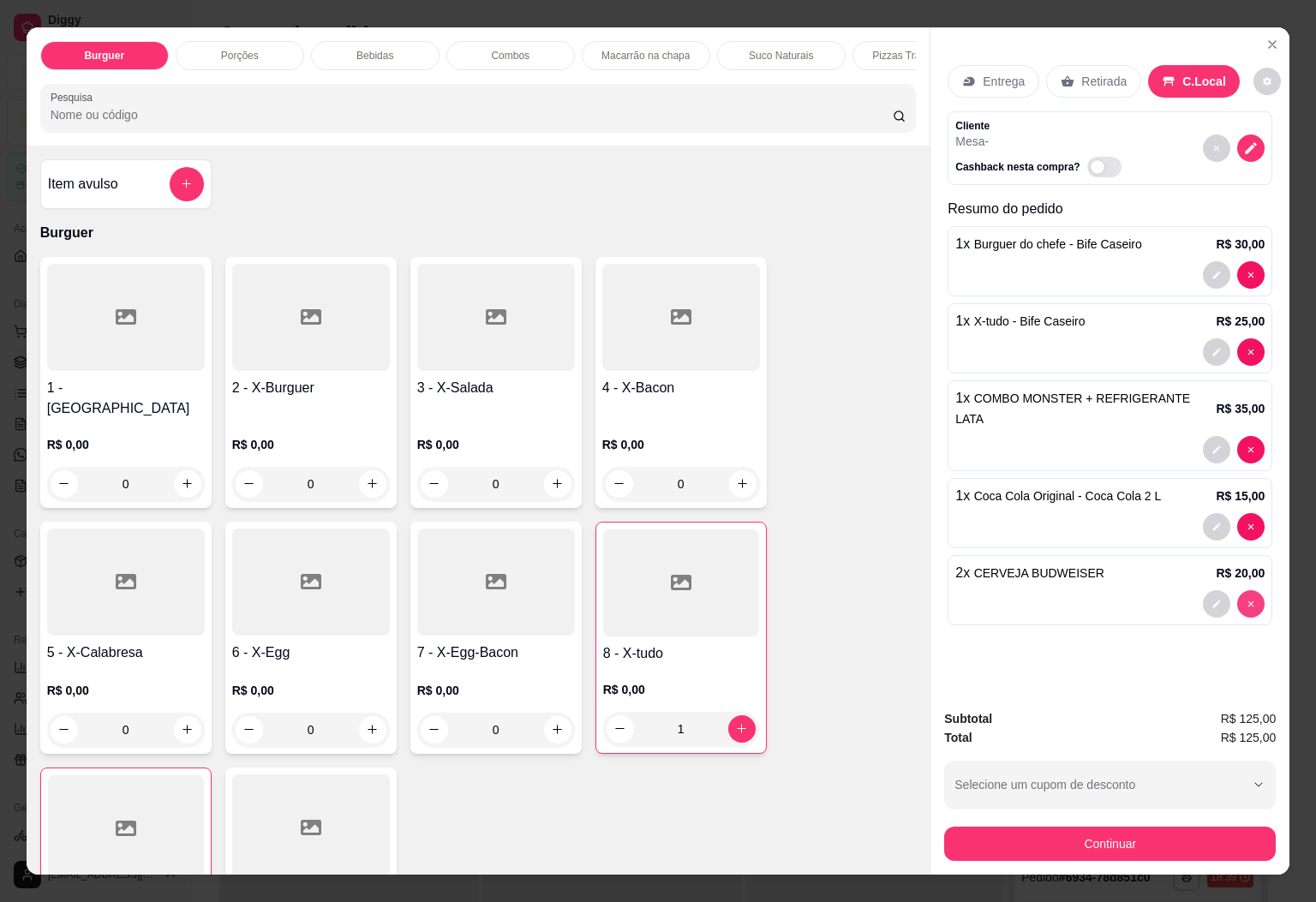
type input "0"
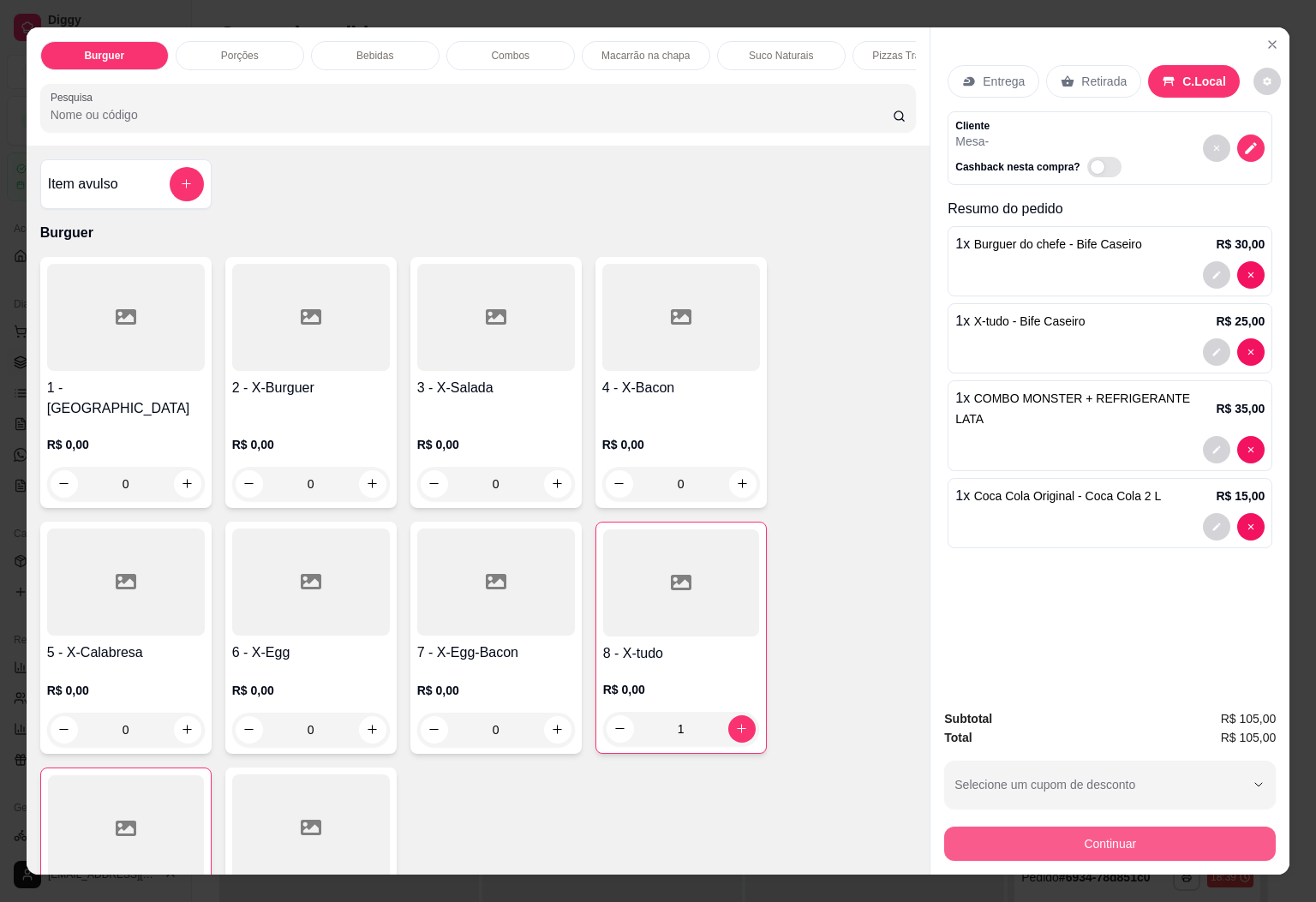
click at [1118, 849] on button "Continuar" at bounding box center [1110, 843] width 331 height 34
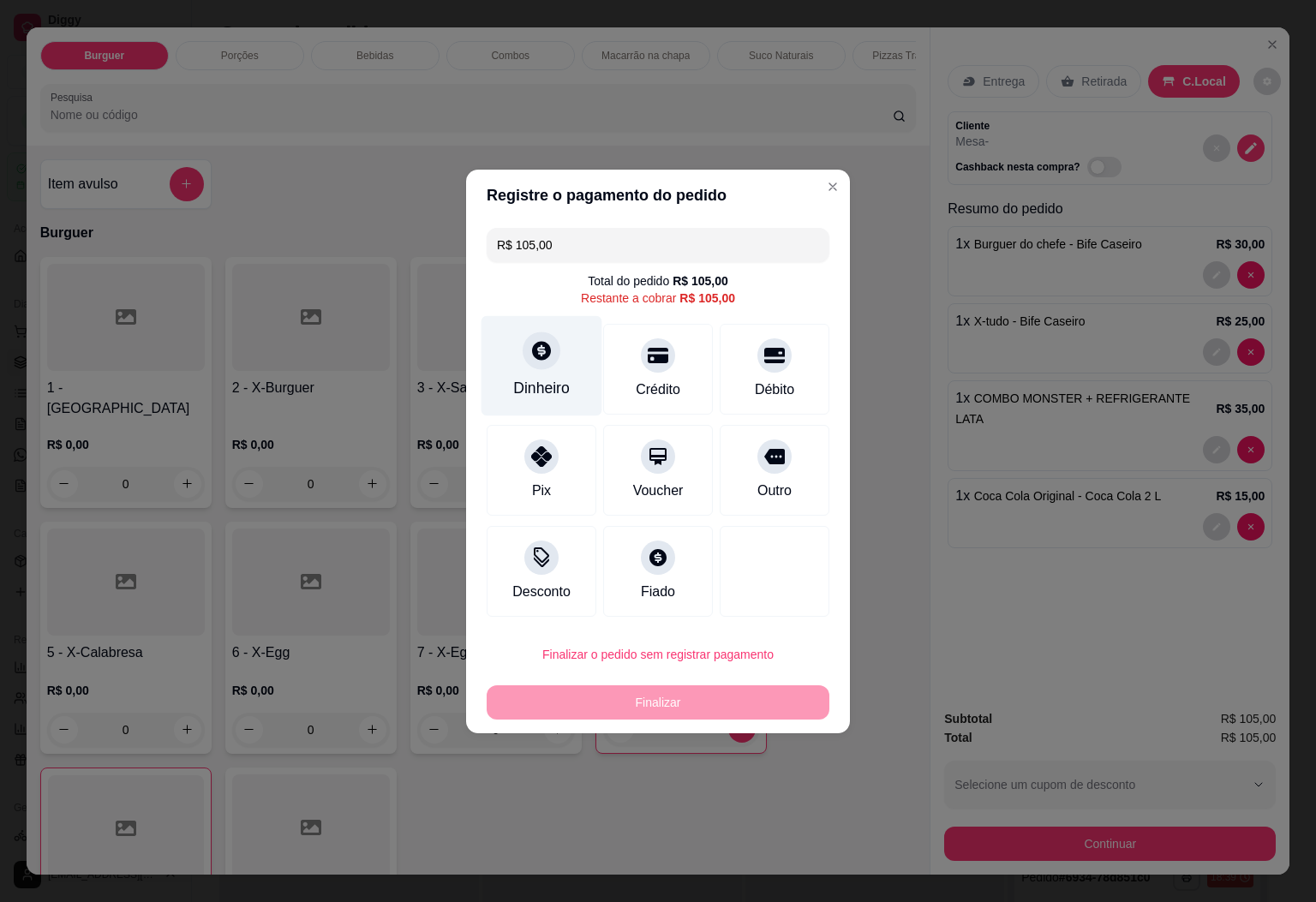
click at [491, 347] on div "Dinheiro" at bounding box center [542, 366] width 121 height 100
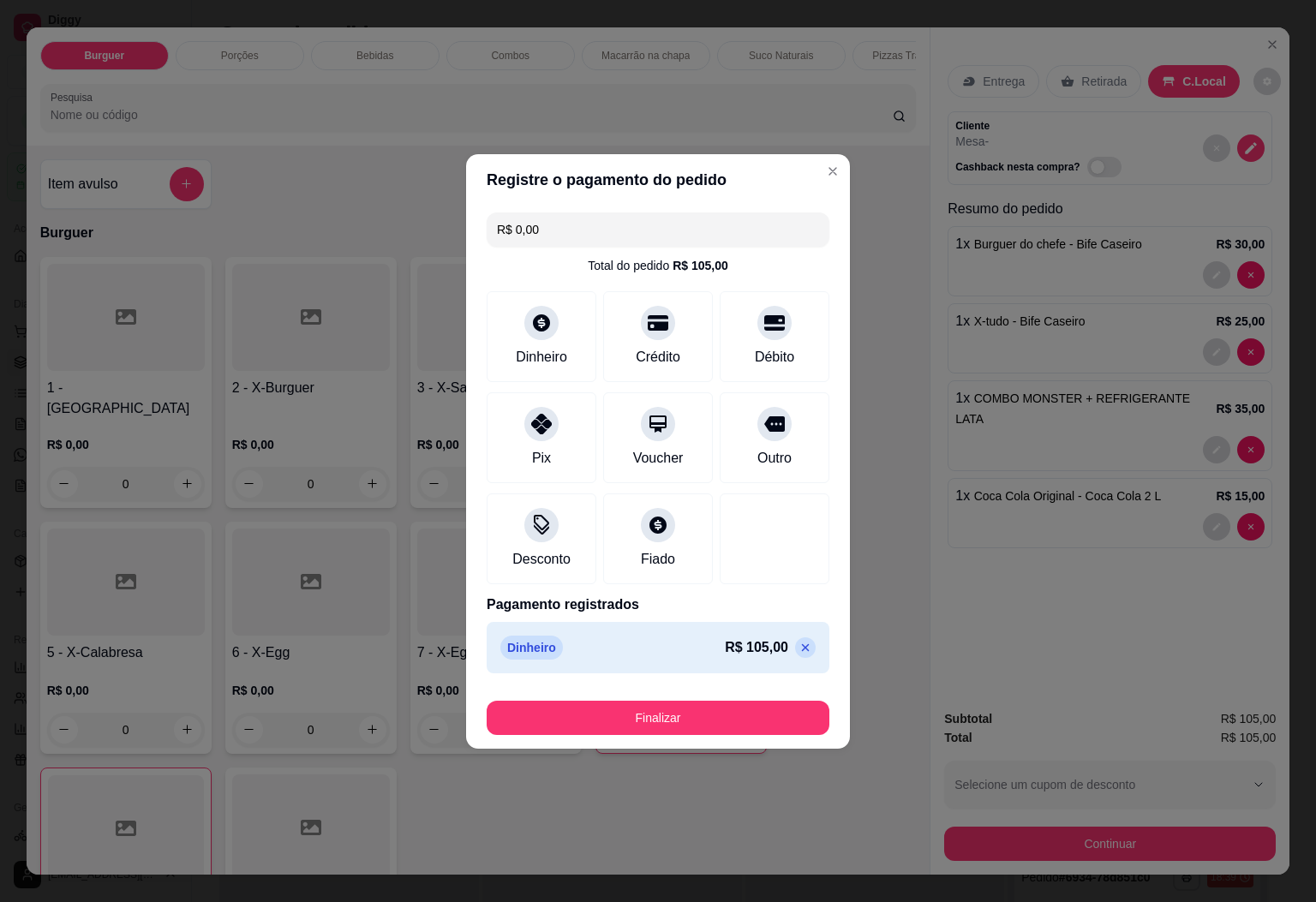
type input "R$ 0,00"
click at [723, 720] on button "Finalizar" at bounding box center [658, 717] width 332 height 33
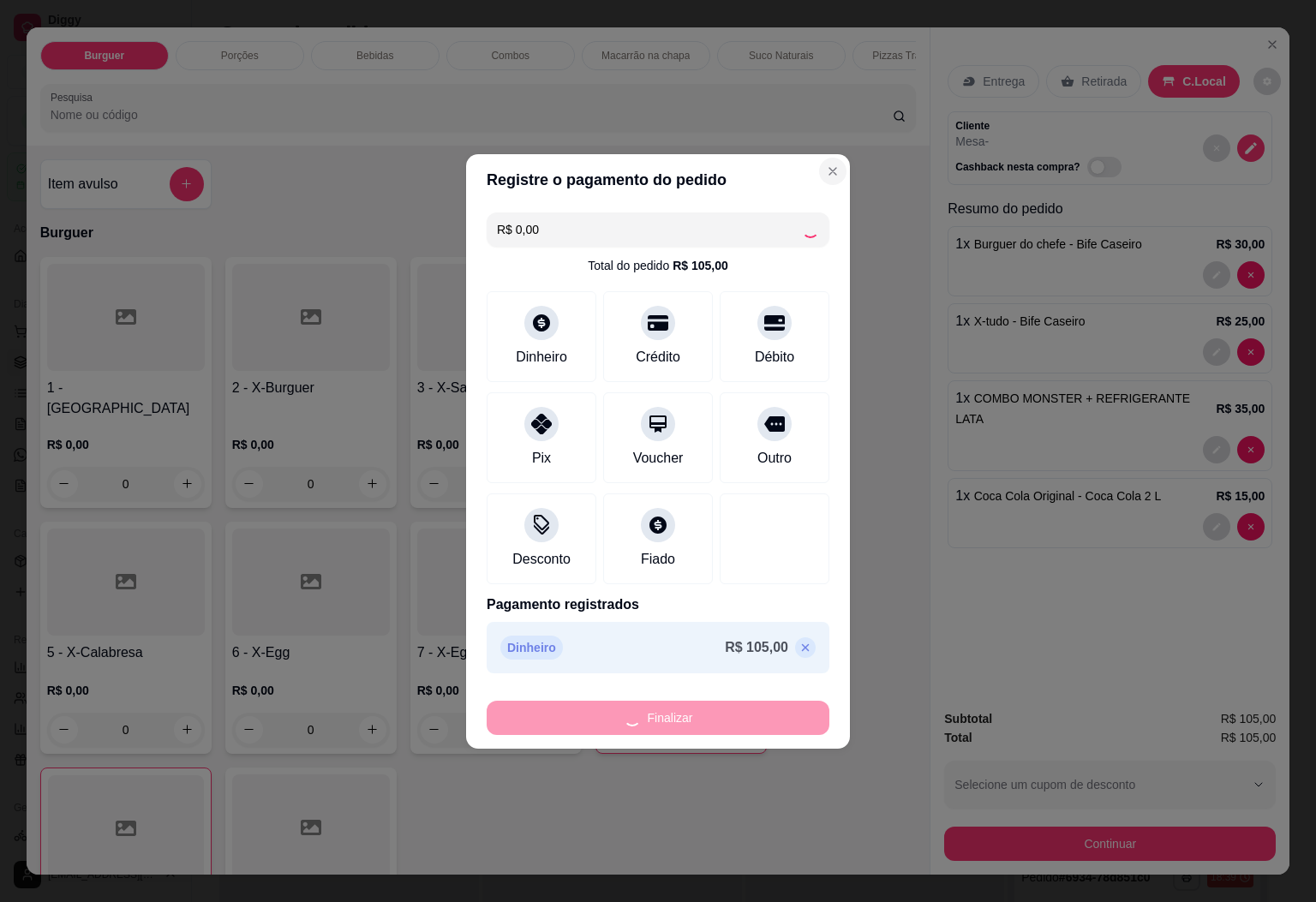
type input "0"
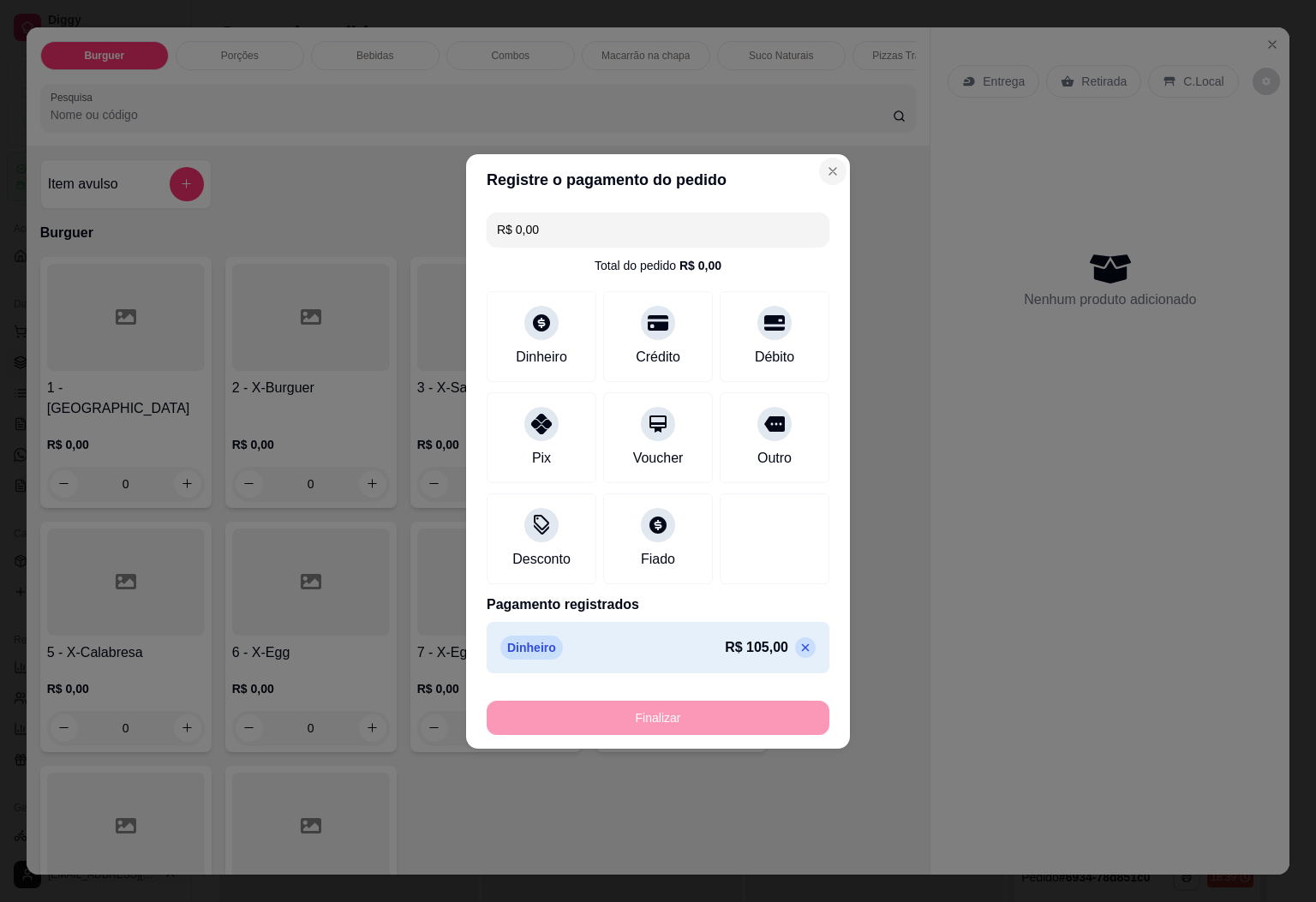
type input "-R$ 105,00"
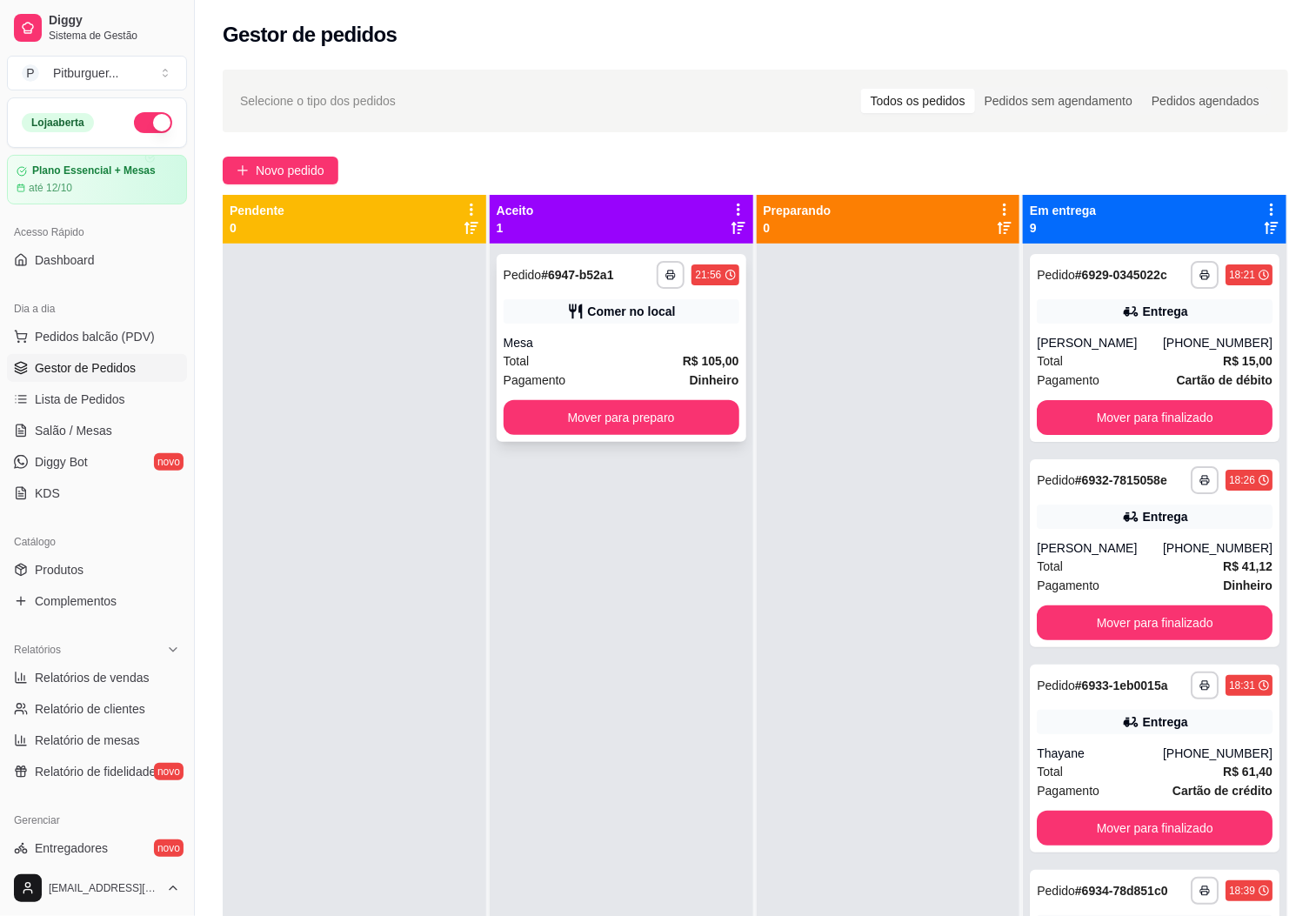
click at [578, 368] on div "Total R$ 105,00" at bounding box center [622, 360] width 235 height 19
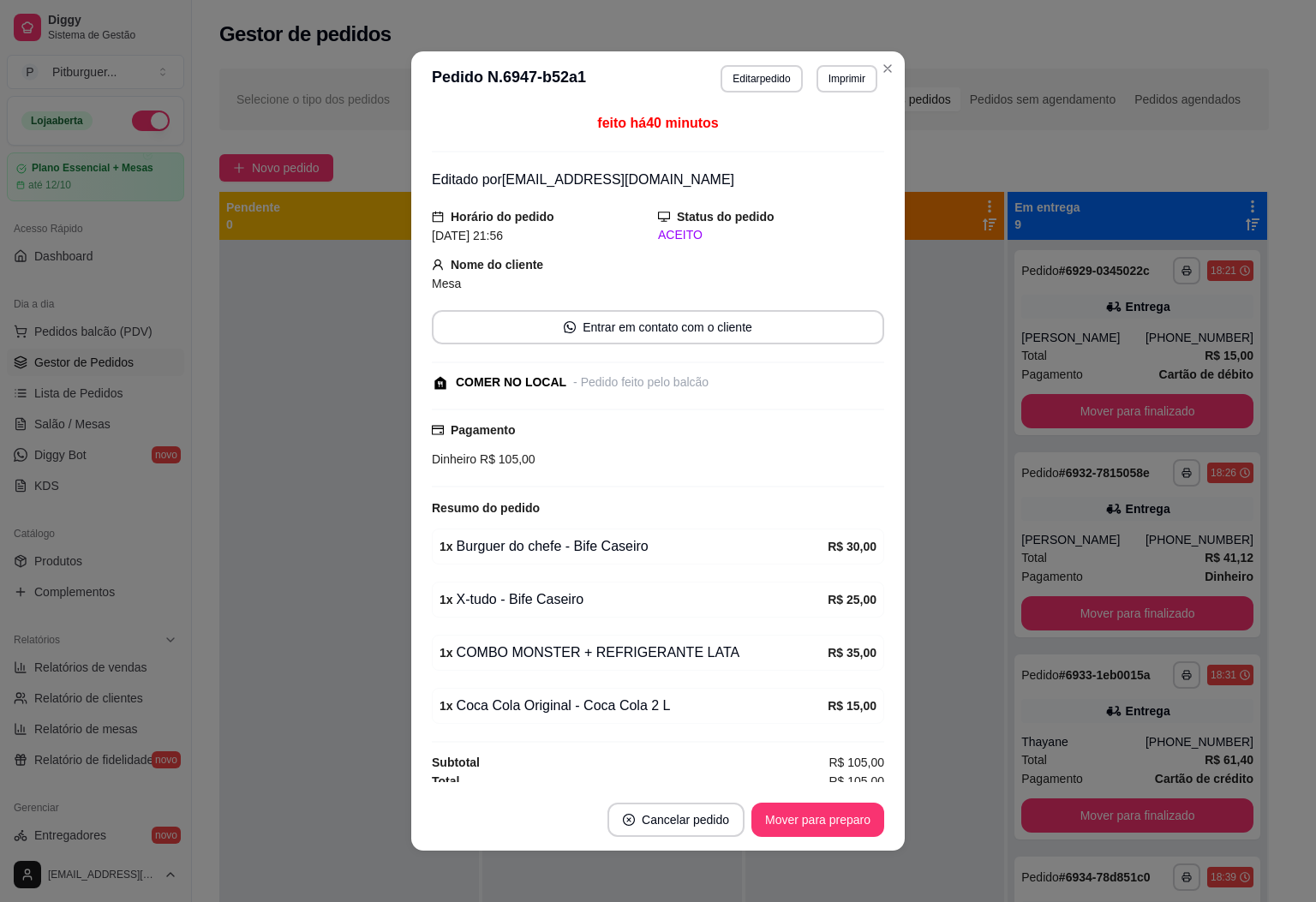
scroll to position [19, 0]
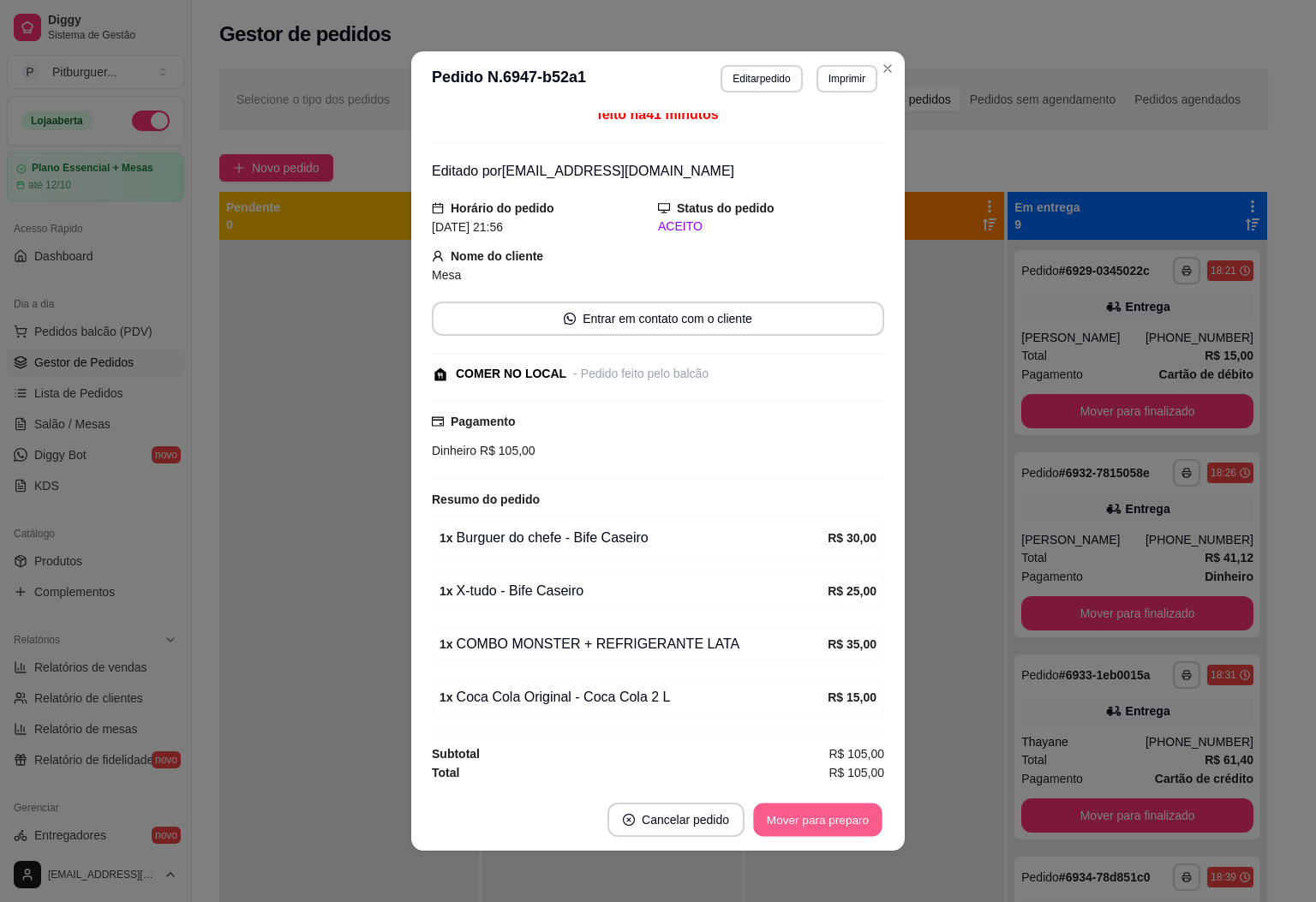
click at [856, 827] on button "Mover para preparo" at bounding box center [817, 820] width 129 height 33
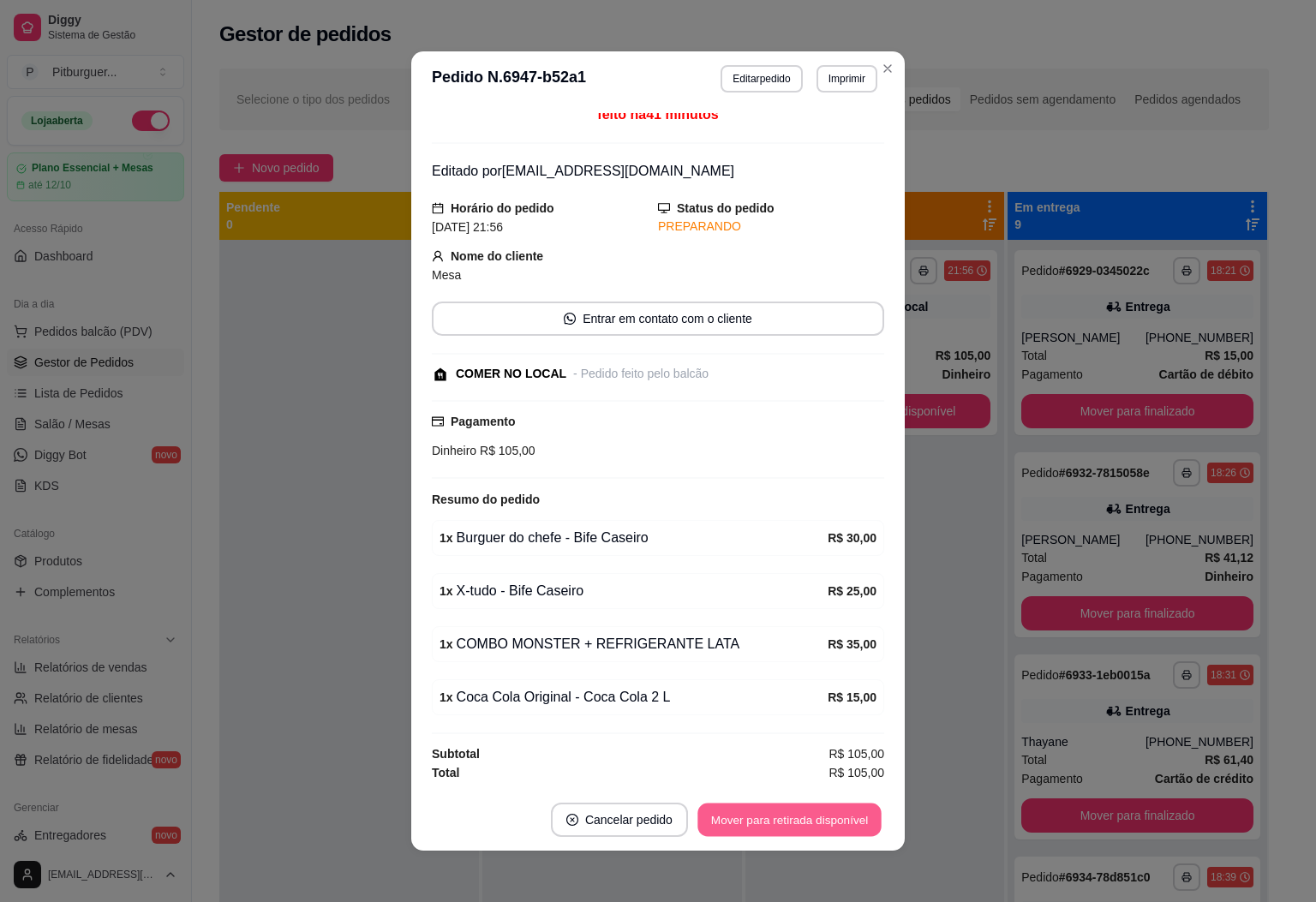
click at [856, 827] on button "Mover para retirada disponível" at bounding box center [789, 820] width 184 height 33
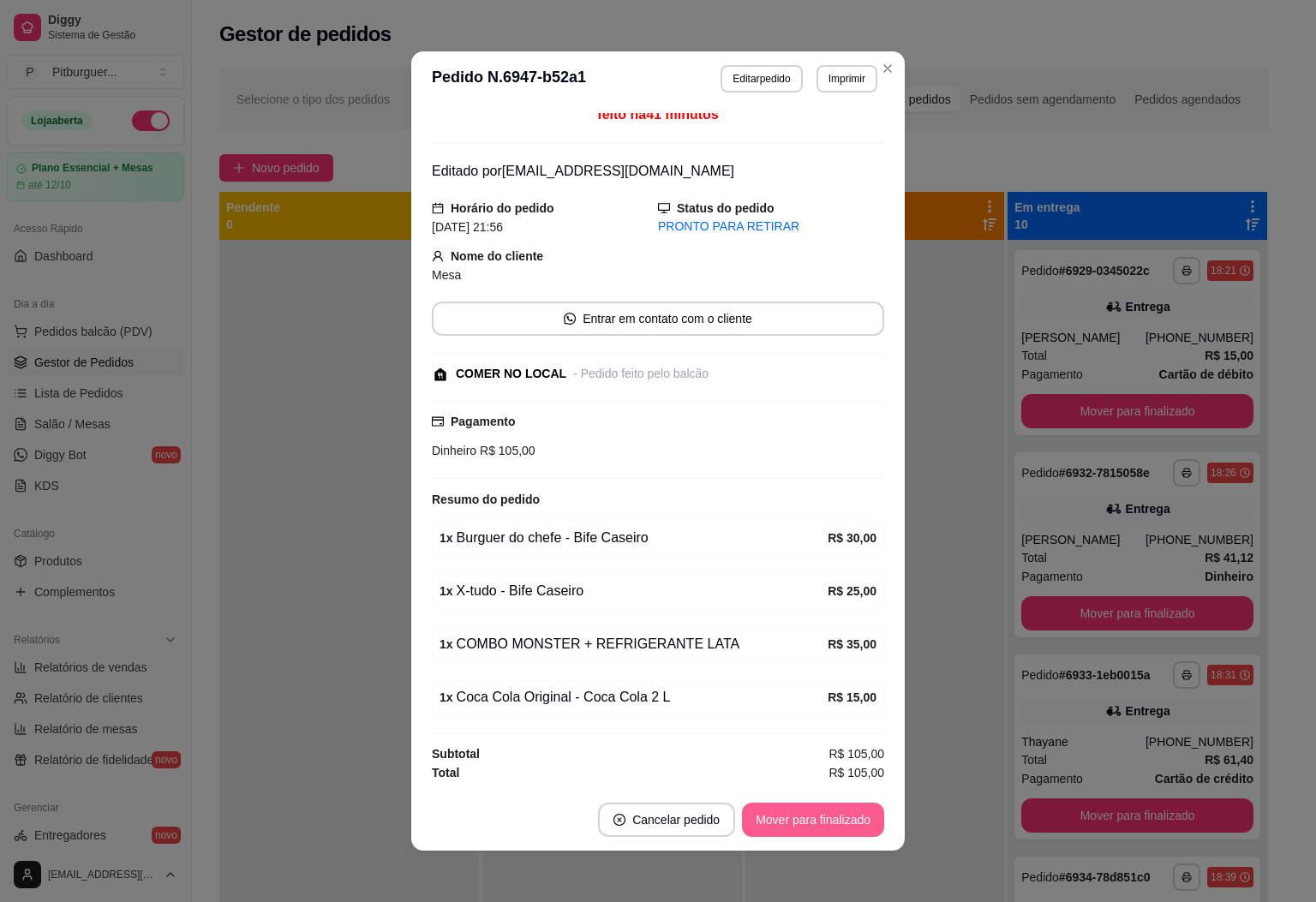
click at [856, 827] on button "Mover para finalizado" at bounding box center [813, 819] width 143 height 34
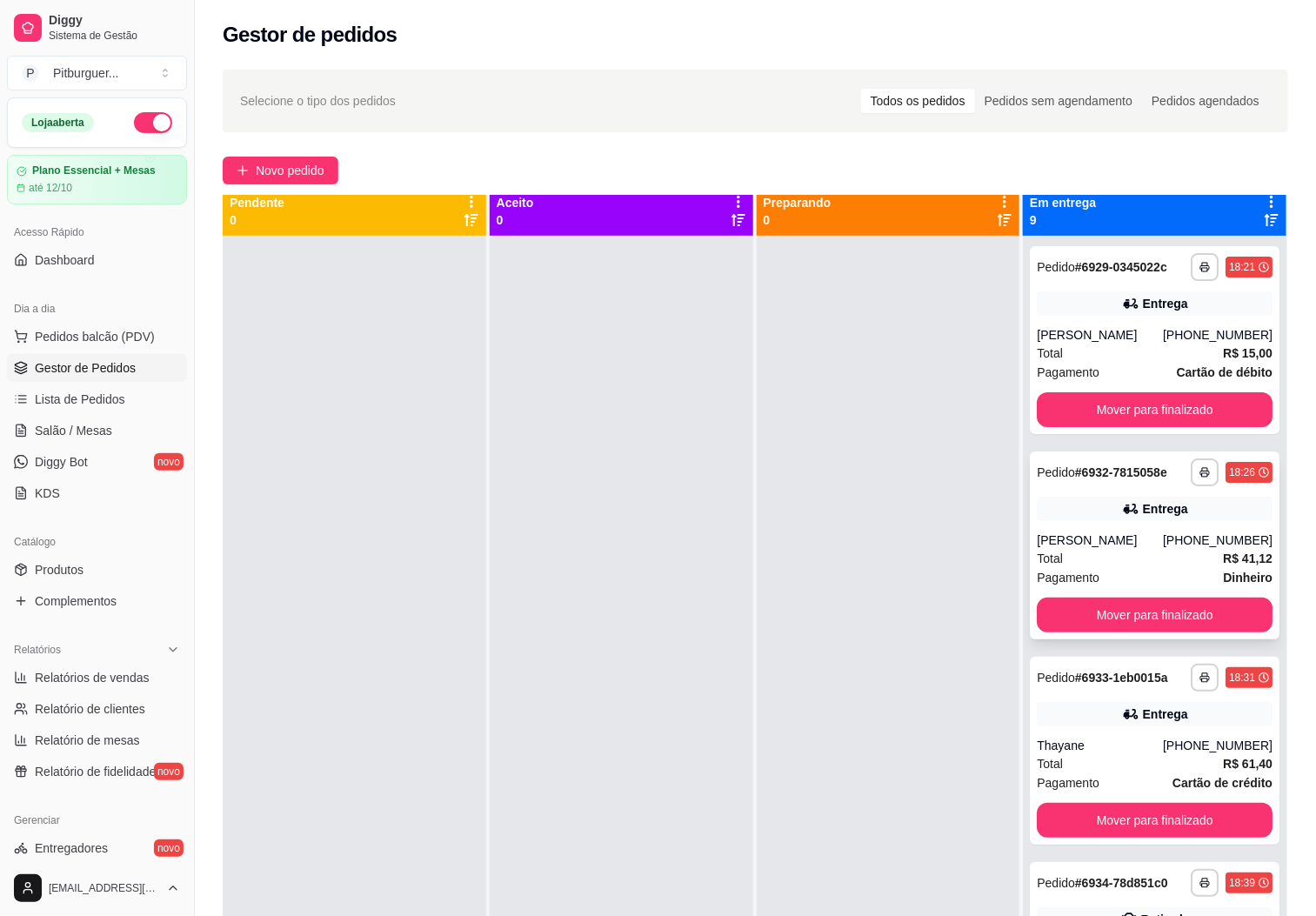
scroll to position [0, 0]
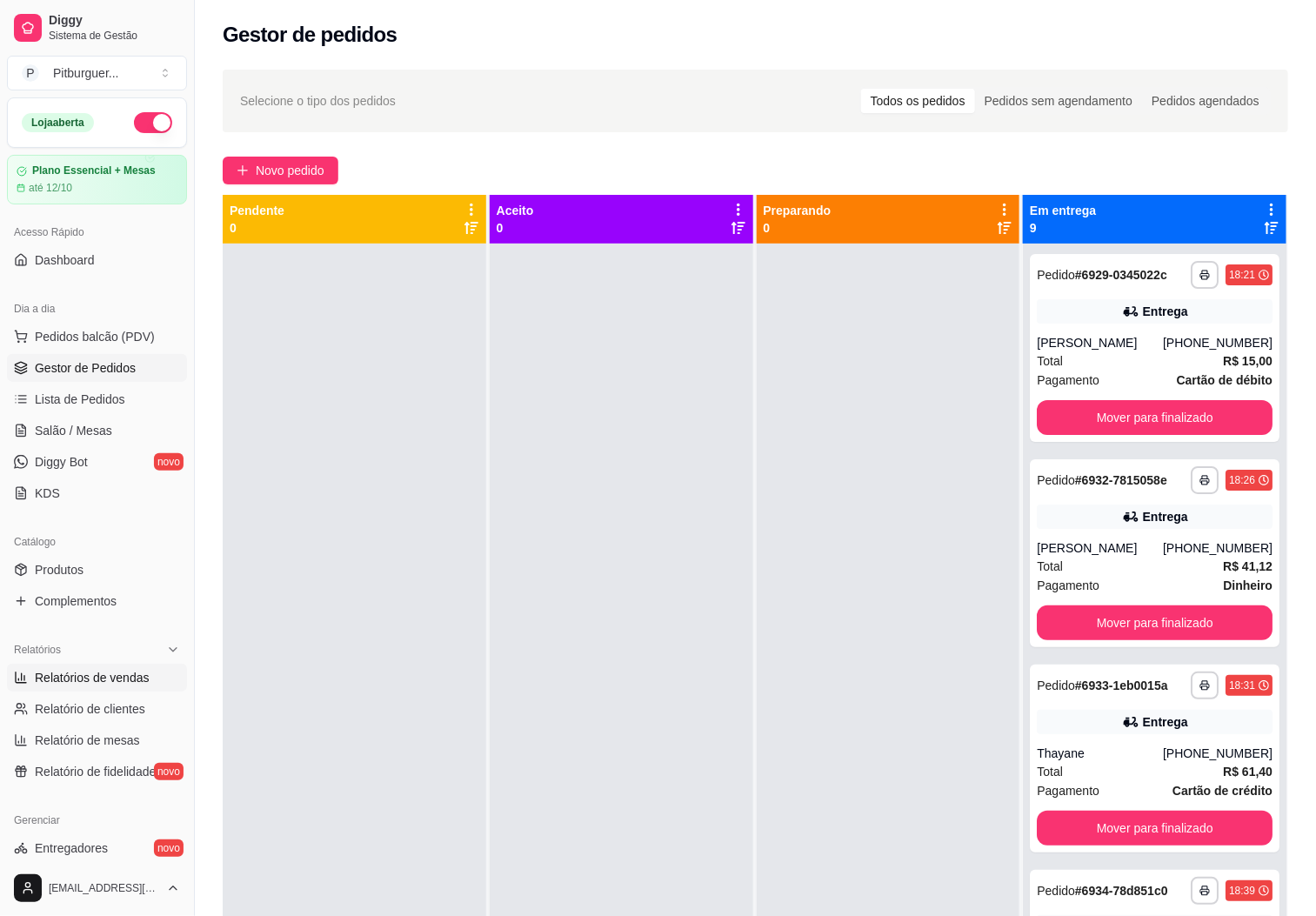
click at [63, 687] on span "Relatórios de vendas" at bounding box center [92, 678] width 115 height 17
select select "ALL"
select select "0"
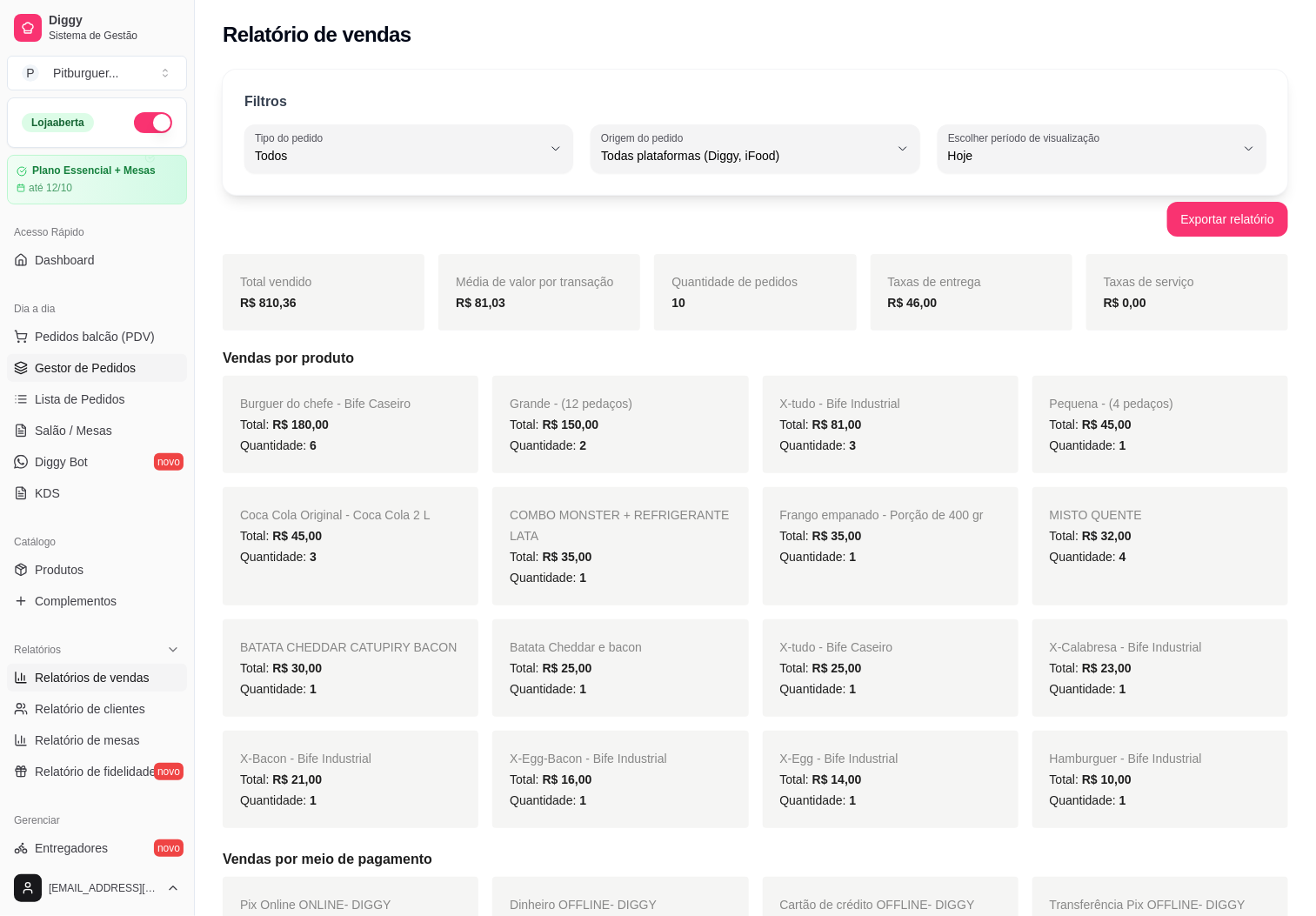
click at [84, 371] on span "Gestor de Pedidos" at bounding box center [85, 367] width 101 height 17
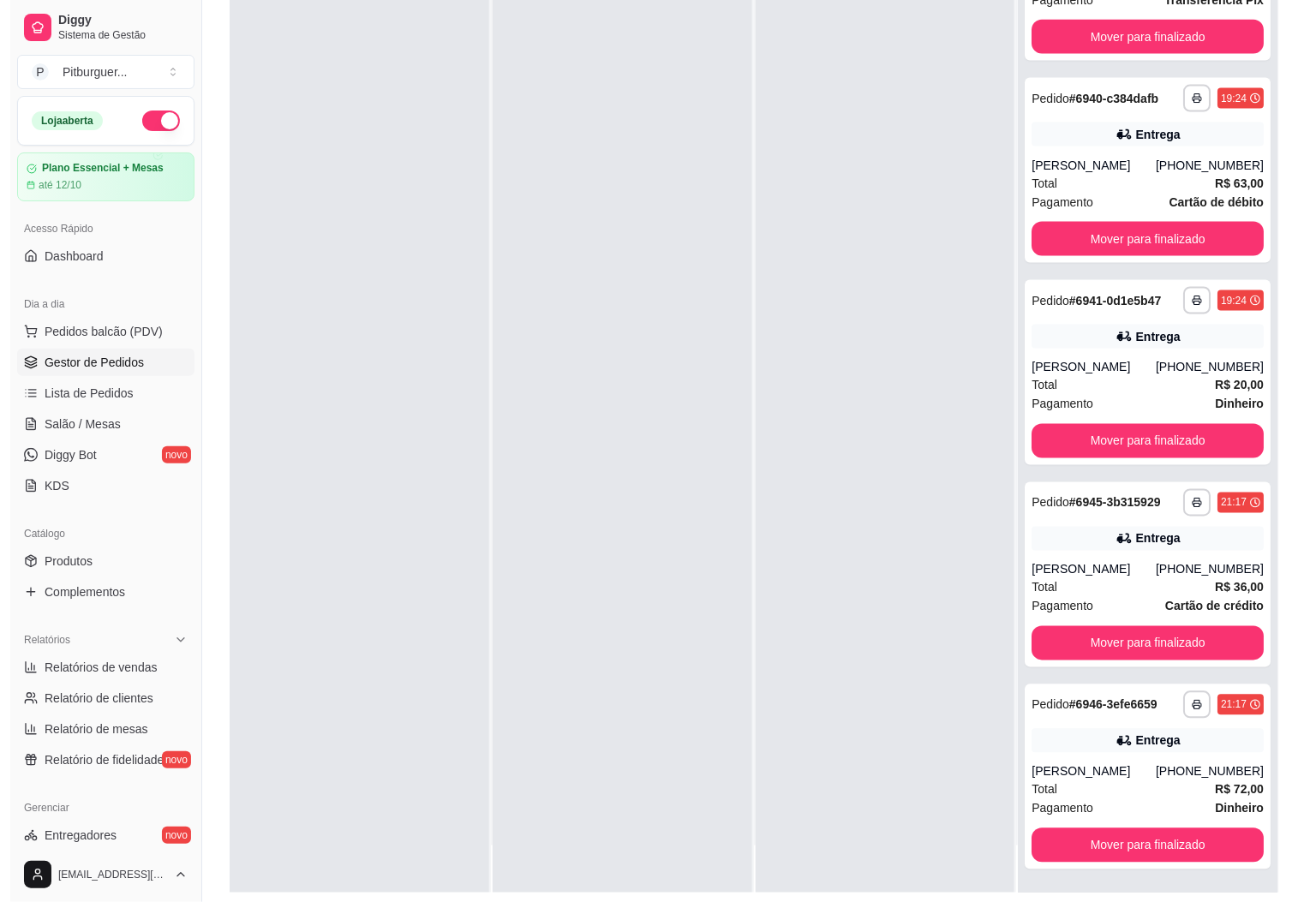
scroll to position [262, 0]
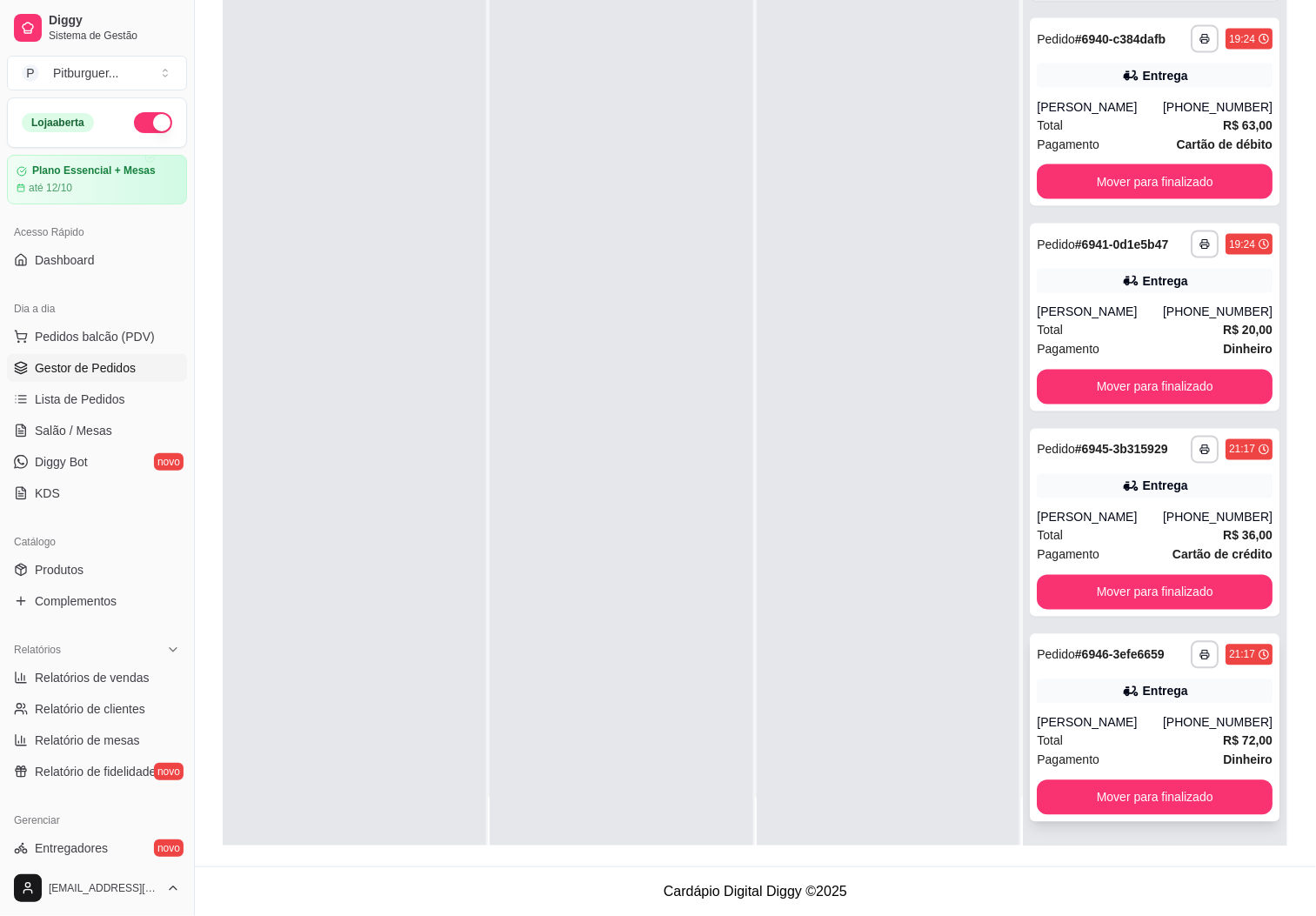
click at [1119, 733] on div "Total R$ 72,00" at bounding box center [1154, 740] width 235 height 19
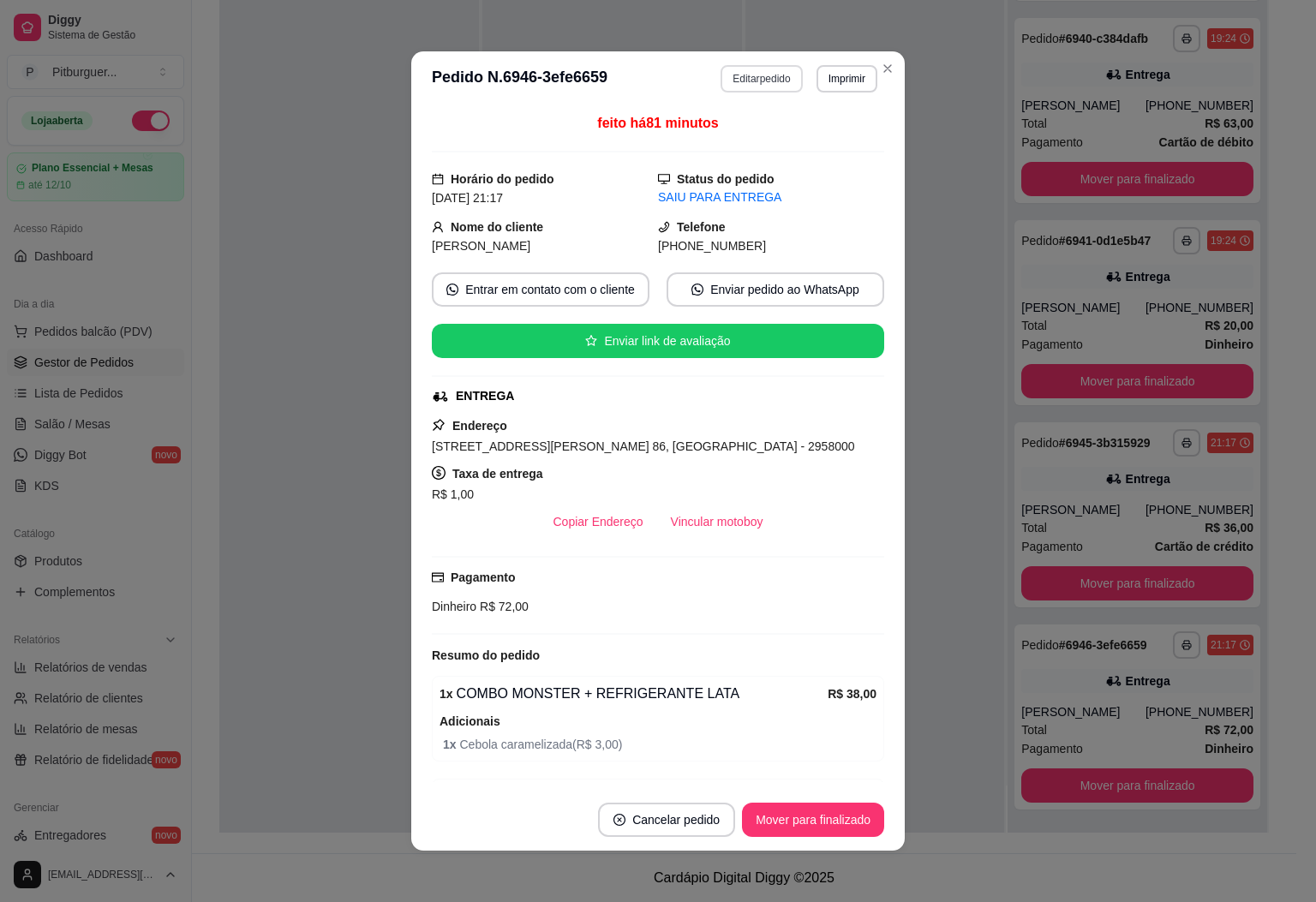
click at [761, 84] on button "Editar pedido" at bounding box center [761, 79] width 82 height 28
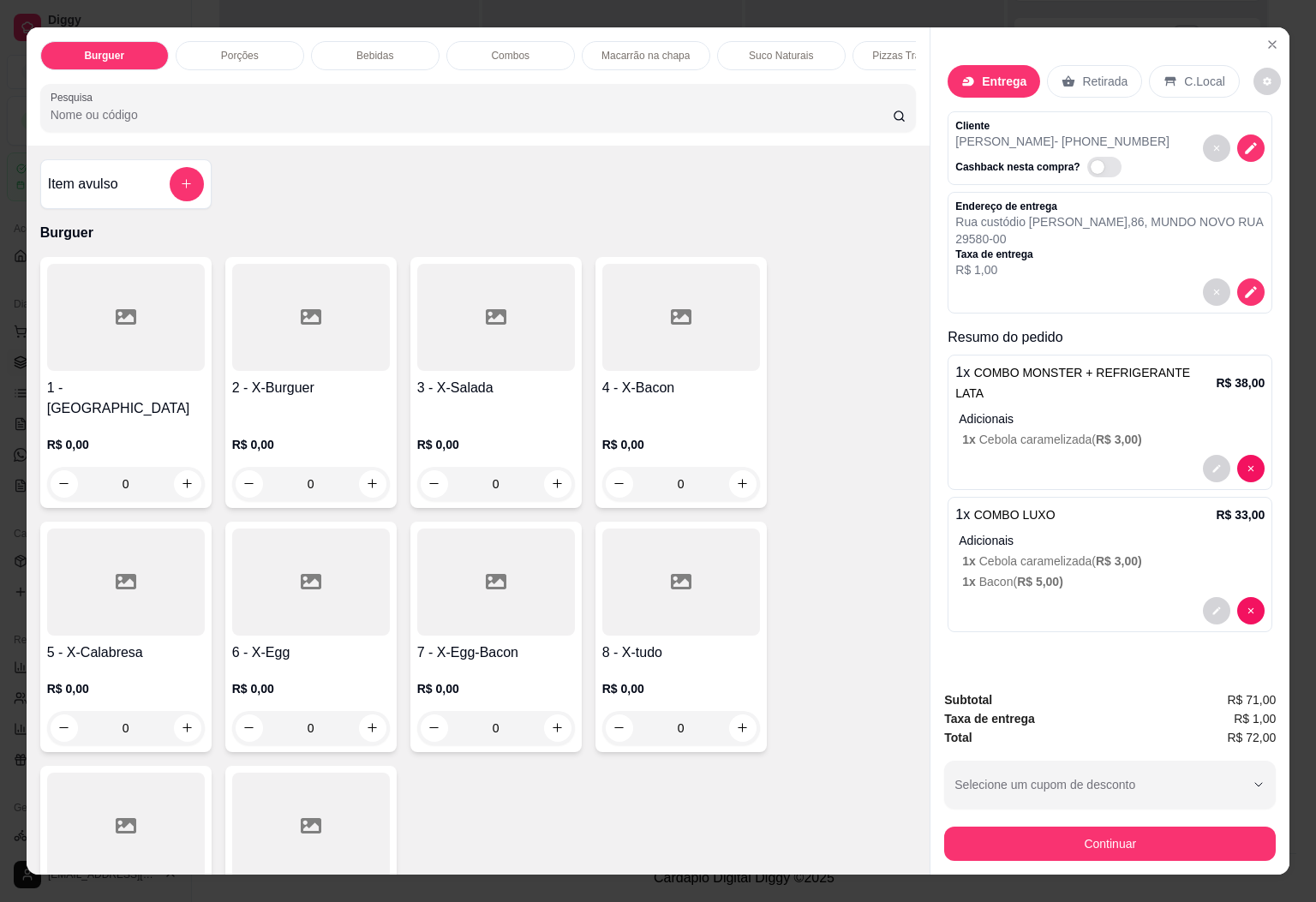
click at [1093, 828] on button "Continuar" at bounding box center [1110, 843] width 331 height 34
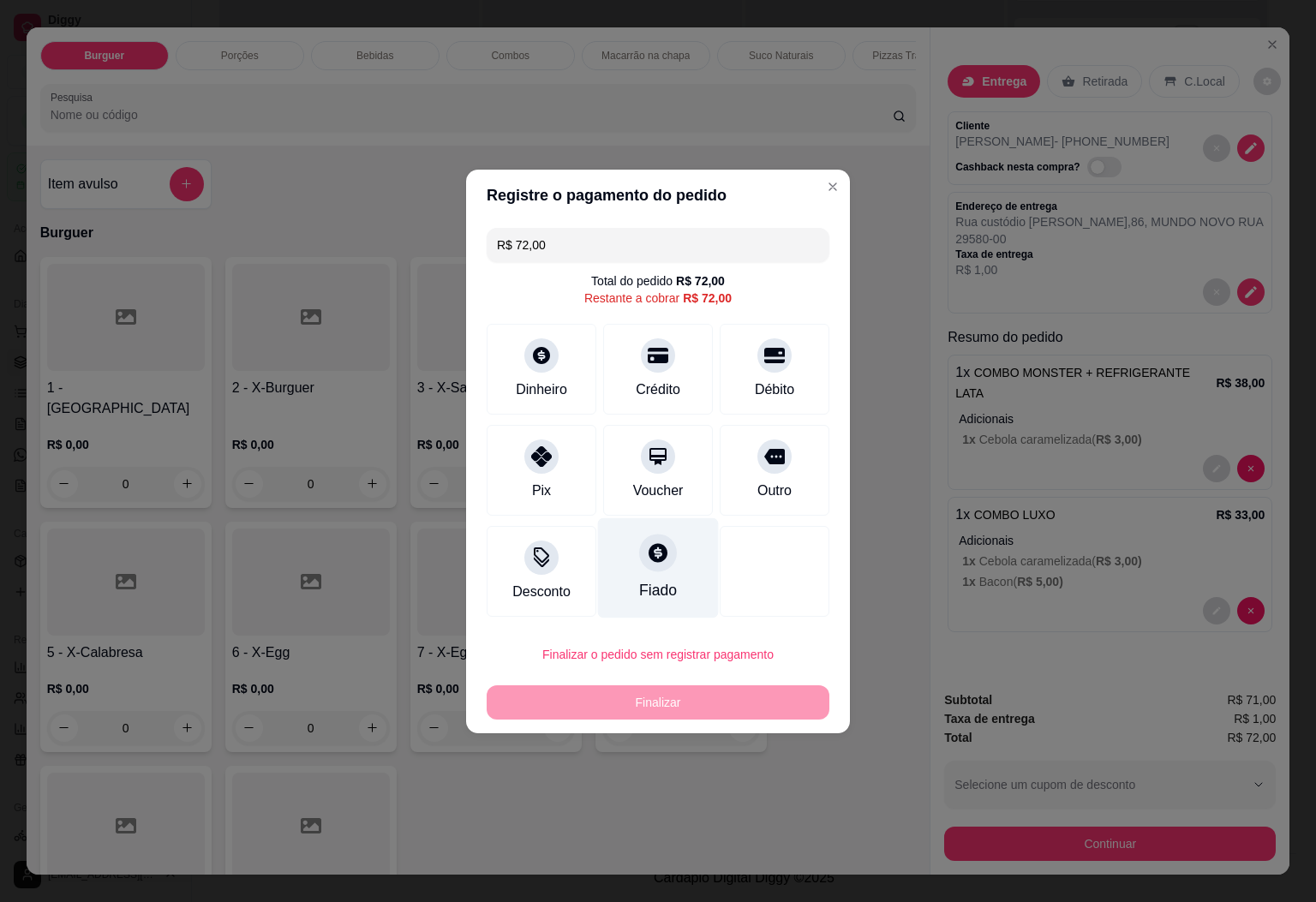
click at [689, 597] on div "Fiado" at bounding box center [658, 568] width 121 height 100
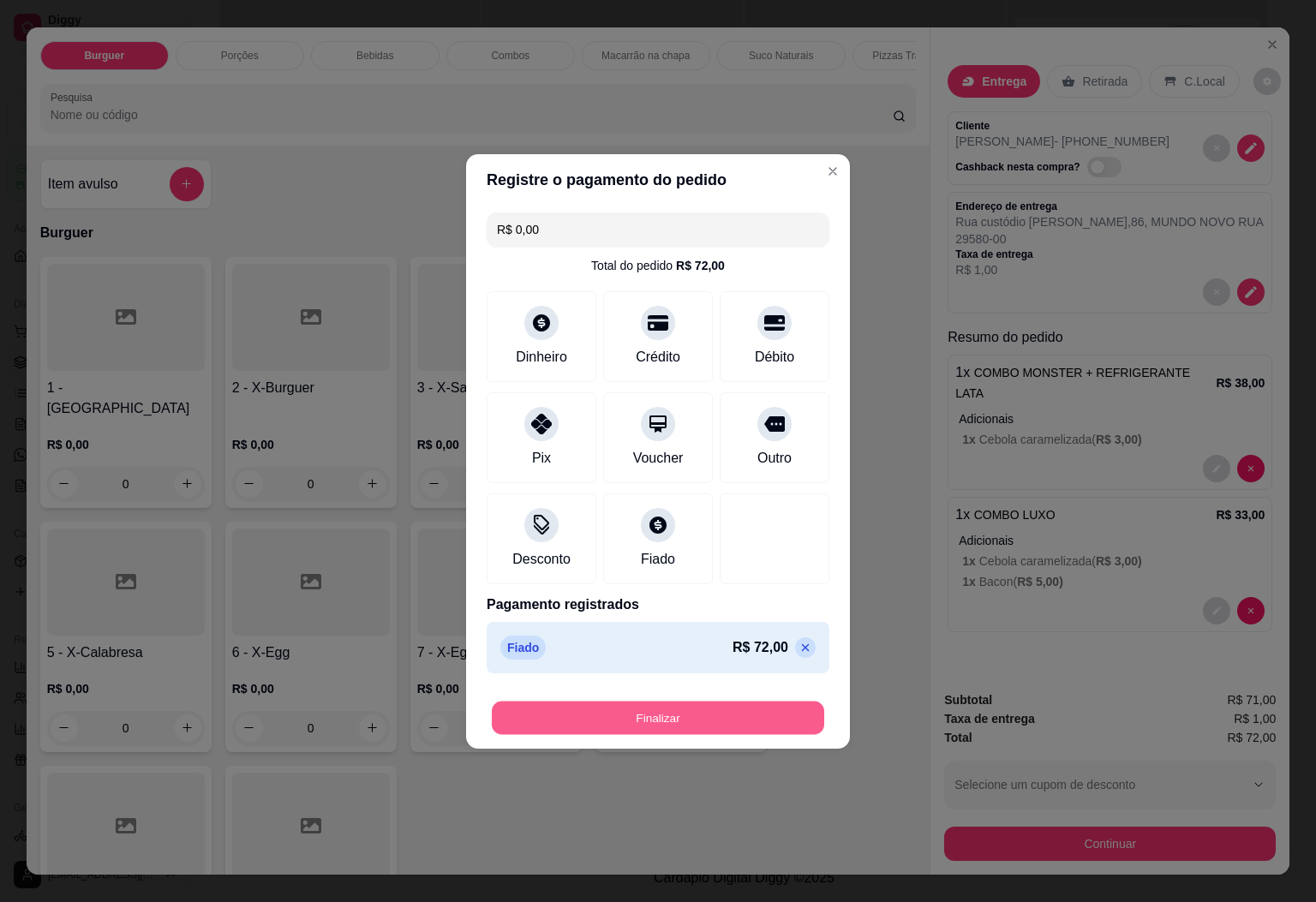
click at [648, 723] on button "Finalizar" at bounding box center [658, 717] width 332 height 33
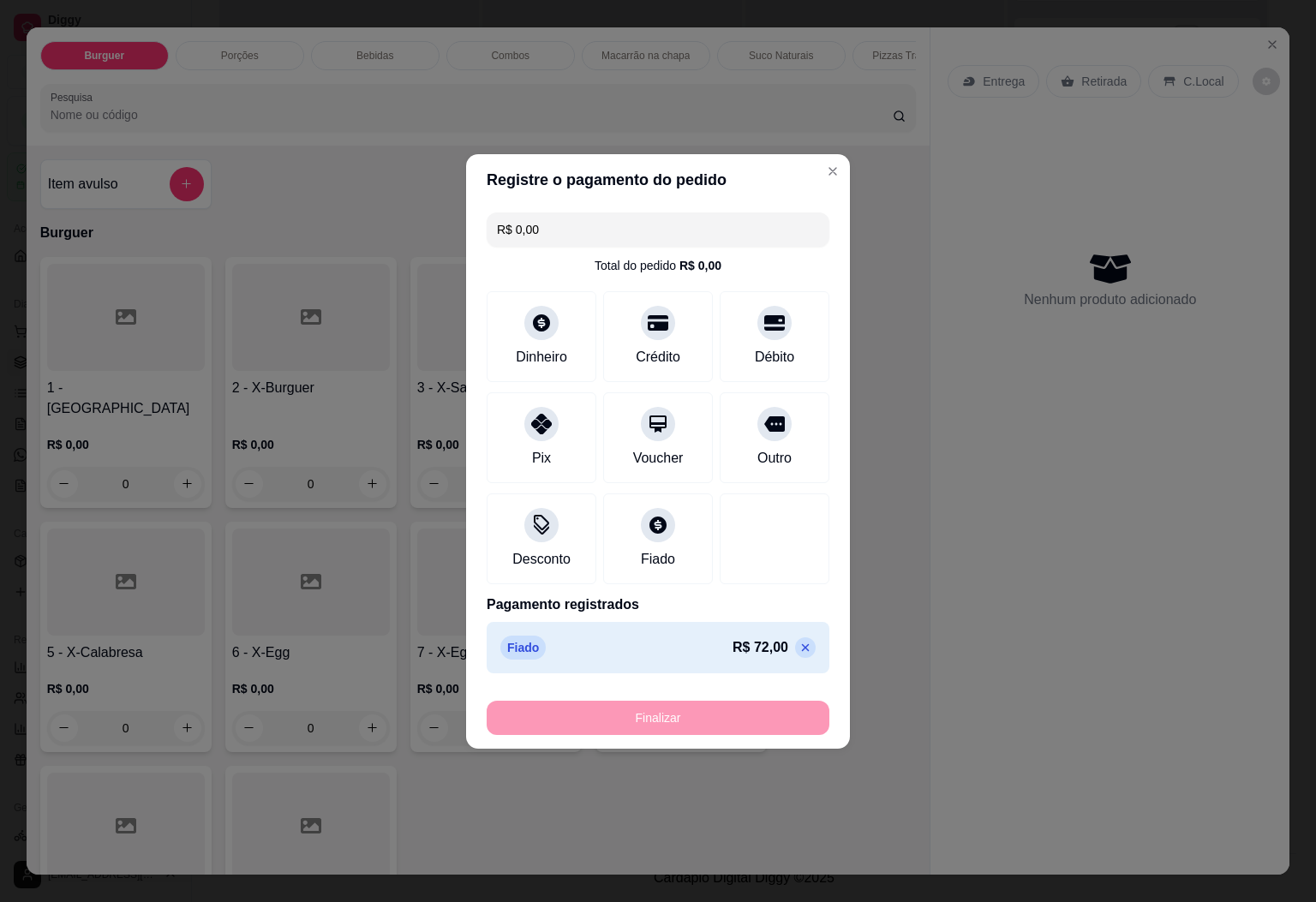
type input "-R$ 72,00"
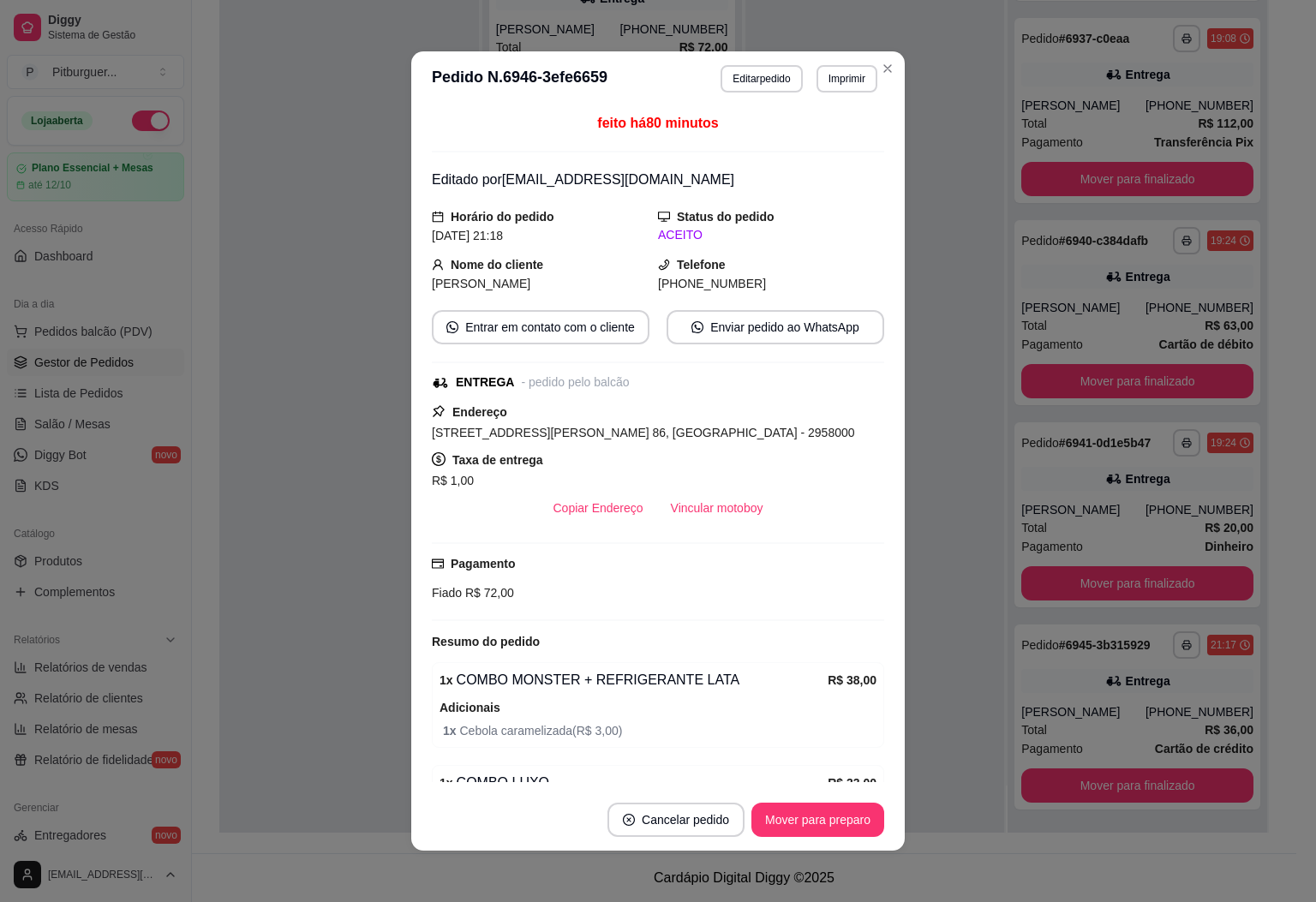
scroll to position [790, 0]
click at [767, 816] on button "Mover para preparo" at bounding box center [818, 819] width 133 height 34
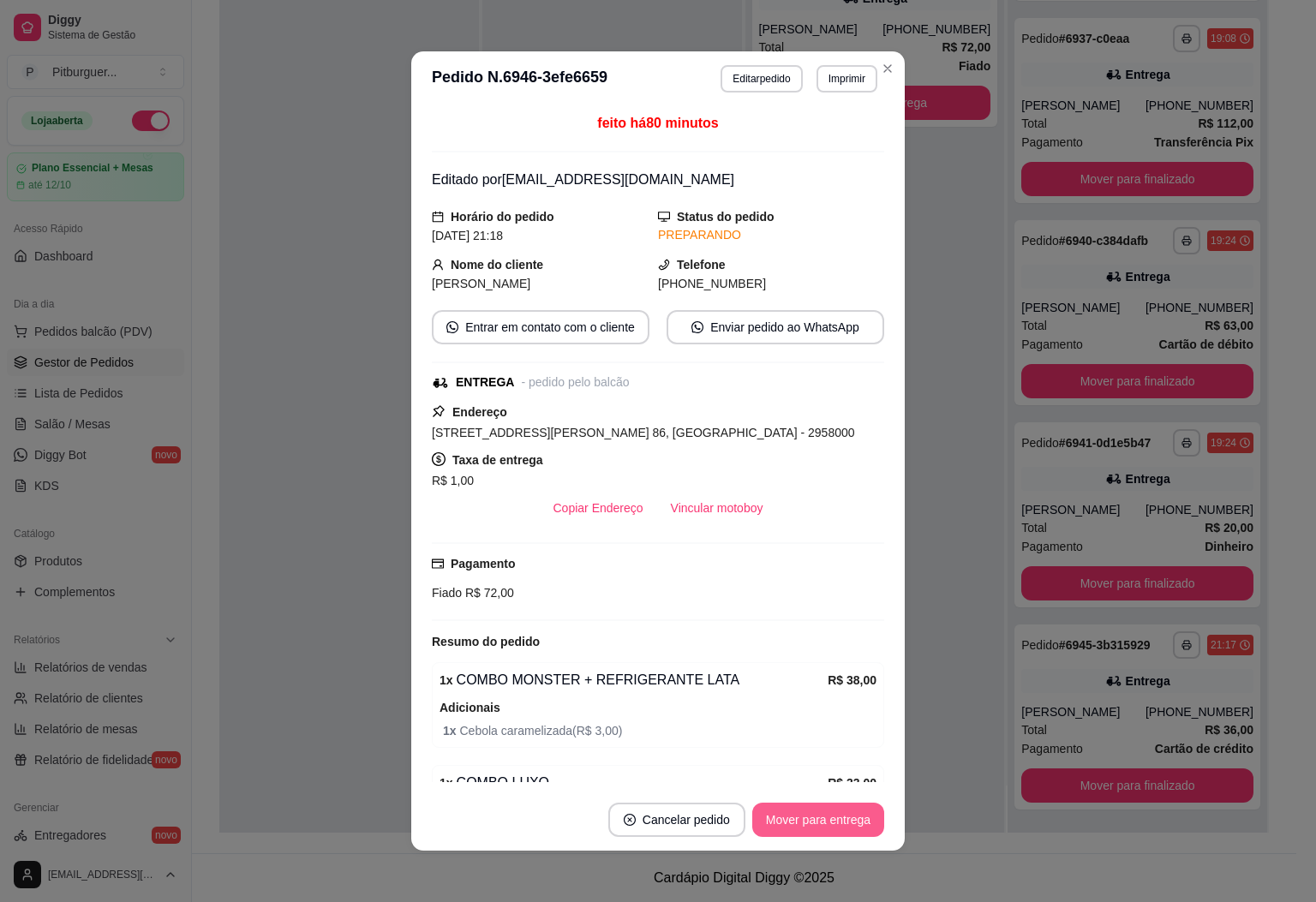
click at [853, 825] on button "Mover para entrega" at bounding box center [819, 819] width 132 height 34
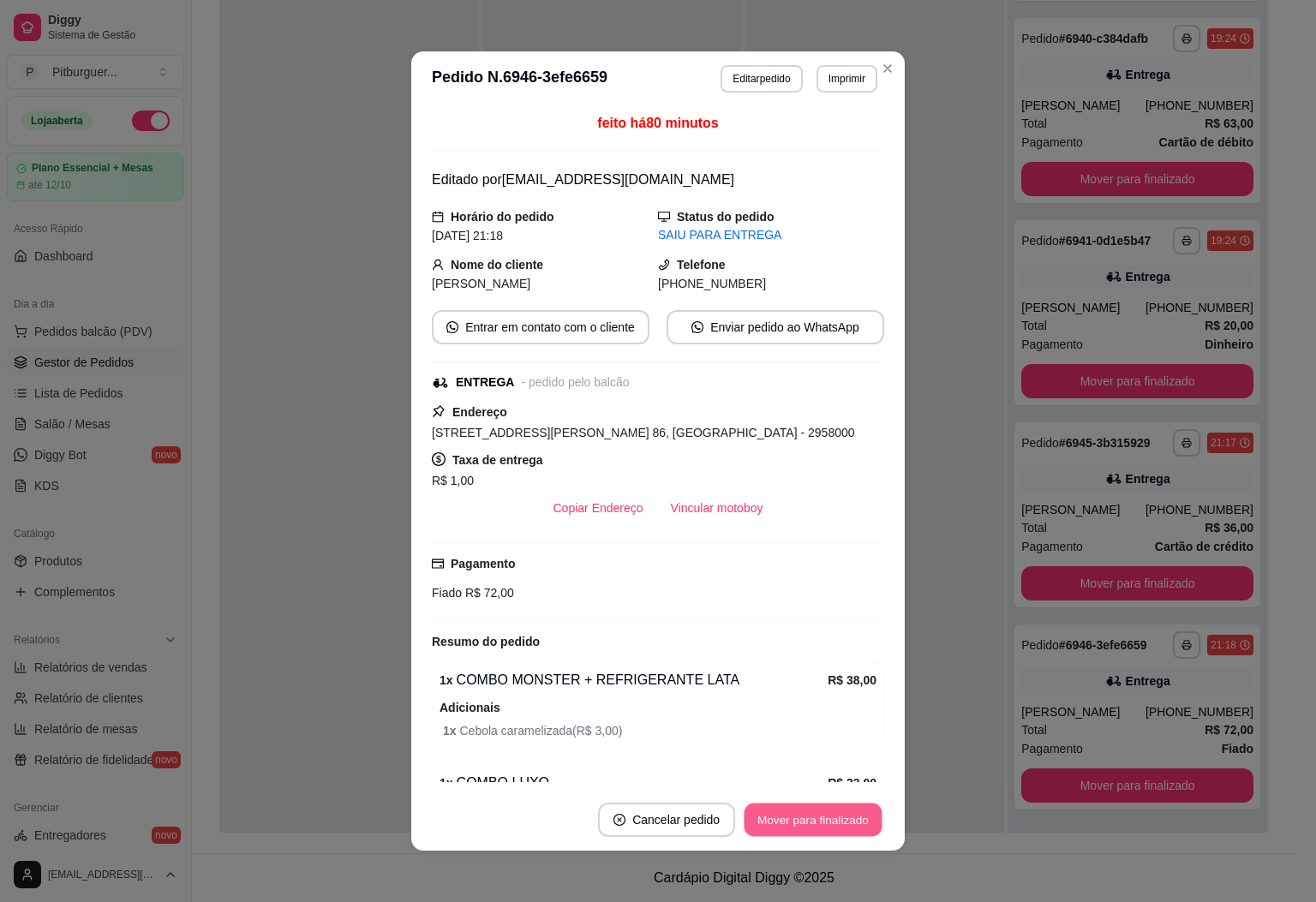
click at [849, 825] on button "Mover para finalizado" at bounding box center [814, 820] width 138 height 33
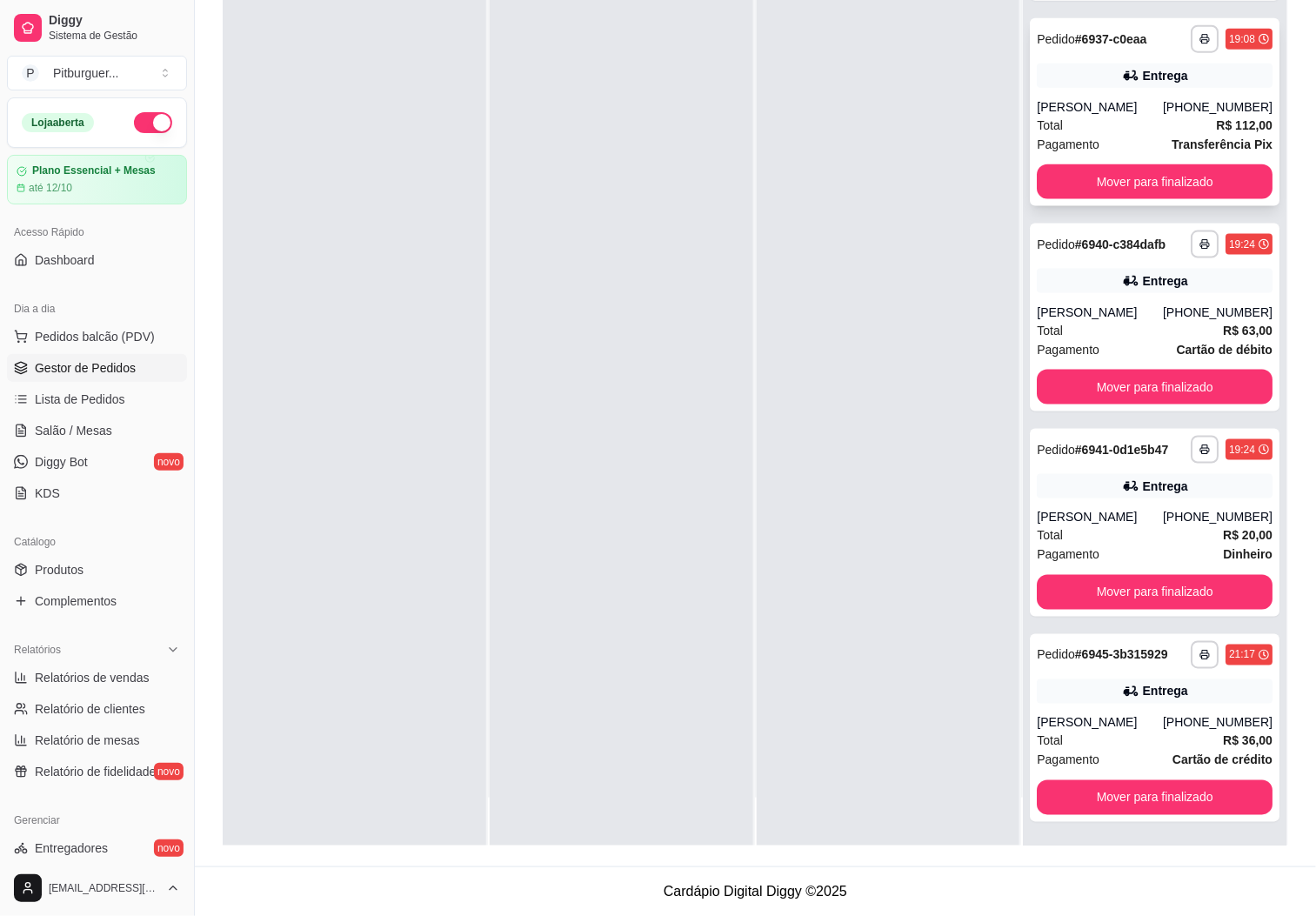
scroll to position [788, 0]
click at [1120, 166] on button "Mover para finalizado" at bounding box center [1154, 183] width 228 height 34
click at [1128, 176] on button "Mover para finalizado" at bounding box center [1154, 182] width 235 height 35
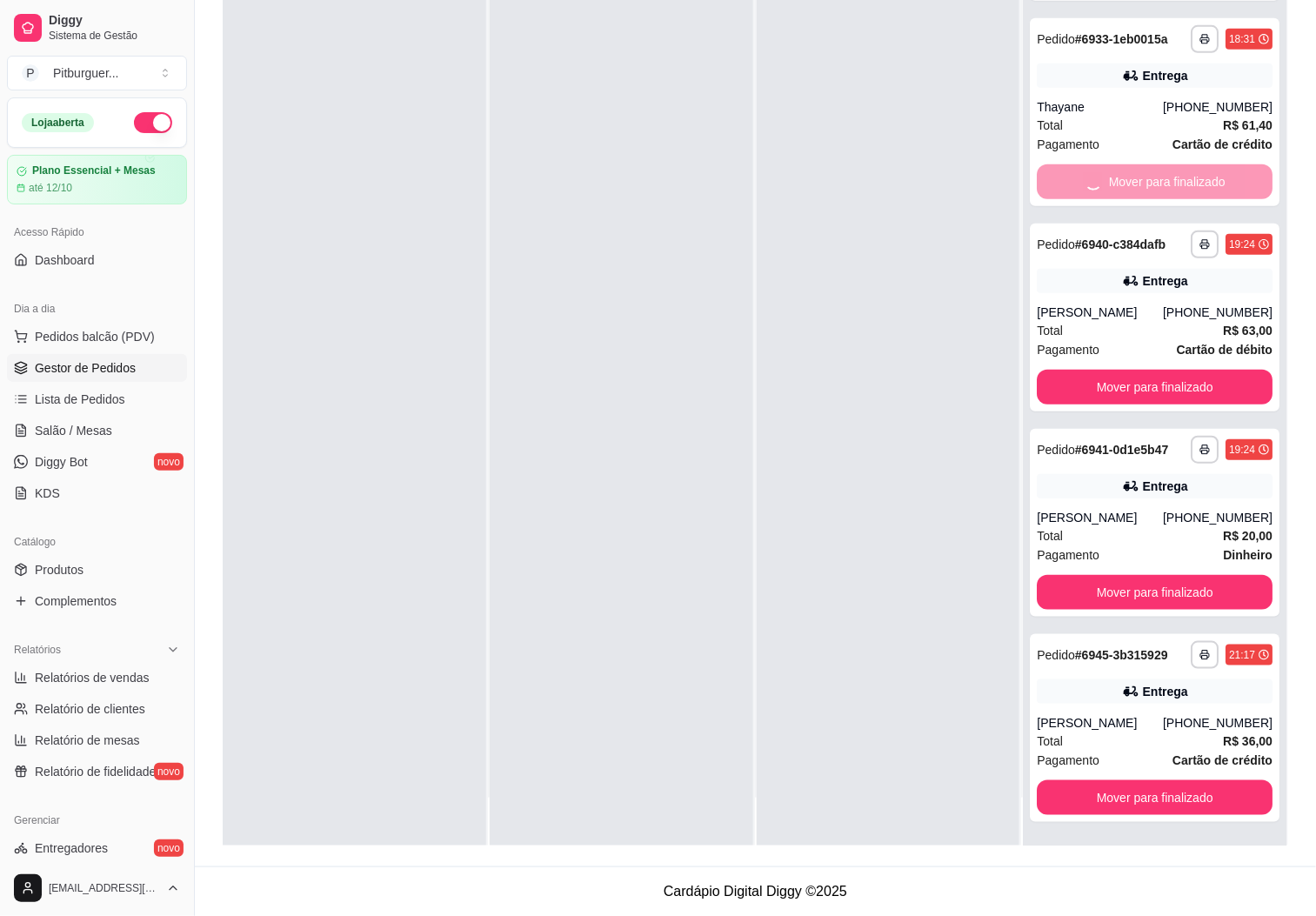
scroll to position [173, 0]
click at [1128, 176] on button "Mover para finalizado" at bounding box center [1154, 183] width 228 height 34
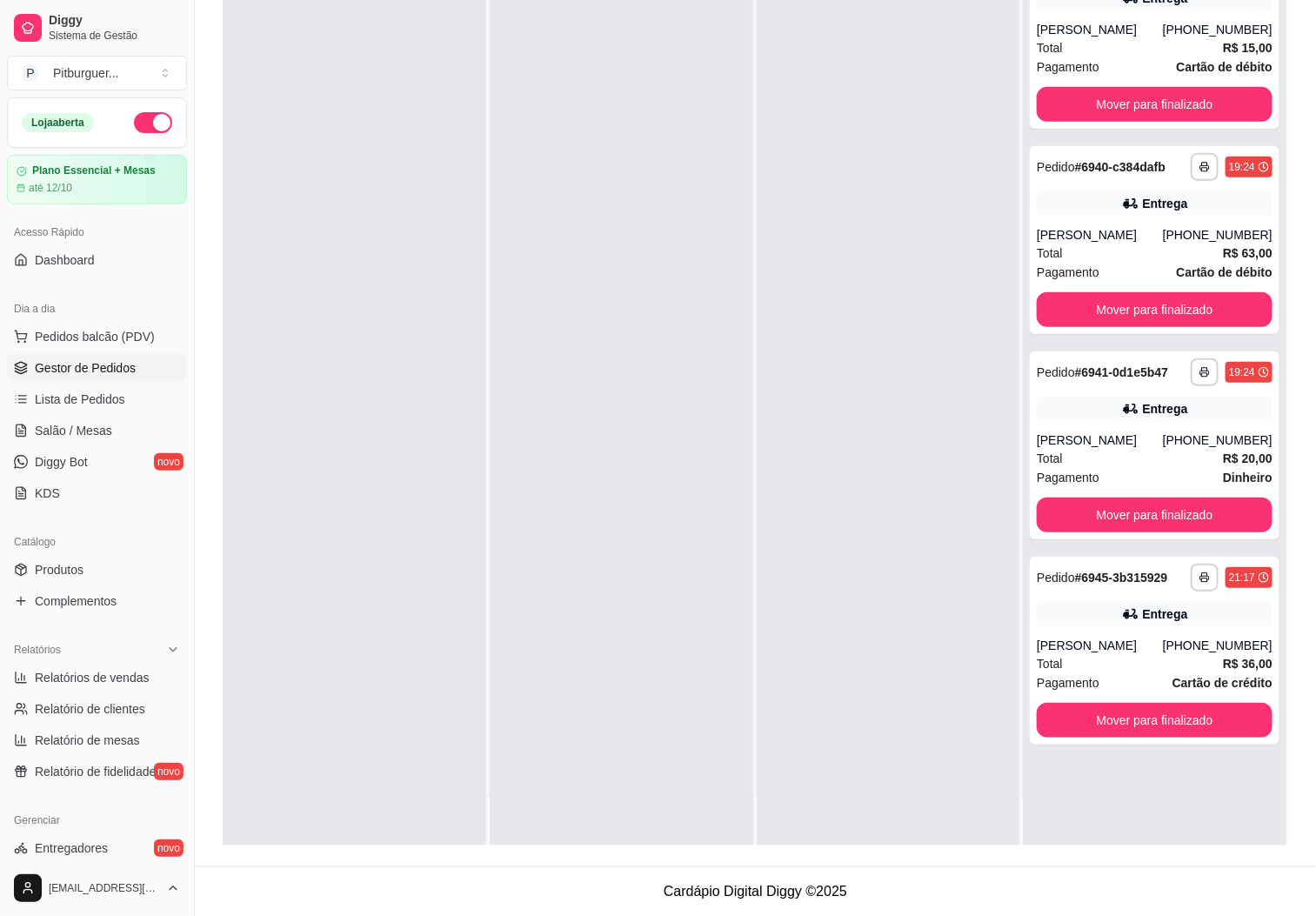
scroll to position [0, 0]
click at [1128, 121] on button "Mover para finalizado" at bounding box center [1154, 104] width 235 height 35
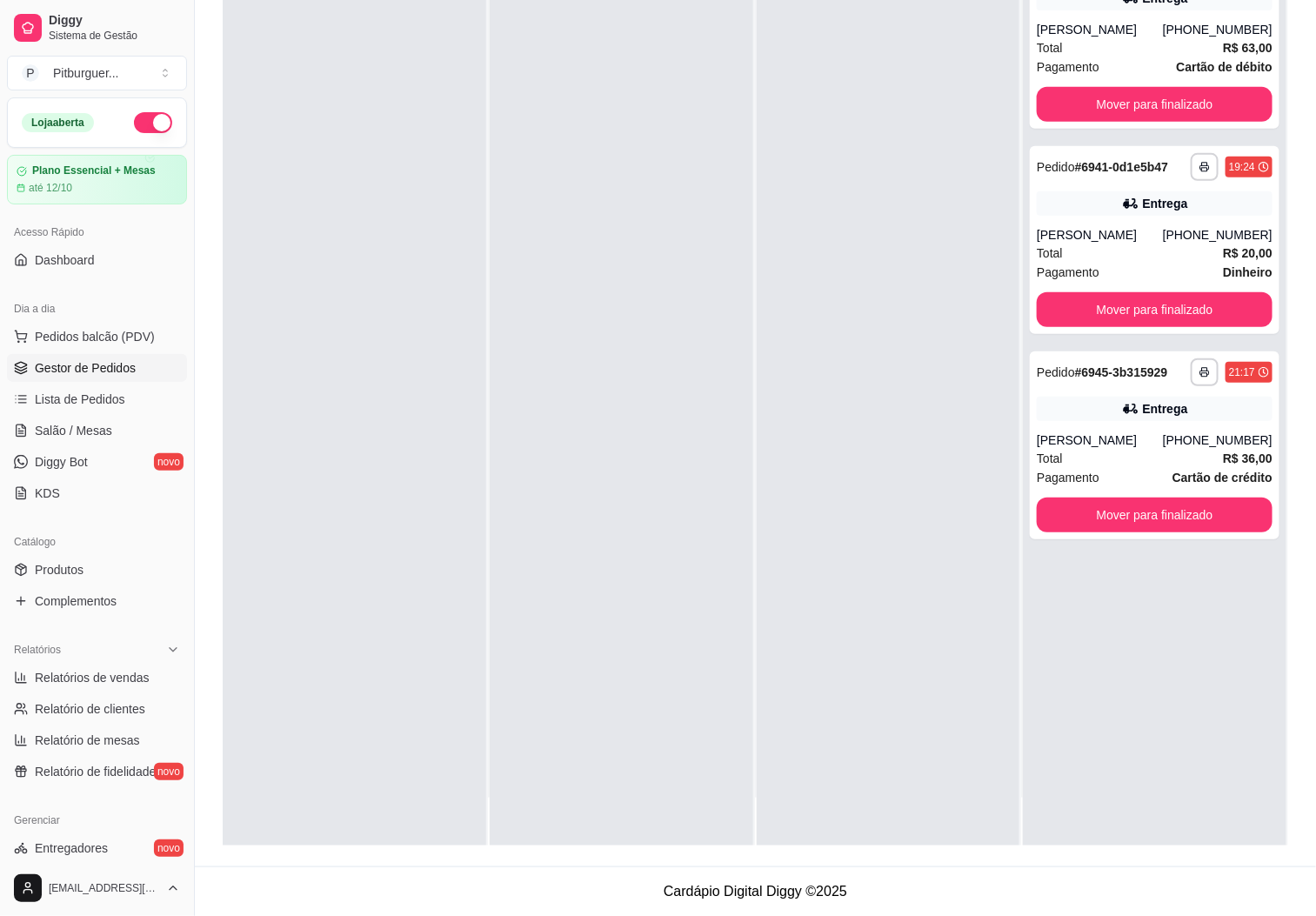
click at [1128, 121] on div "**********" at bounding box center [1154, 35] width 249 height 188
click at [1133, 106] on button "Mover para finalizado" at bounding box center [1154, 104] width 235 height 35
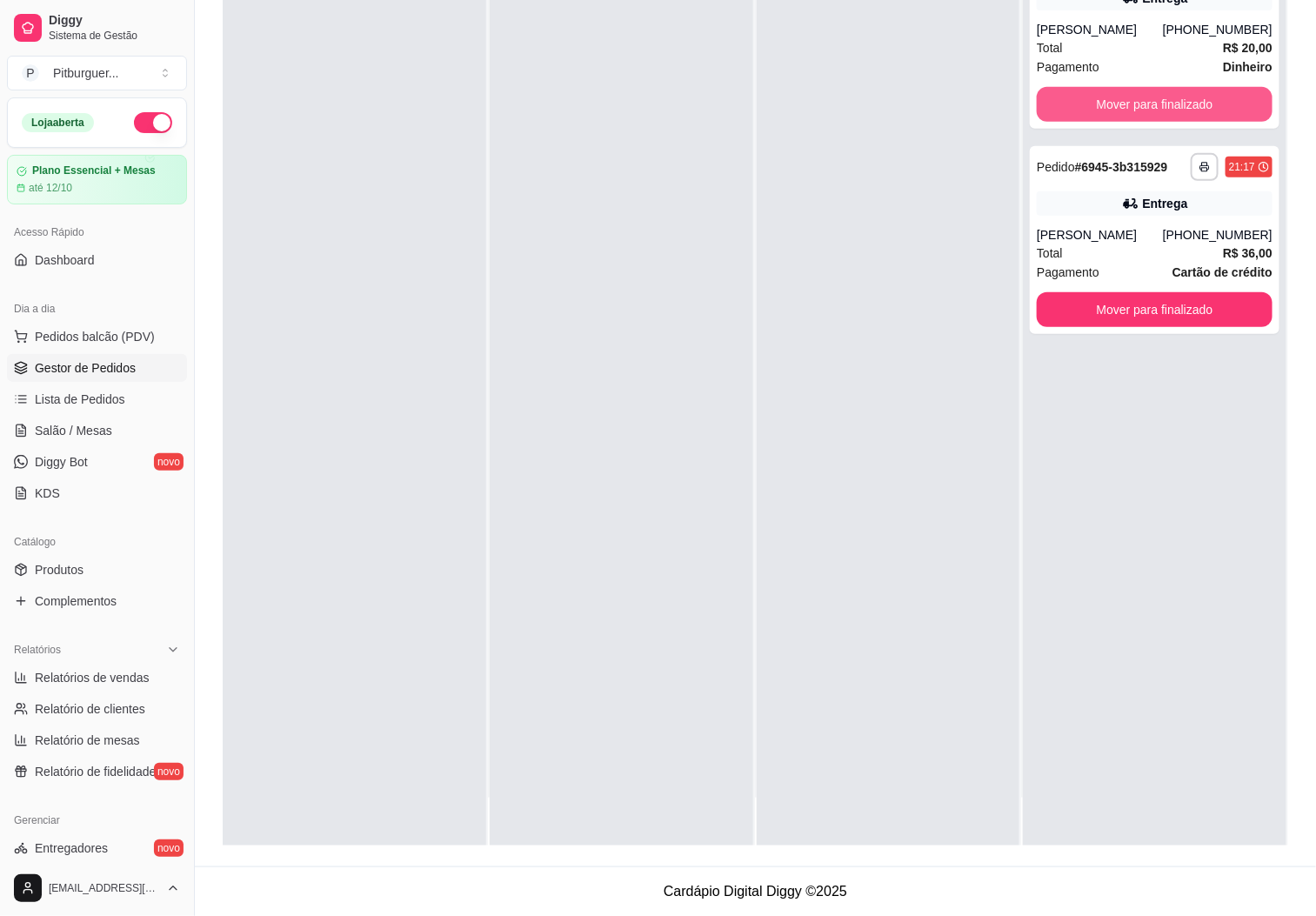
click at [1133, 106] on button "Mover para finalizado" at bounding box center [1154, 104] width 235 height 35
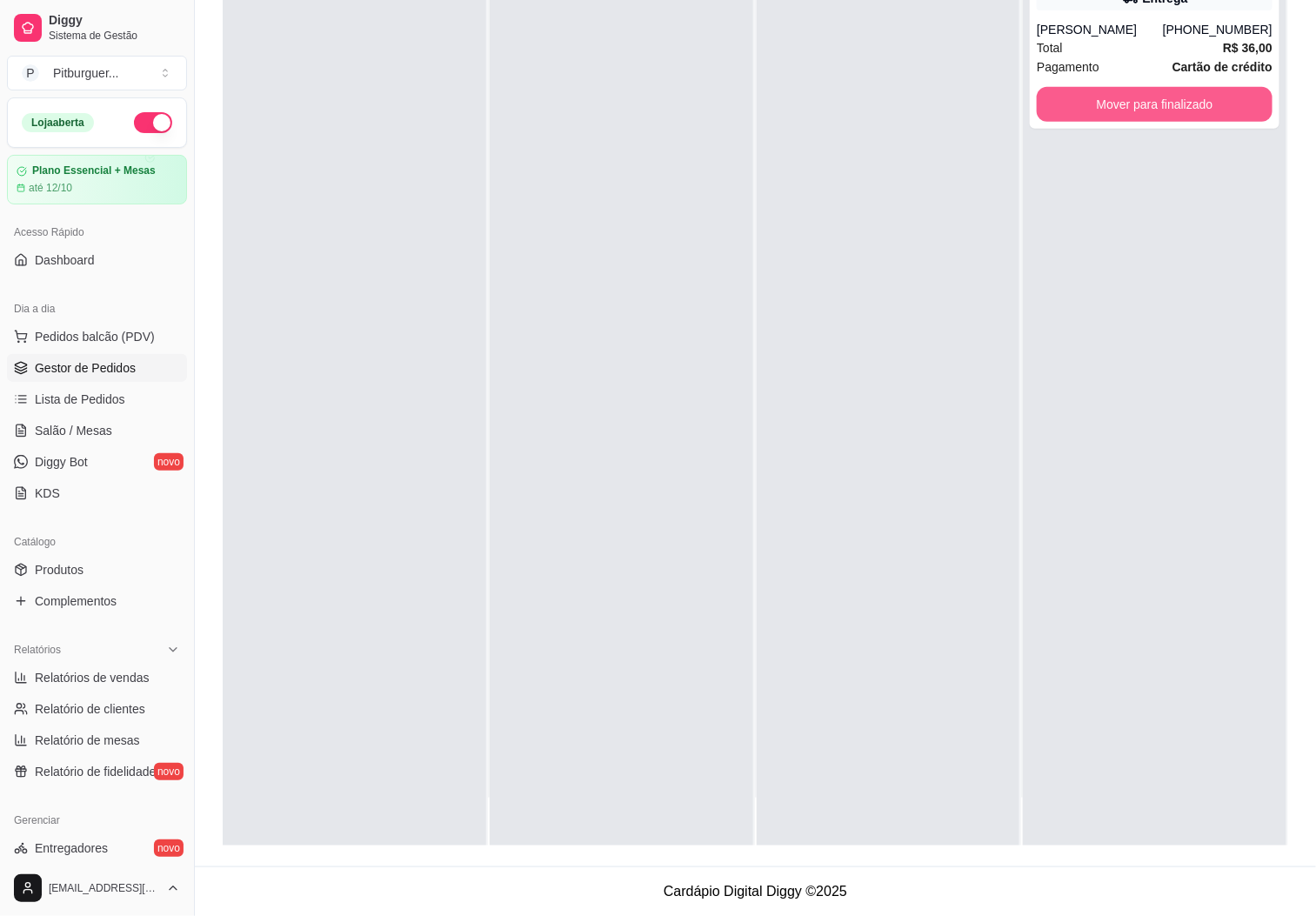
click at [1133, 106] on button "Mover para finalizado" at bounding box center [1154, 104] width 235 height 35
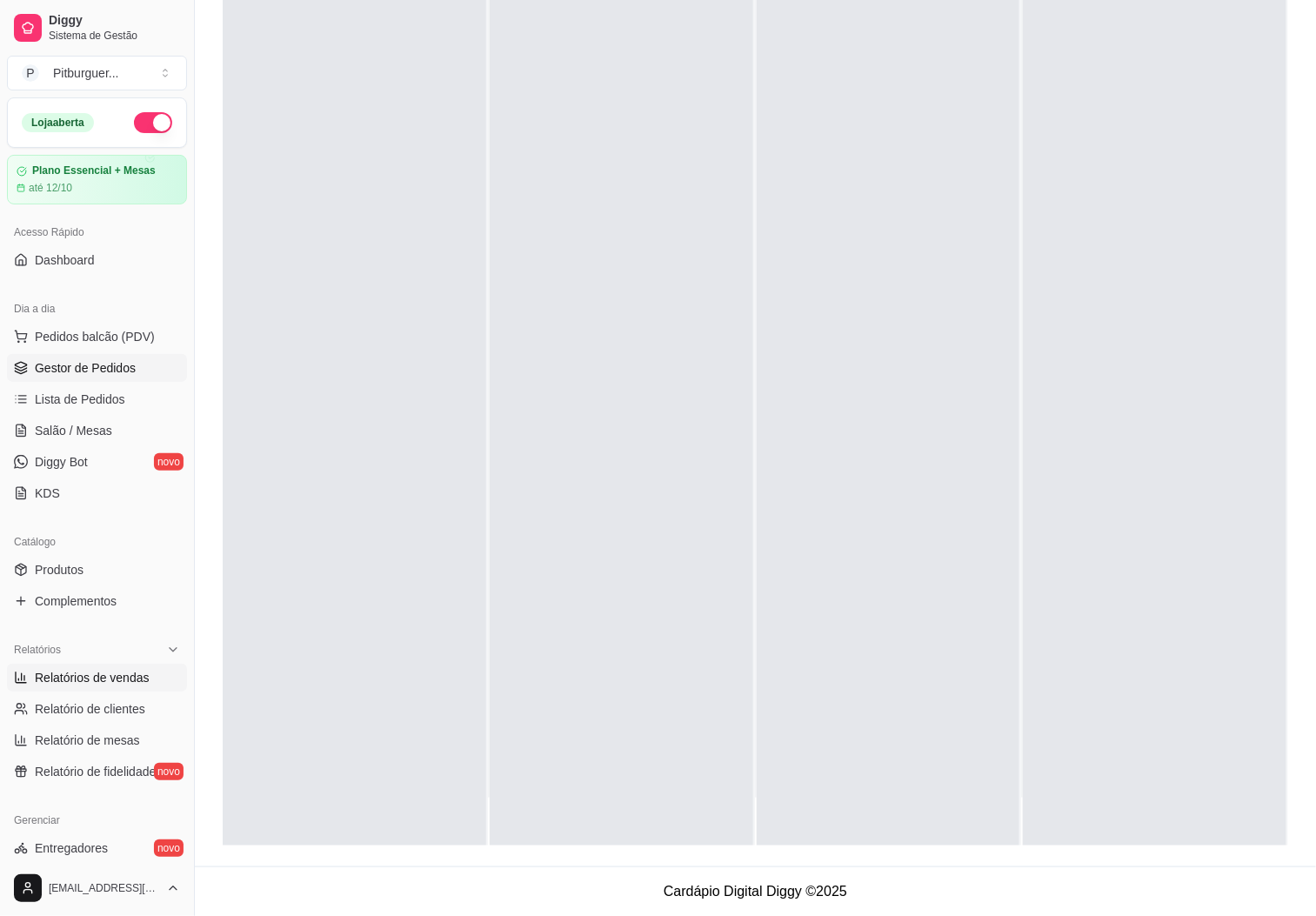
click at [71, 689] on link "Relatórios de vendas" at bounding box center [97, 678] width 181 height 28
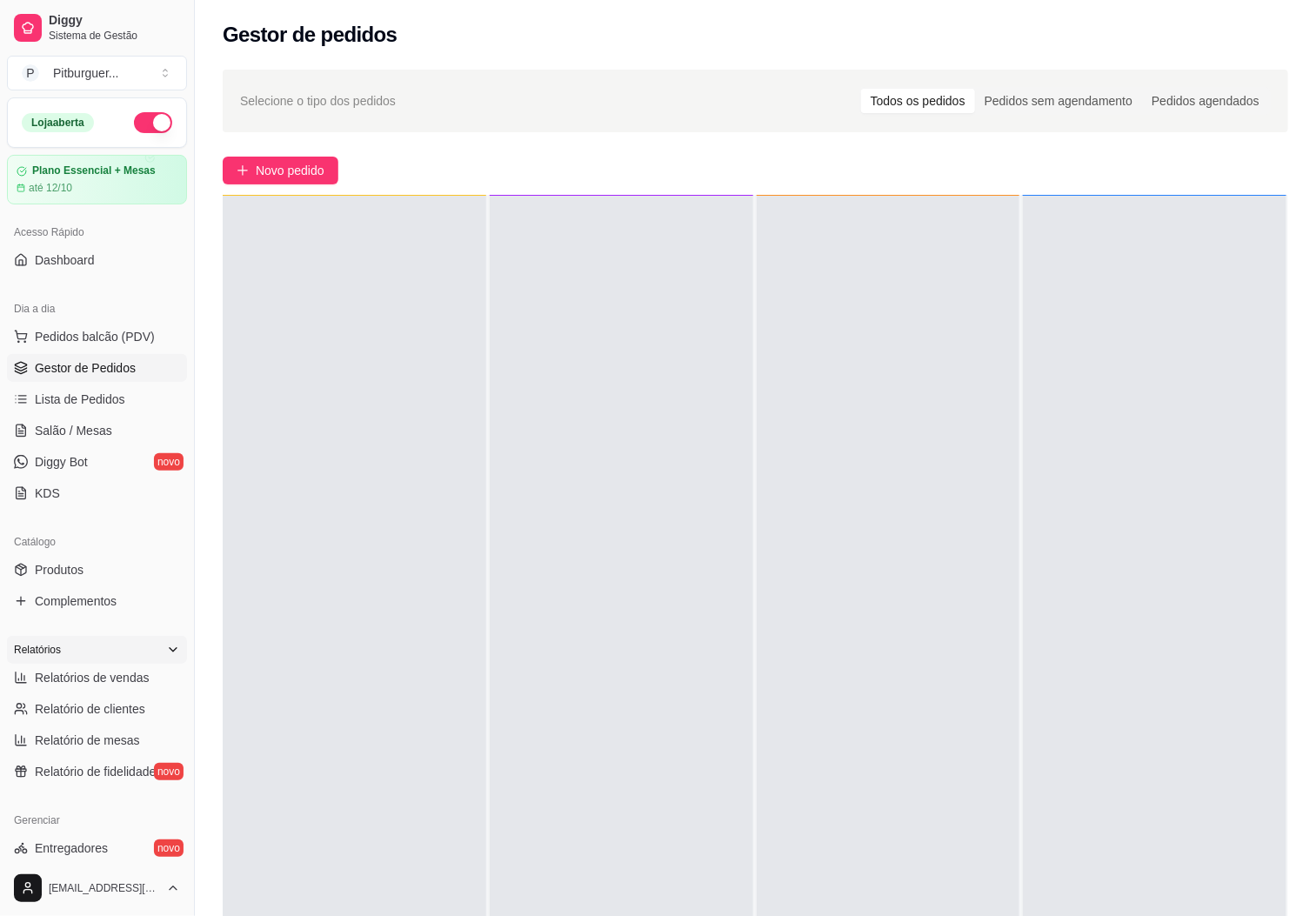
select select "ALL"
select select "0"
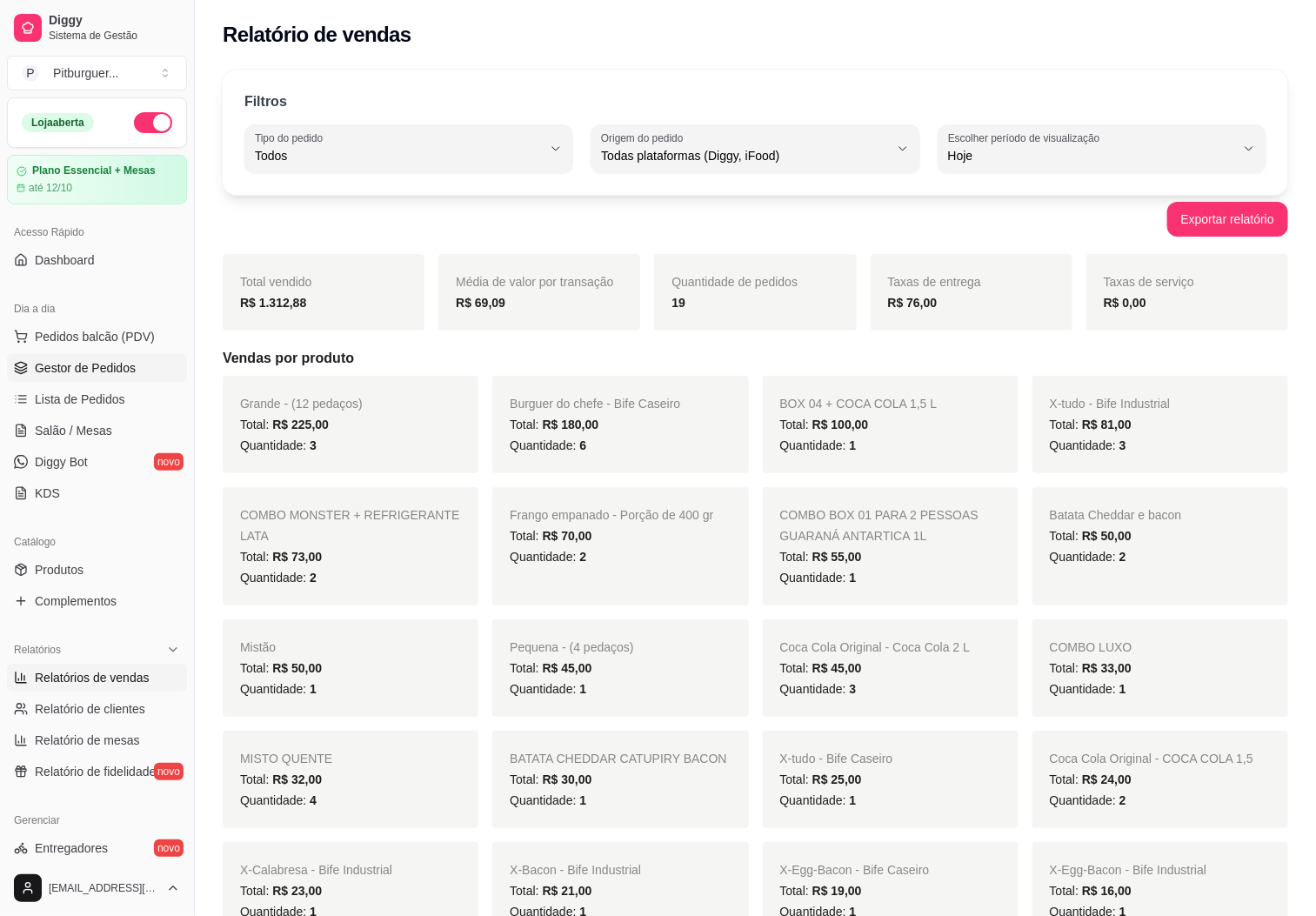
click at [90, 377] on span "Gestor de Pedidos" at bounding box center [85, 367] width 101 height 17
